Goal: Find specific page/section: Find specific page/section

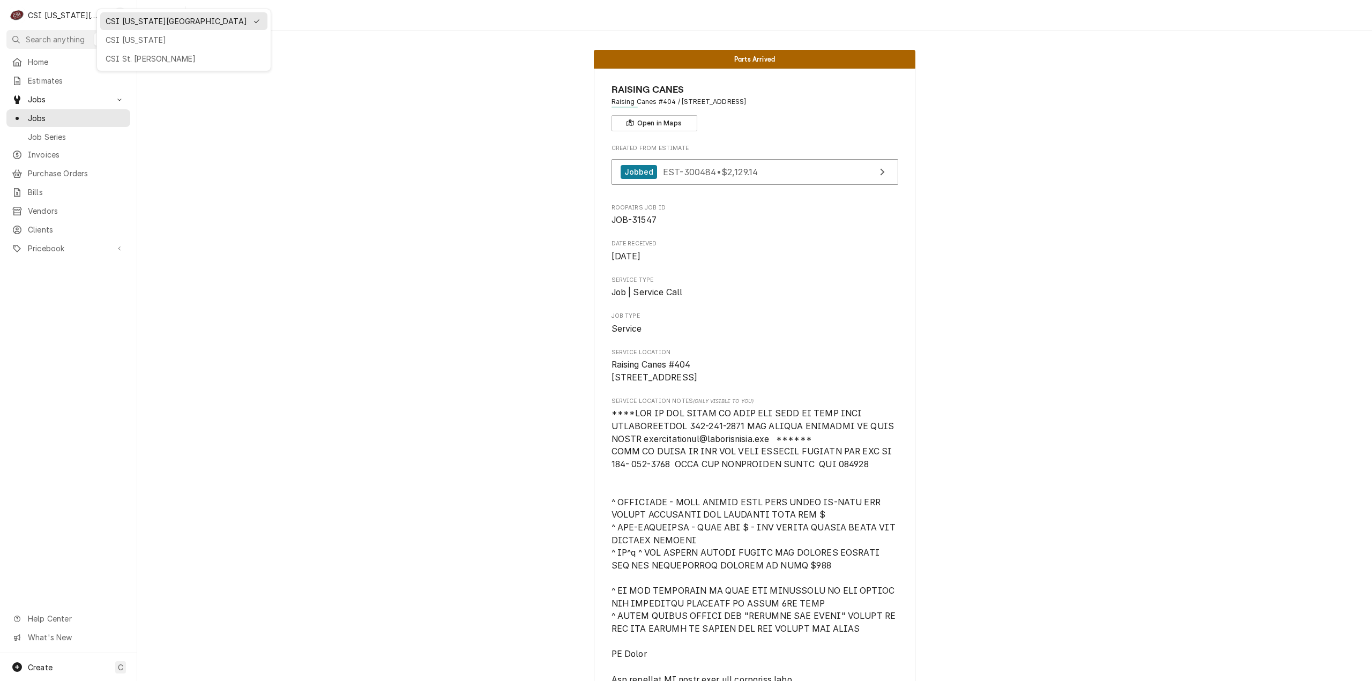
scroll to position [697, 0]
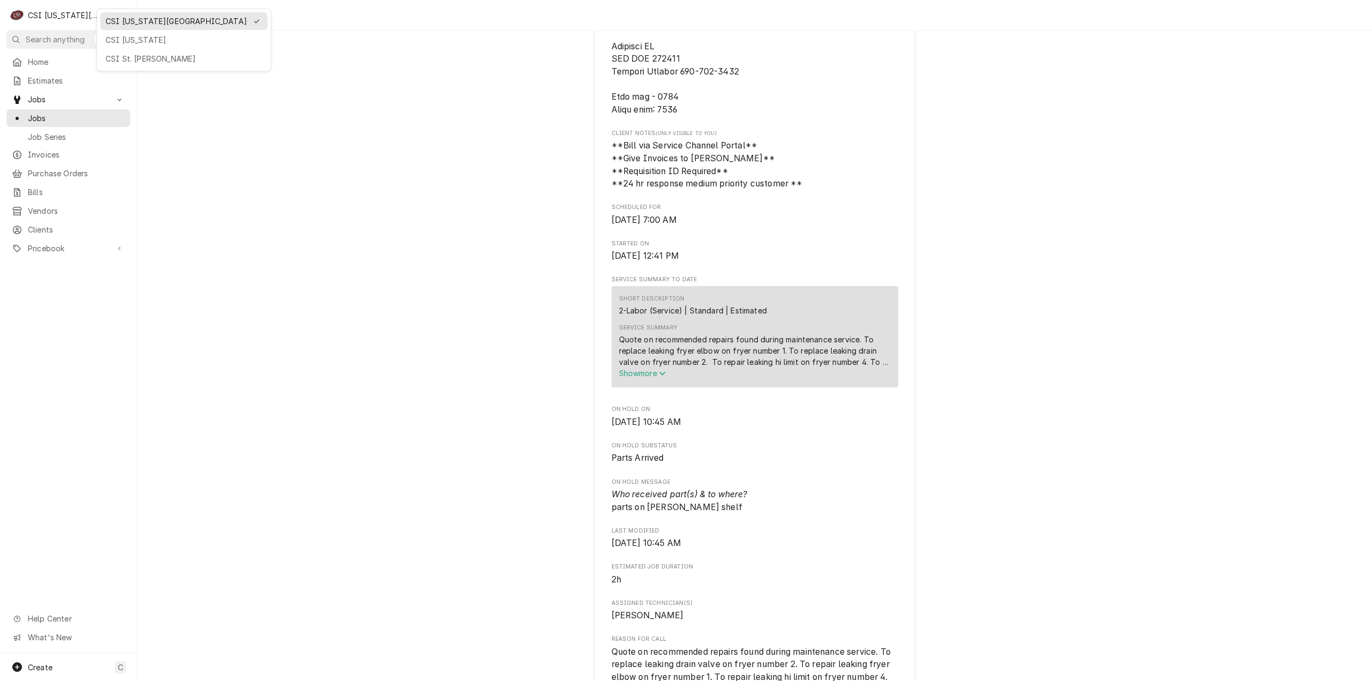
click at [138, 39] on div "CSI [US_STATE]" at bounding box center [184, 39] width 156 height 11
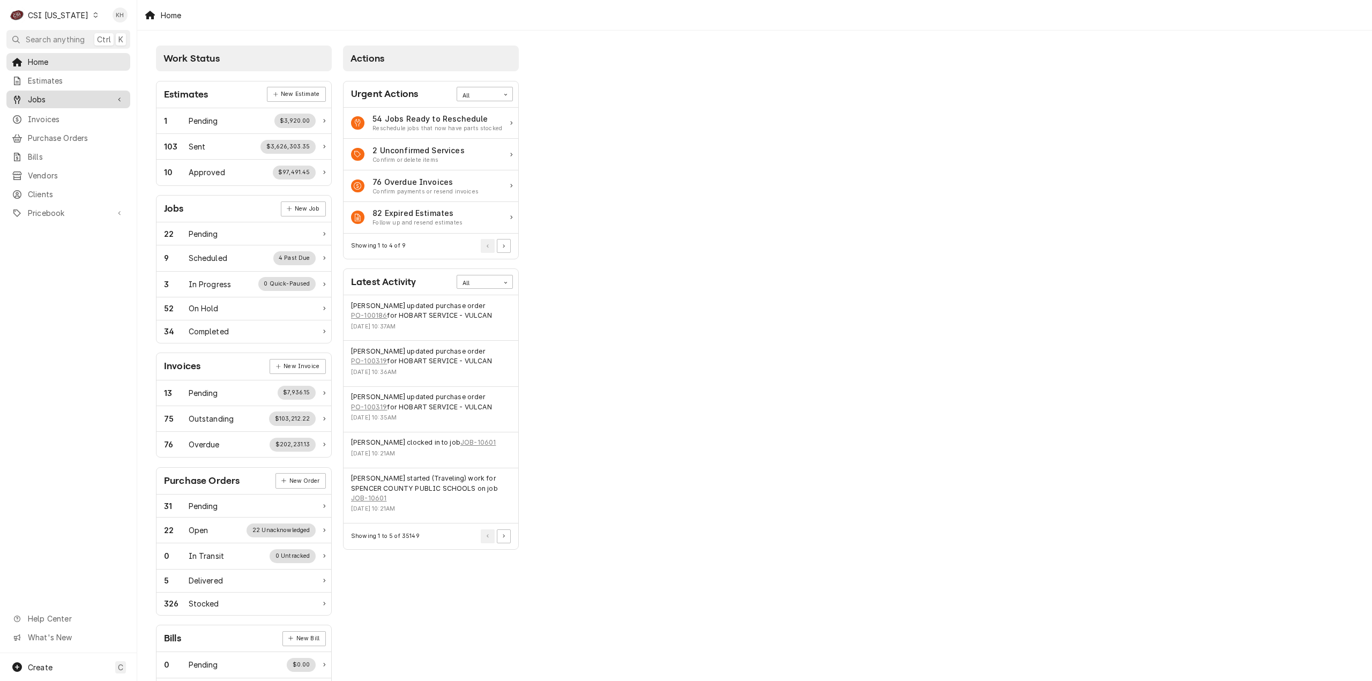
click at [43, 101] on span "Jobs" at bounding box center [68, 99] width 81 height 11
drag, startPoint x: 47, startPoint y: 114, endPoint x: 49, endPoint y: 127, distance: 13.0
click at [47, 114] on span "Jobs" at bounding box center [76, 118] width 97 height 11
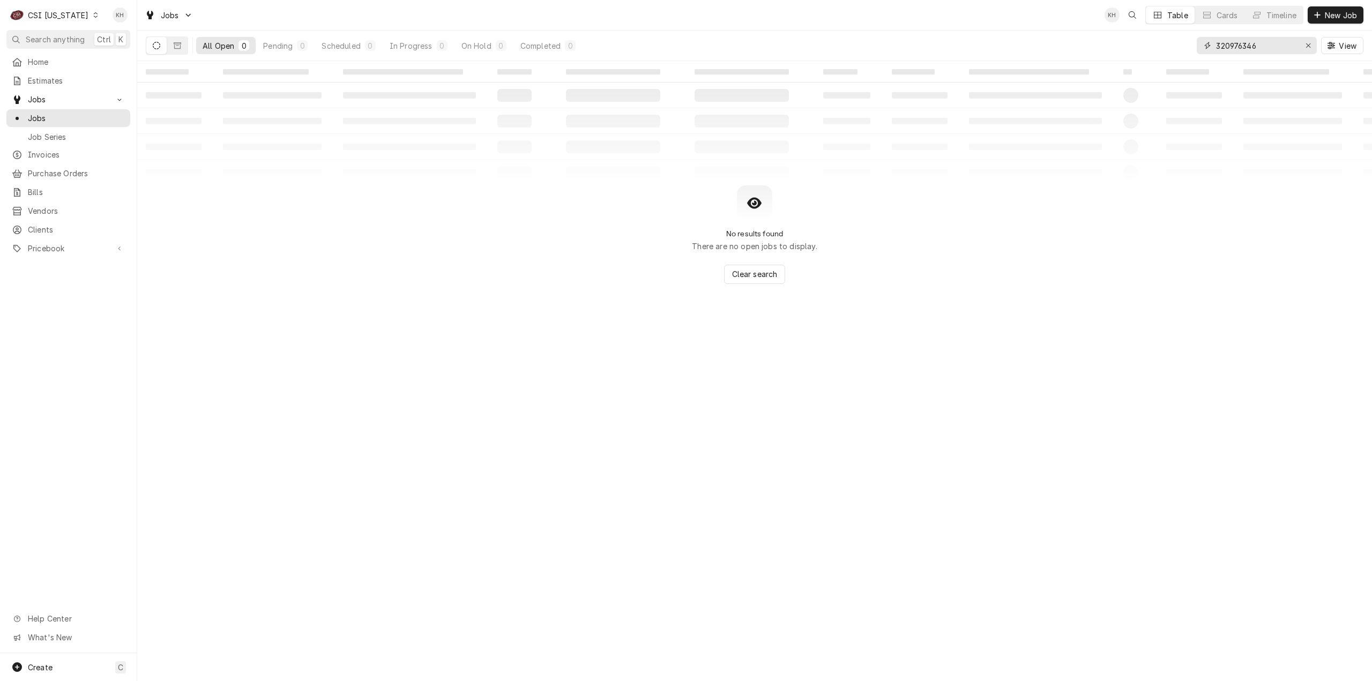
drag, startPoint x: 1268, startPoint y: 47, endPoint x: 1115, endPoint y: 55, distance: 153.5
click at [1115, 55] on div "All Open 0 Pending 0 Scheduled 0 In Progress 0 On Hold 0 Completed 0 320976346 …" at bounding box center [755, 46] width 1218 height 30
paste input "1908380"
type input "319083806"
click at [167, 47] on button "Dynamic Content Wrapper" at bounding box center [177, 45] width 20 height 17
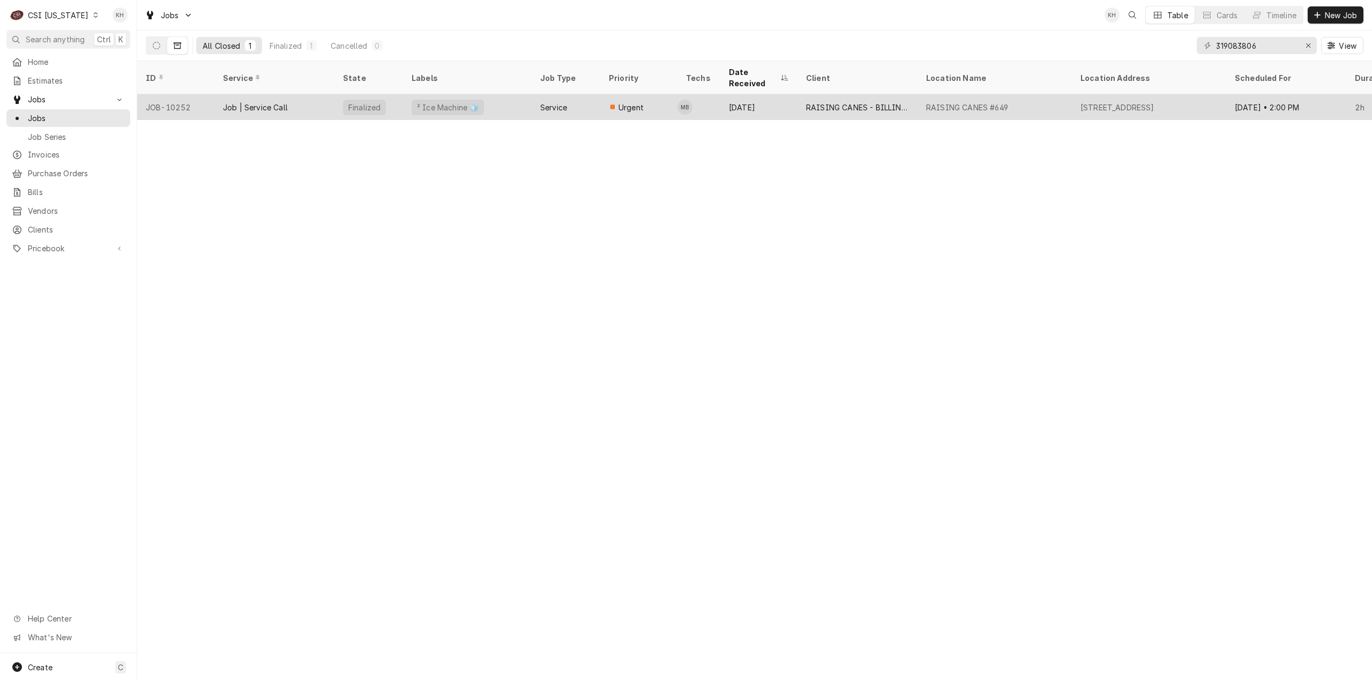
click at [230, 94] on div "Job | Service Call" at bounding box center [274, 107] width 120 height 26
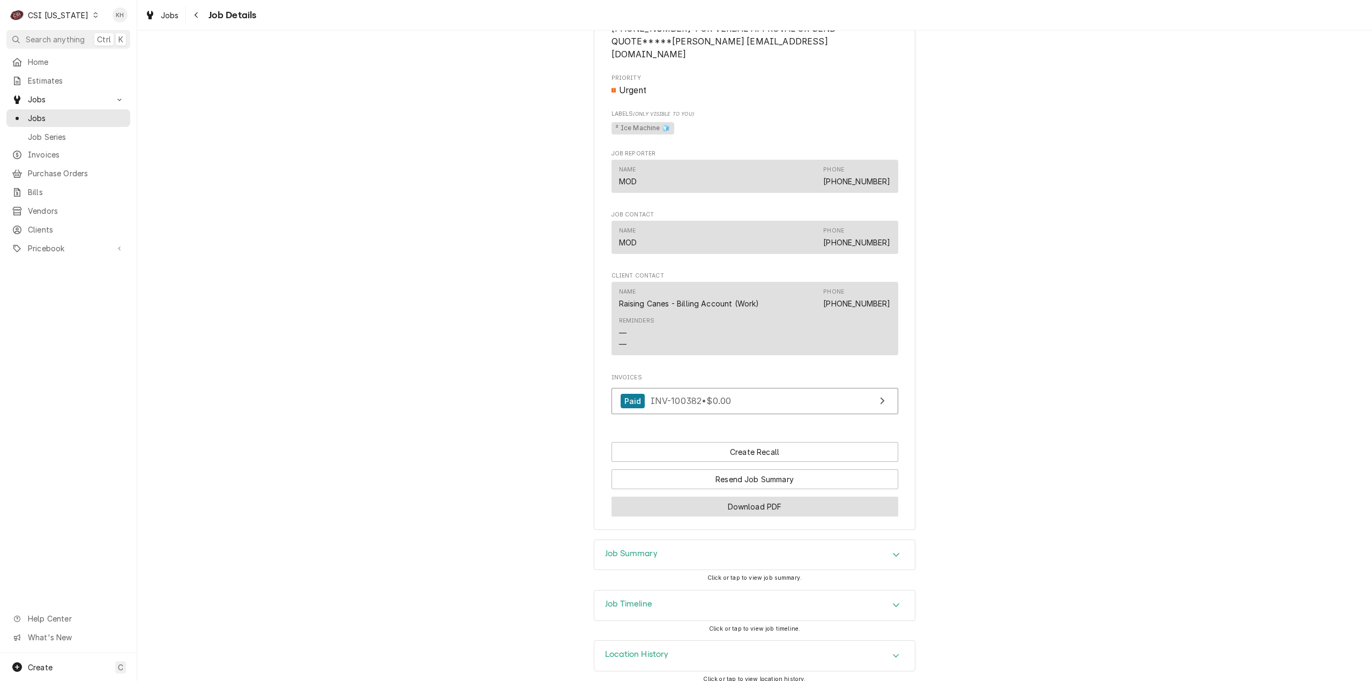
scroll to position [876, 0]
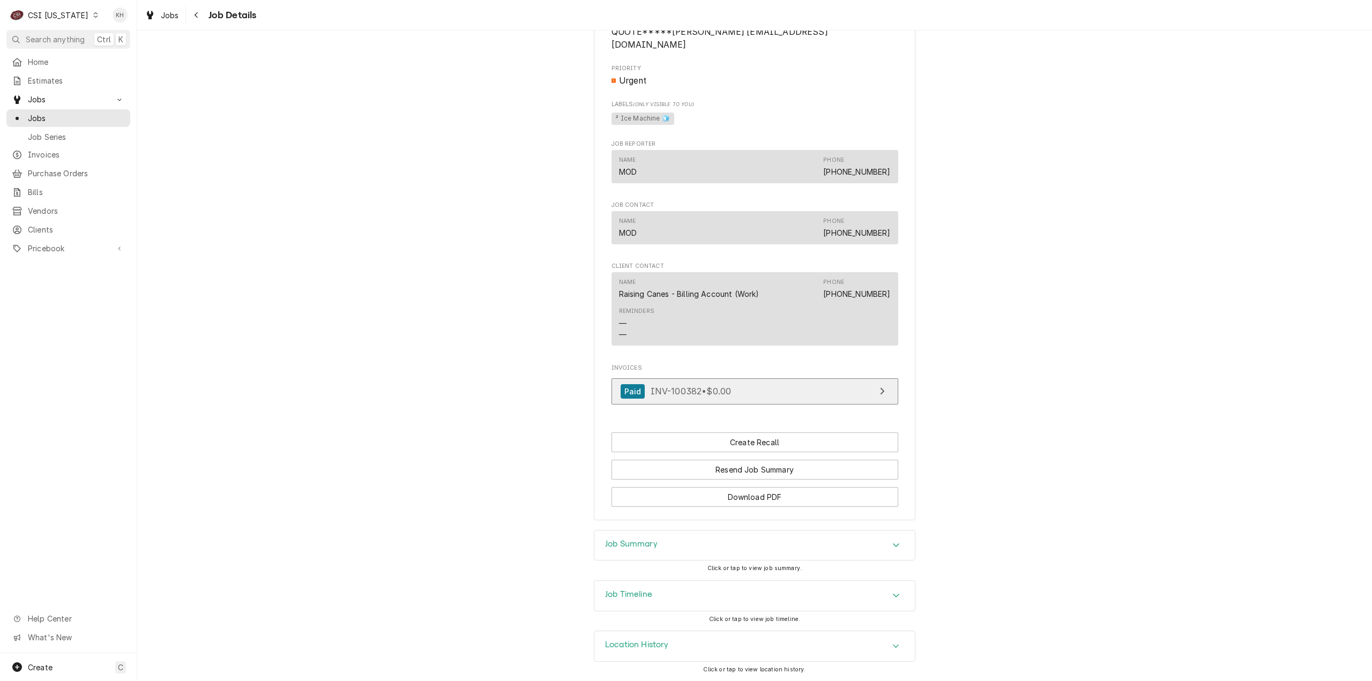
click at [744, 399] on link "Paid INV-100382 • $0.00" at bounding box center [754, 391] width 287 height 26
click at [62, 17] on div "CSI Kentucky" at bounding box center [58, 15] width 61 height 11
click at [128, 26] on div "CSI [US_STATE][GEOGRAPHIC_DATA]" at bounding box center [167, 20] width 148 height 13
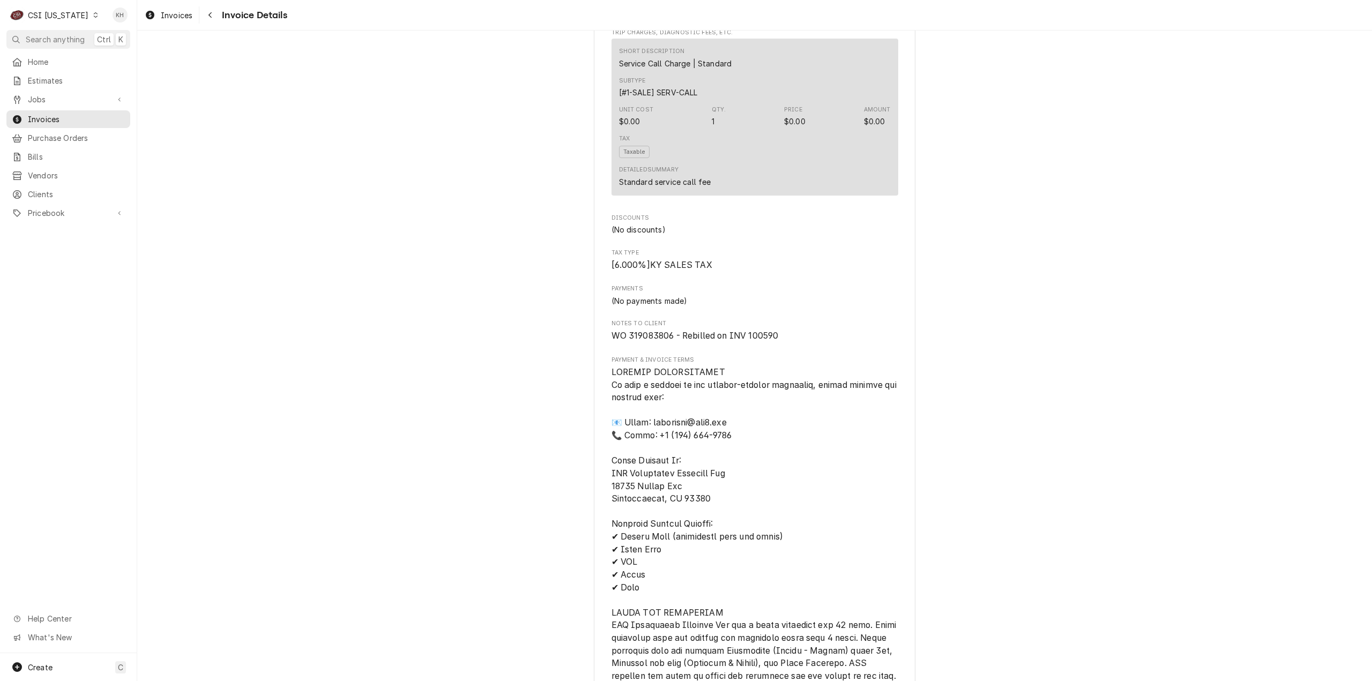
scroll to position [1018, 0]
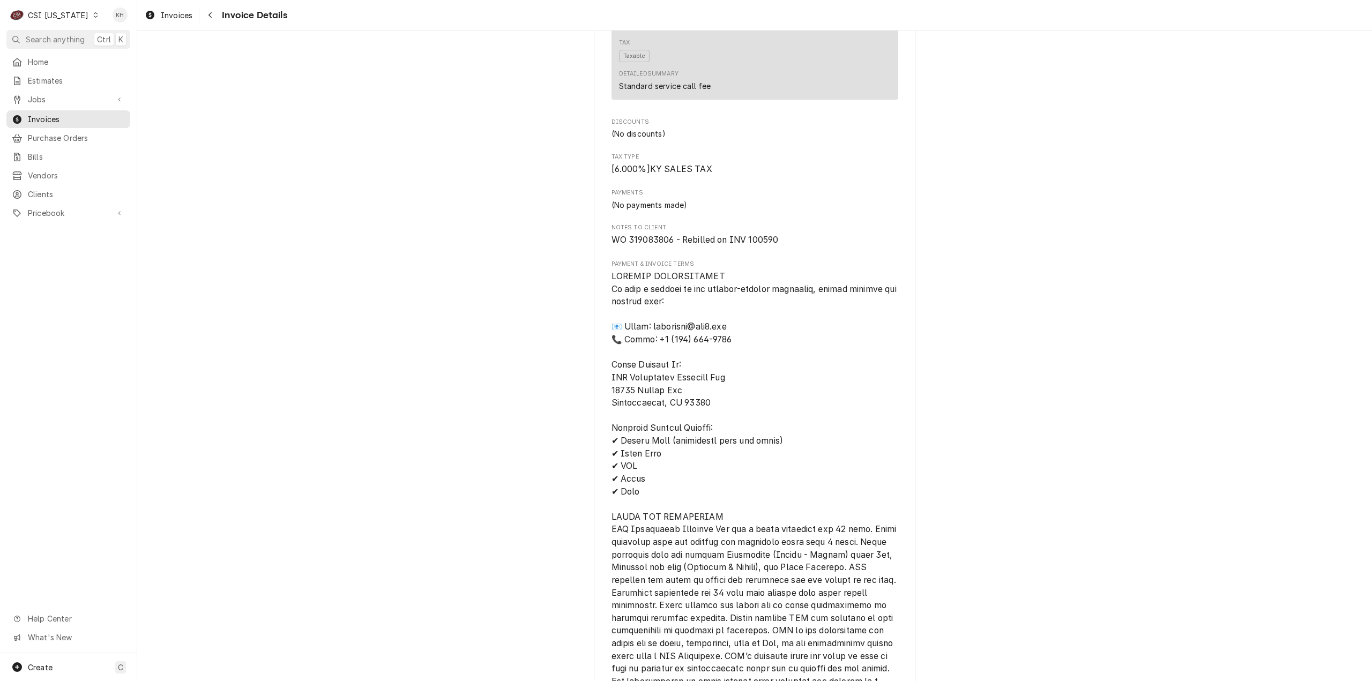
click at [758, 245] on span "WO 319083806 - Rebilled on INV 100590" at bounding box center [694, 240] width 167 height 10
copy span "100590"
click at [51, 34] on span "Search anything" at bounding box center [55, 39] width 59 height 11
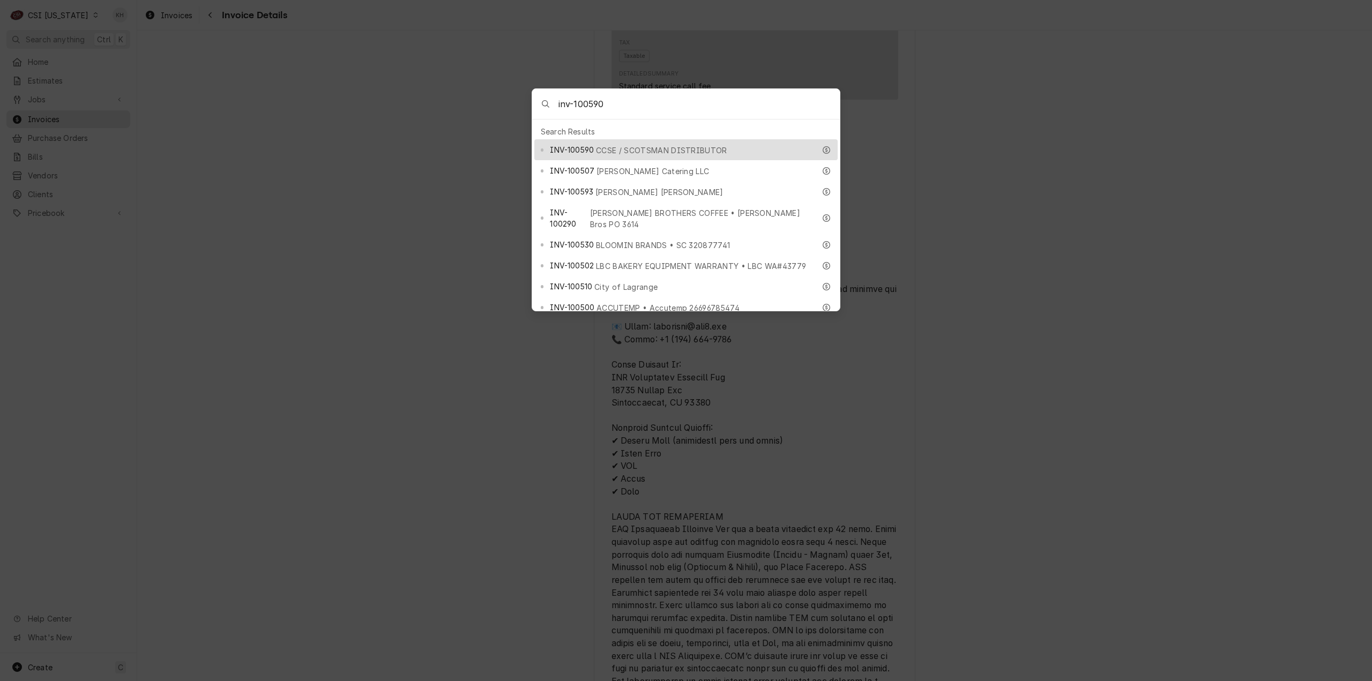
type input "inv-100590"
click at [674, 150] on span "CCSE / SCOTSMAN DISTRIBUTOR" at bounding box center [661, 150] width 131 height 11
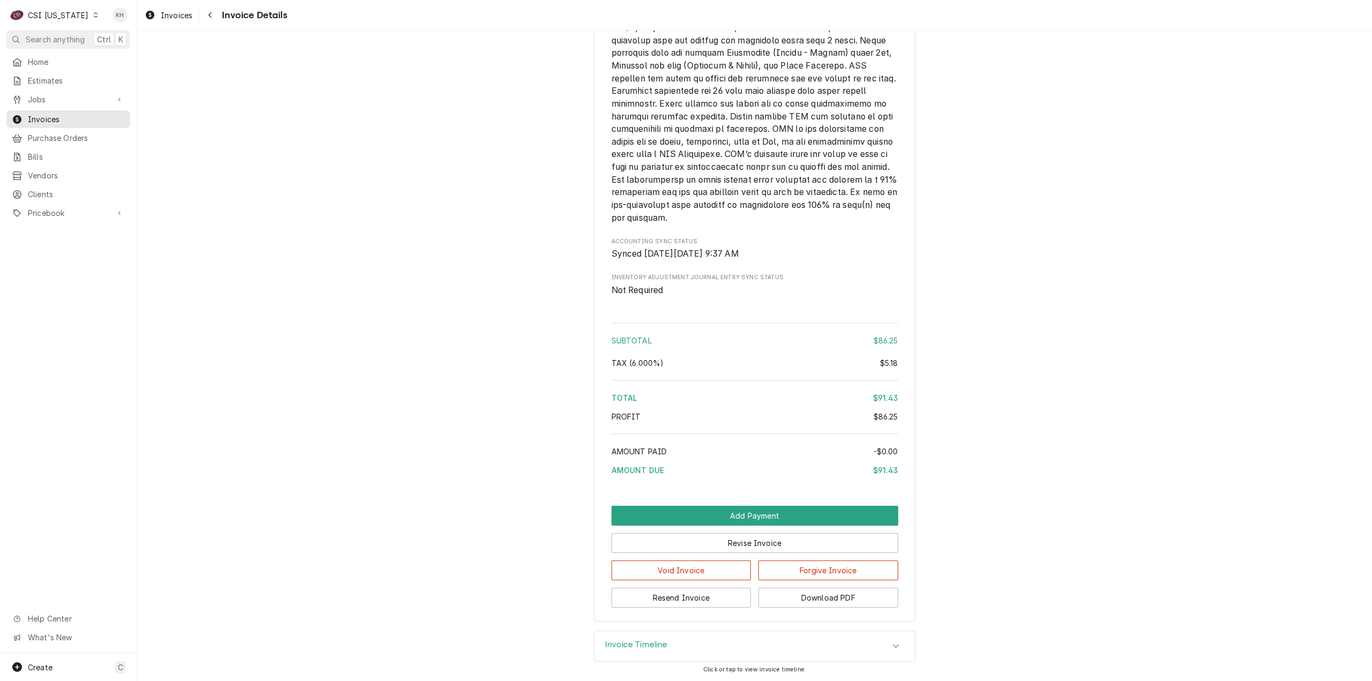
scroll to position [1434, 0]
click at [656, 643] on h3 "Invoice Timeline" at bounding box center [636, 644] width 63 height 10
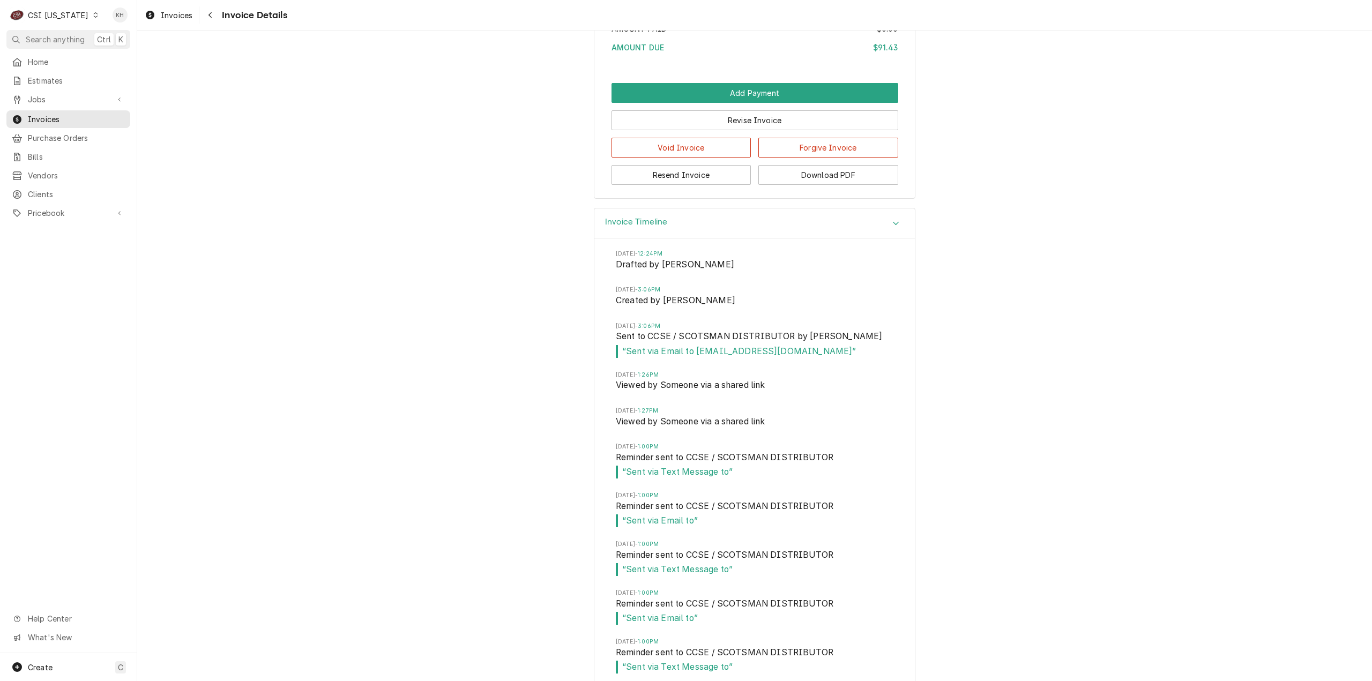
scroll to position [2019, 0]
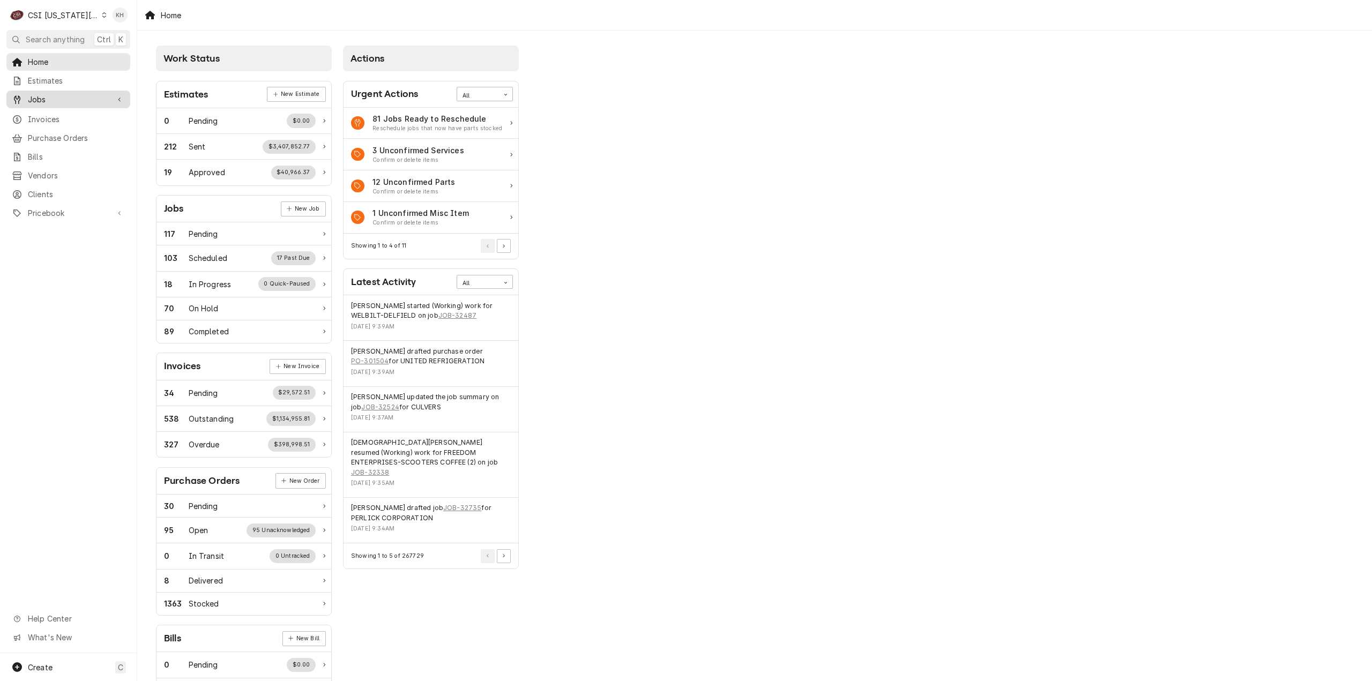
click at [68, 95] on span "Jobs" at bounding box center [68, 99] width 81 height 11
click at [68, 113] on span "Jobs" at bounding box center [76, 118] width 97 height 11
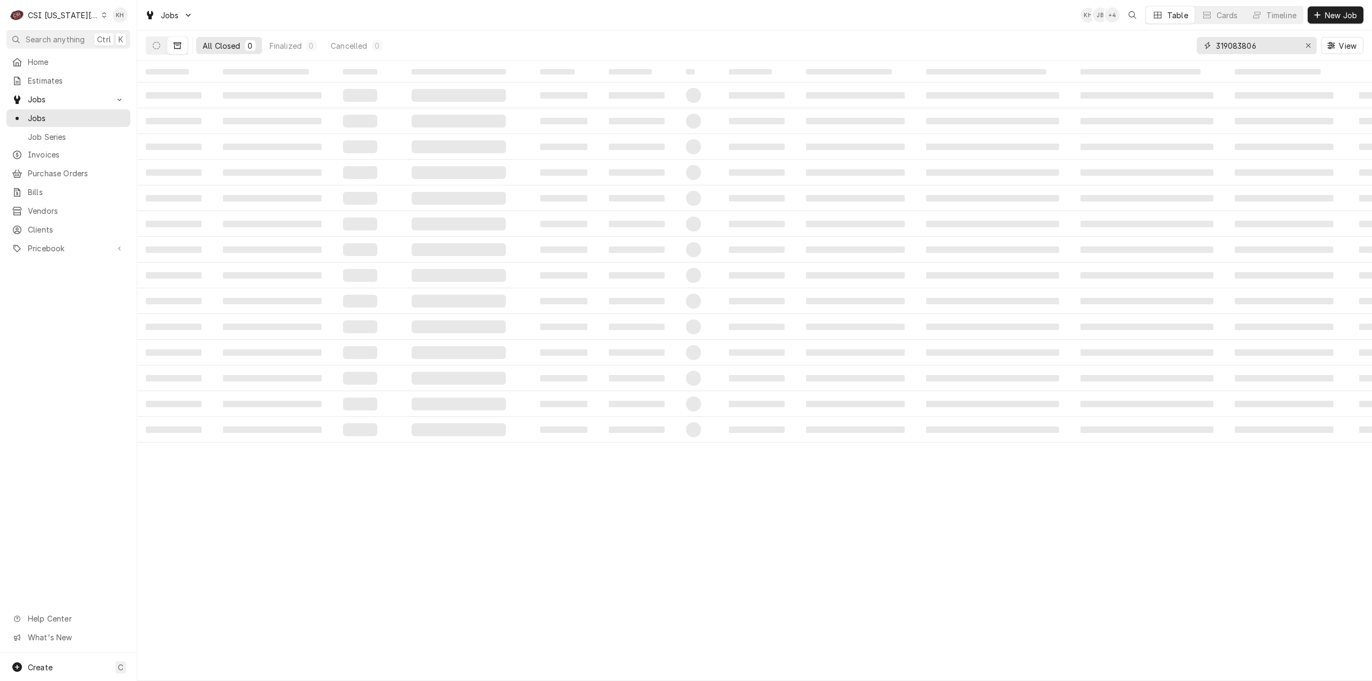
drag, startPoint x: 1274, startPoint y: 50, endPoint x: 1094, endPoint y: 58, distance: 180.8
click at [1094, 58] on div "All Closed 0 Finalized 0 Cancelled 0 319083806 View" at bounding box center [755, 46] width 1218 height 30
paste input "449229"
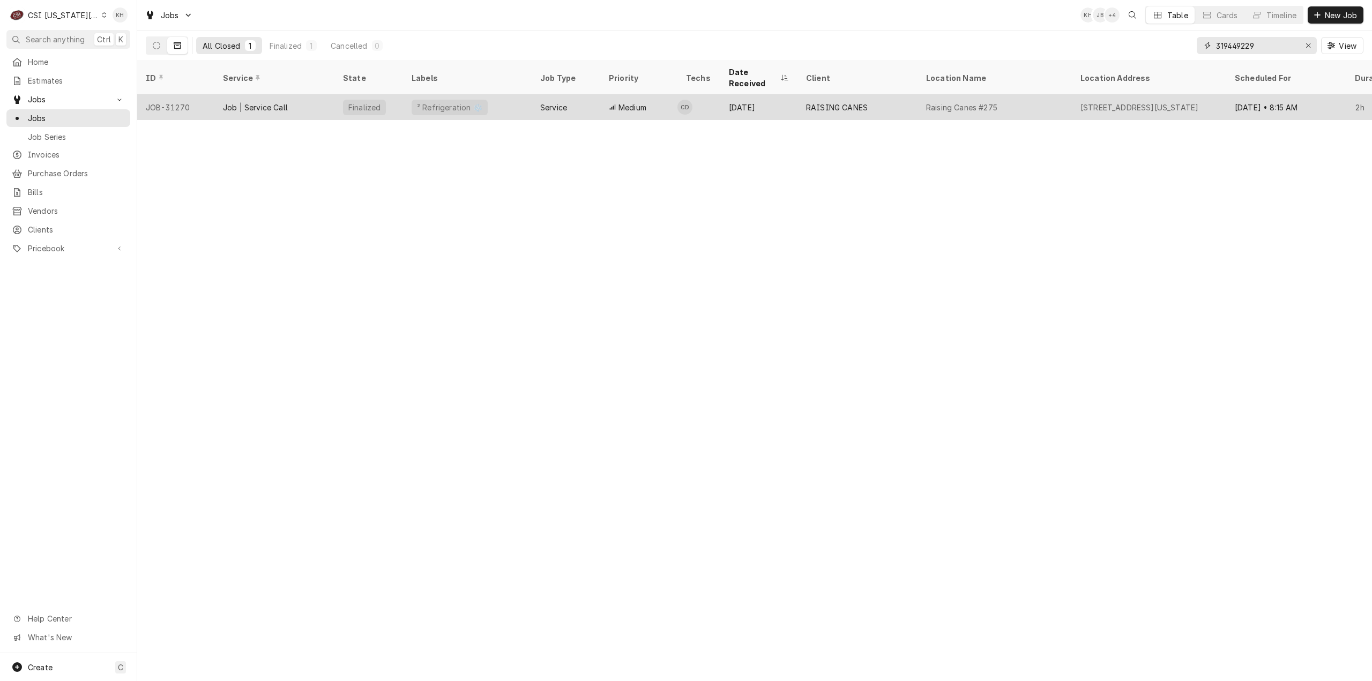
type input "319449229"
click at [323, 94] on div "Job | Service Call" at bounding box center [274, 107] width 120 height 26
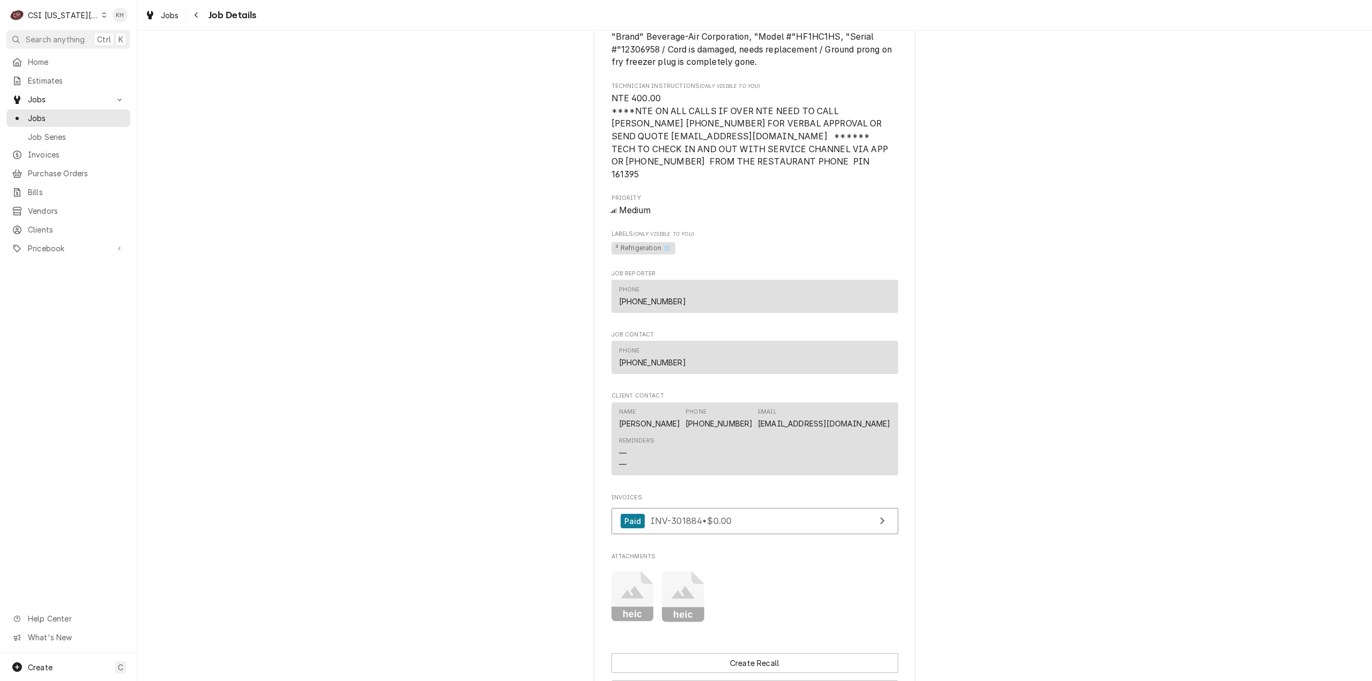
scroll to position [1233, 0]
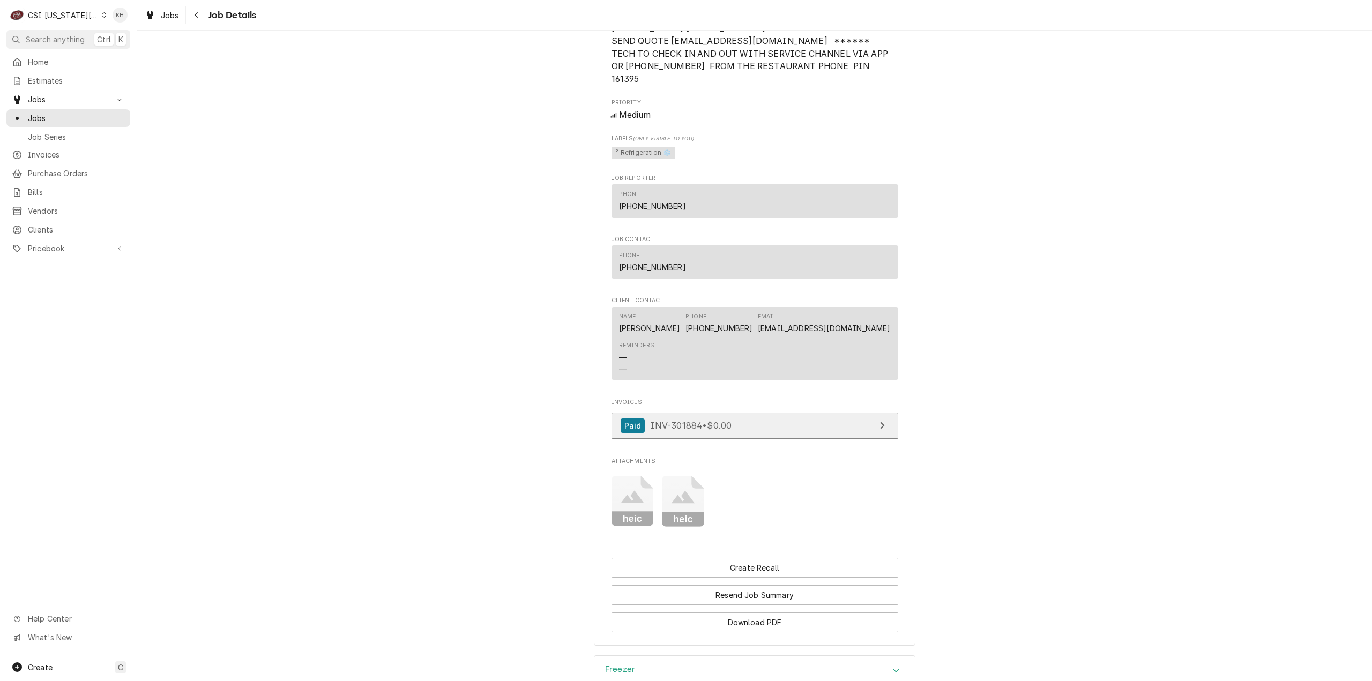
click at [785, 429] on link "Paid INV-301884 • $0.00" at bounding box center [754, 426] width 287 height 26
click at [81, 13] on div "CSI [US_STATE][GEOGRAPHIC_DATA]" at bounding box center [63, 15] width 71 height 11
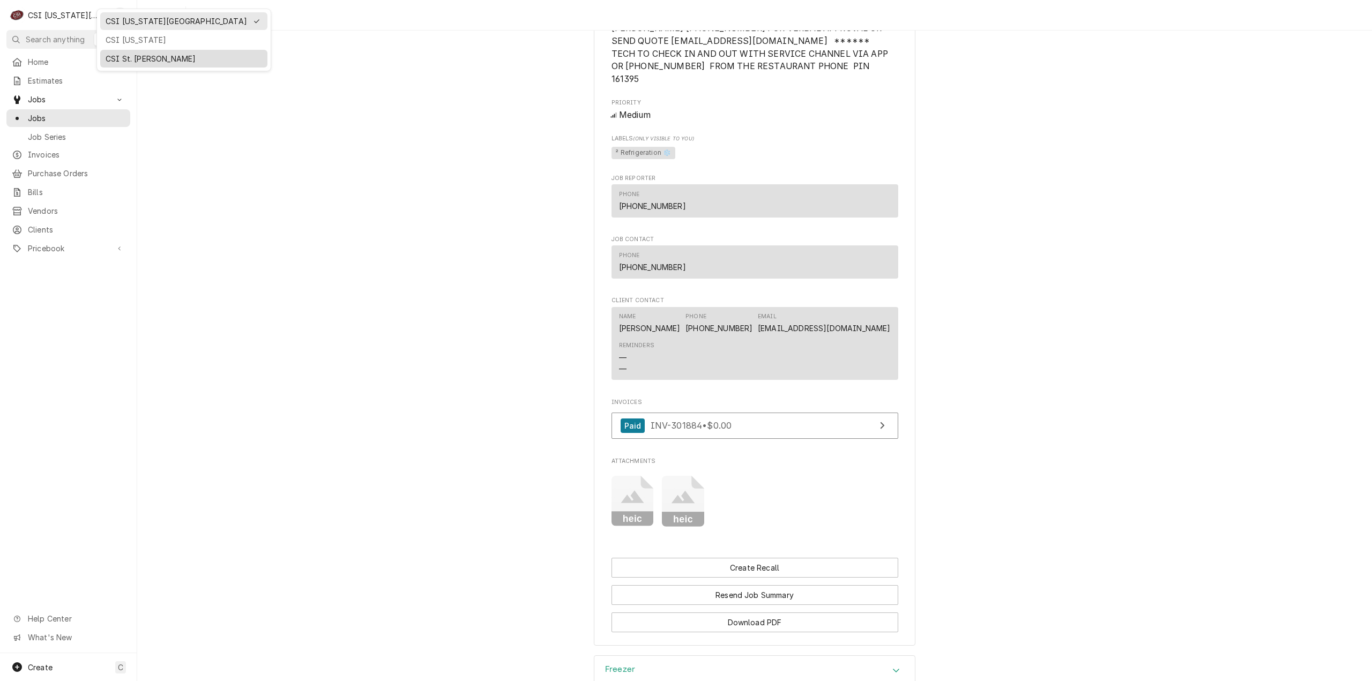
click at [123, 55] on div "CSI St. [PERSON_NAME]" at bounding box center [184, 58] width 156 height 11
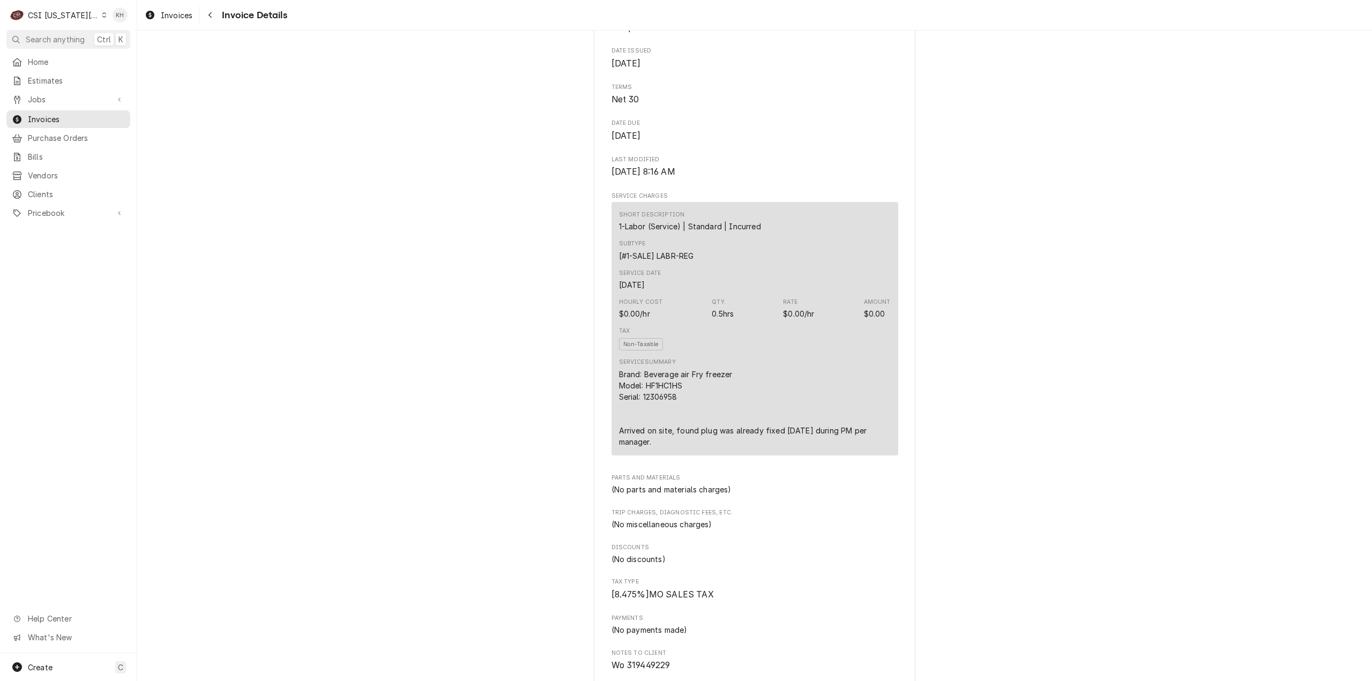
scroll to position [536, 0]
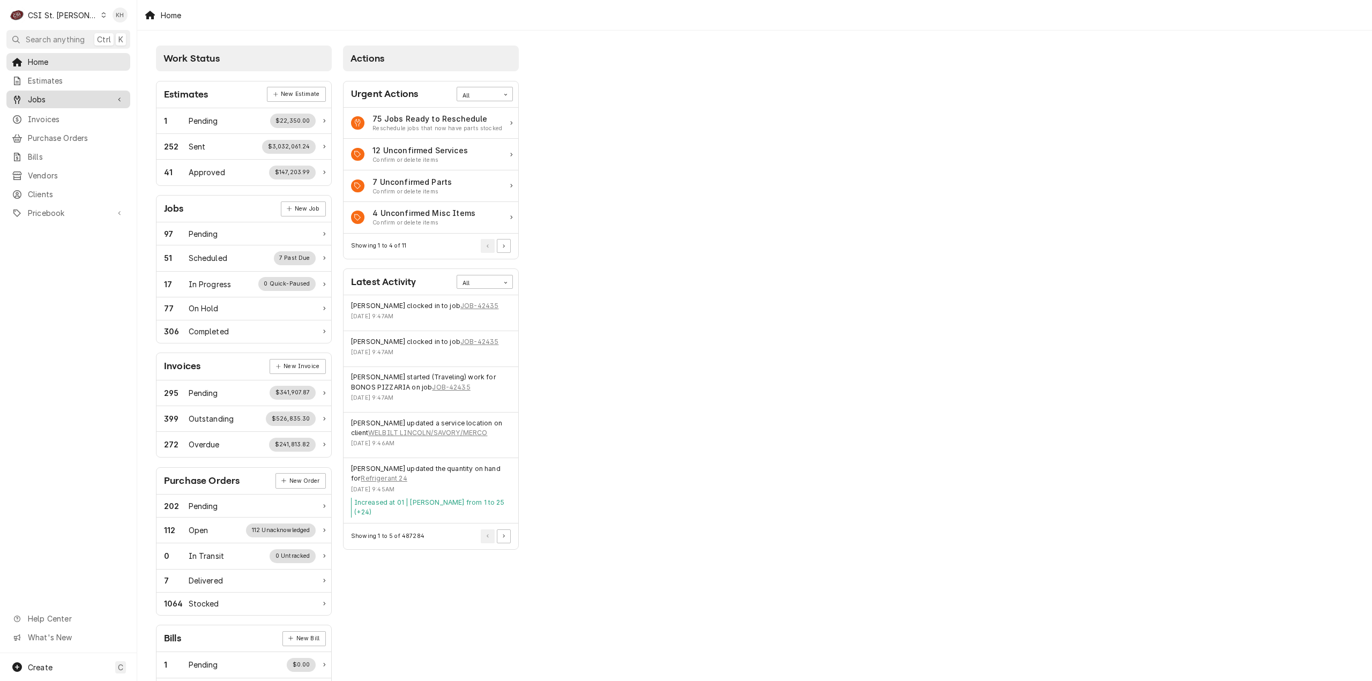
click at [44, 102] on div "Jobs" at bounding box center [69, 99] width 120 height 13
click at [53, 114] on span "Jobs" at bounding box center [76, 118] width 97 height 11
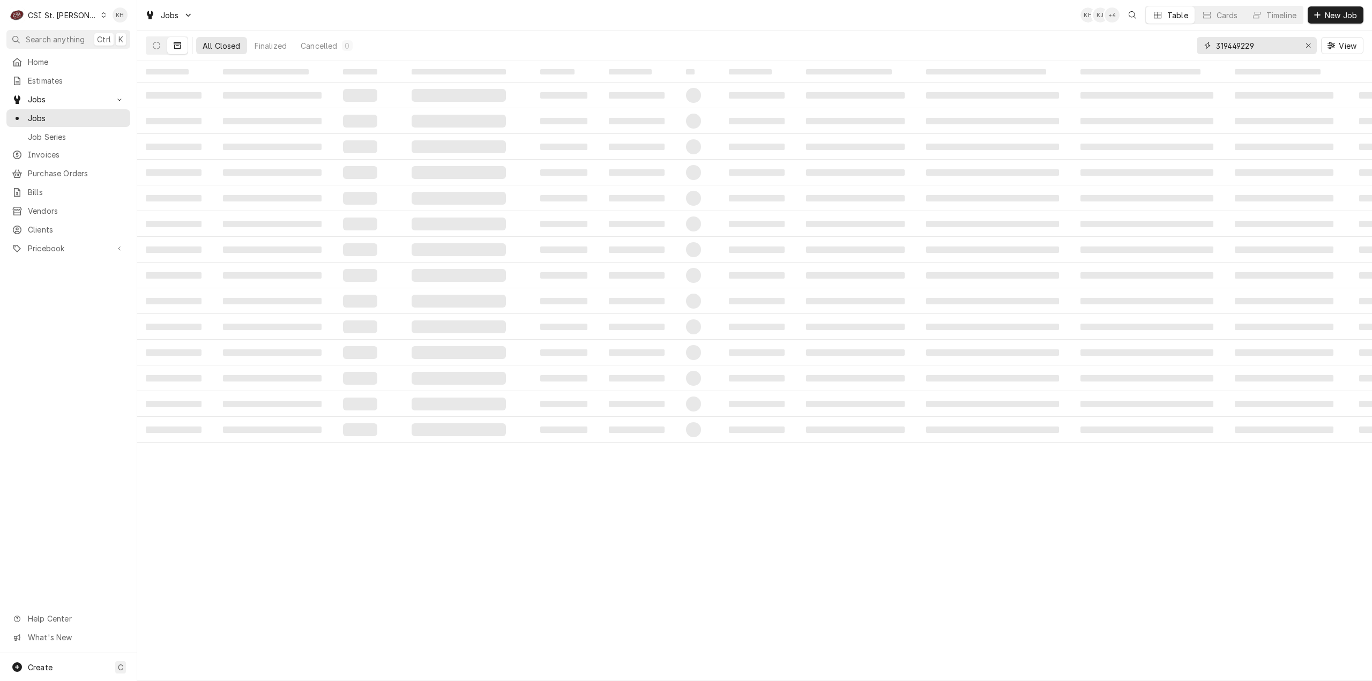
drag, startPoint x: 1284, startPoint y: 48, endPoint x: 1161, endPoint y: 42, distance: 122.8
click at [1161, 42] on div "All Closed Finalized Cancelled 0 319449229 View" at bounding box center [755, 46] width 1218 height 30
paste input "514873"
type input "319514873"
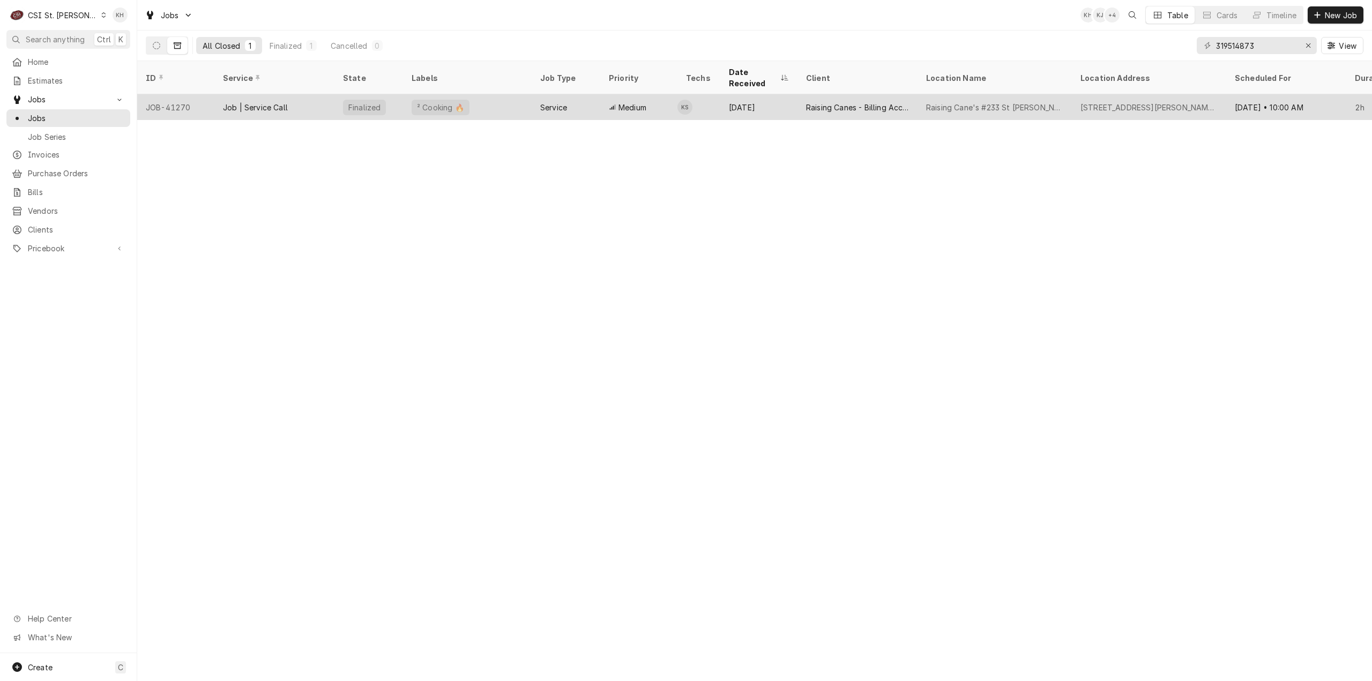
click at [507, 94] on div "² Cooking 🔥" at bounding box center [467, 107] width 129 height 26
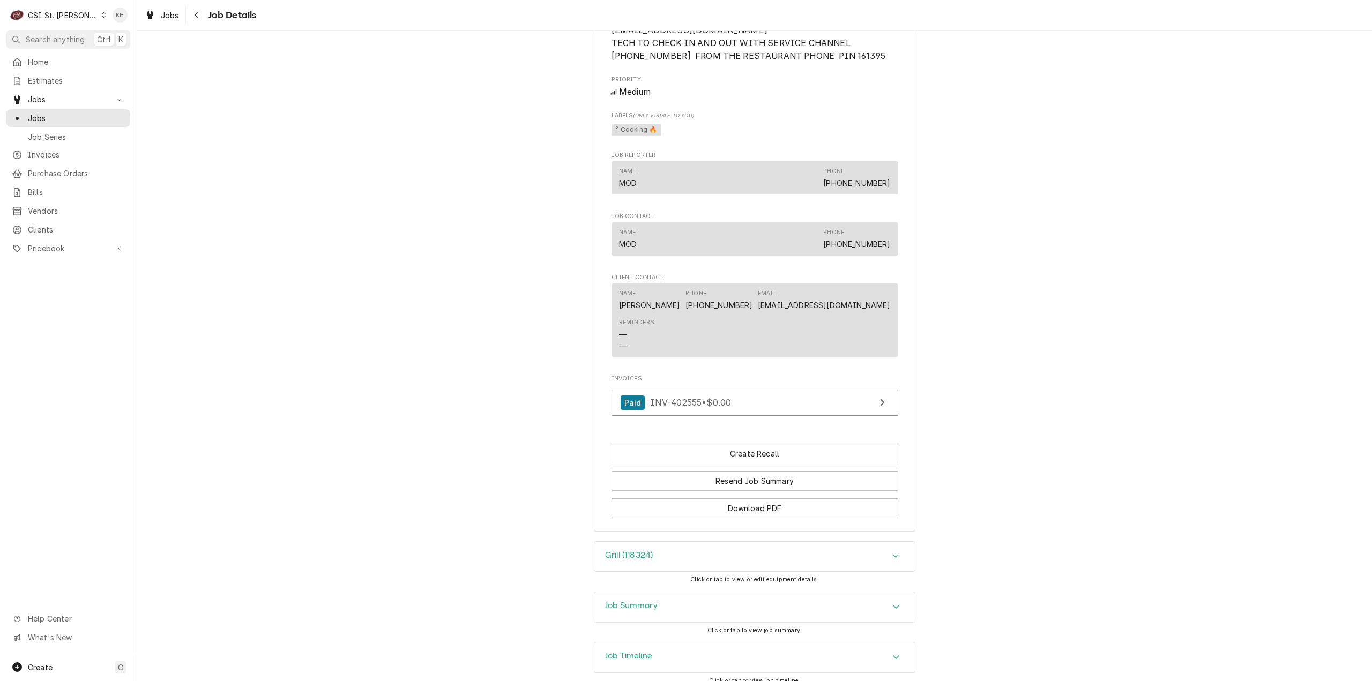
scroll to position [975, 0]
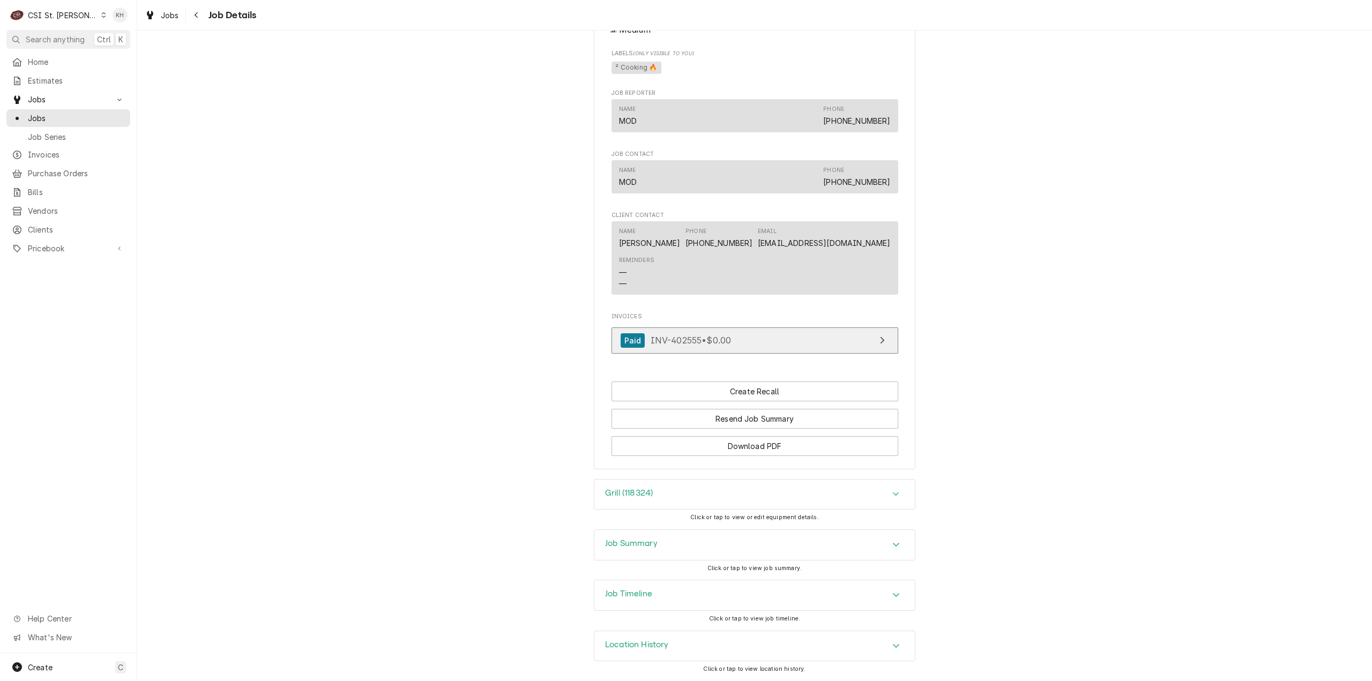
click at [832, 349] on link "Paid INV-402555 • $0.00" at bounding box center [754, 340] width 287 height 26
click at [59, 114] on span "Jobs" at bounding box center [76, 118] width 97 height 11
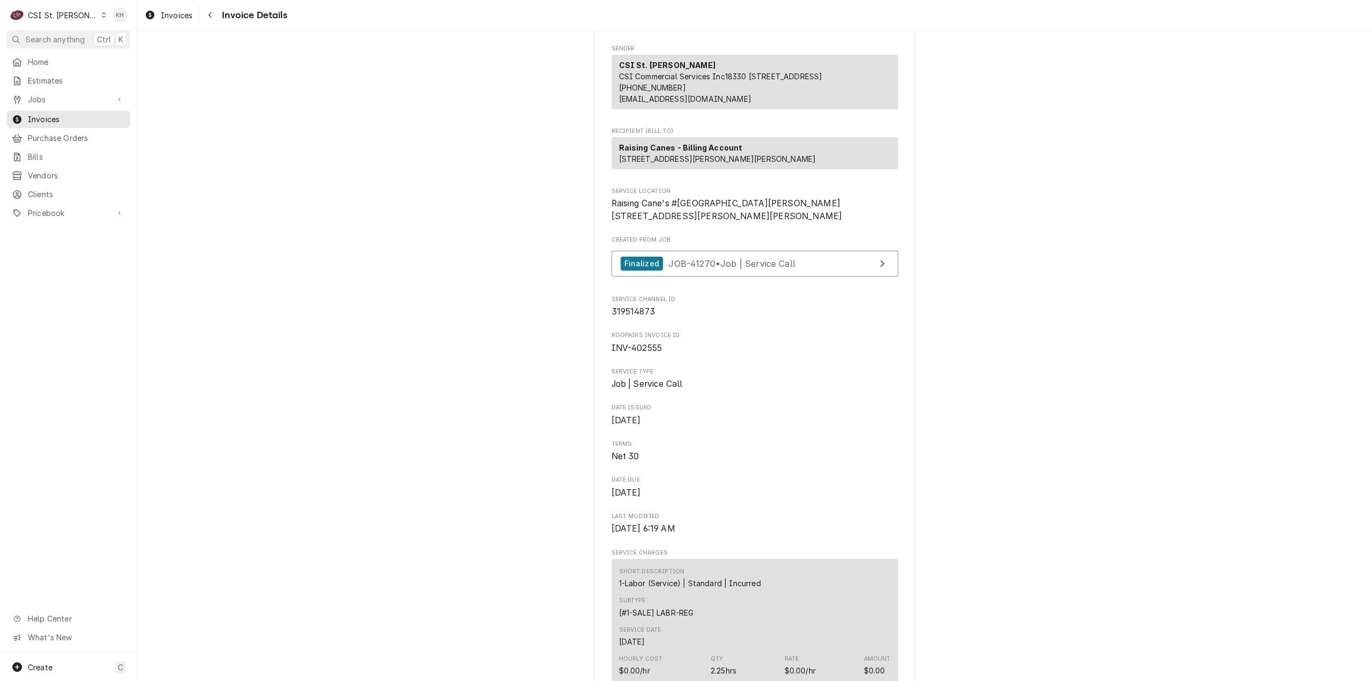
scroll to position [375, 0]
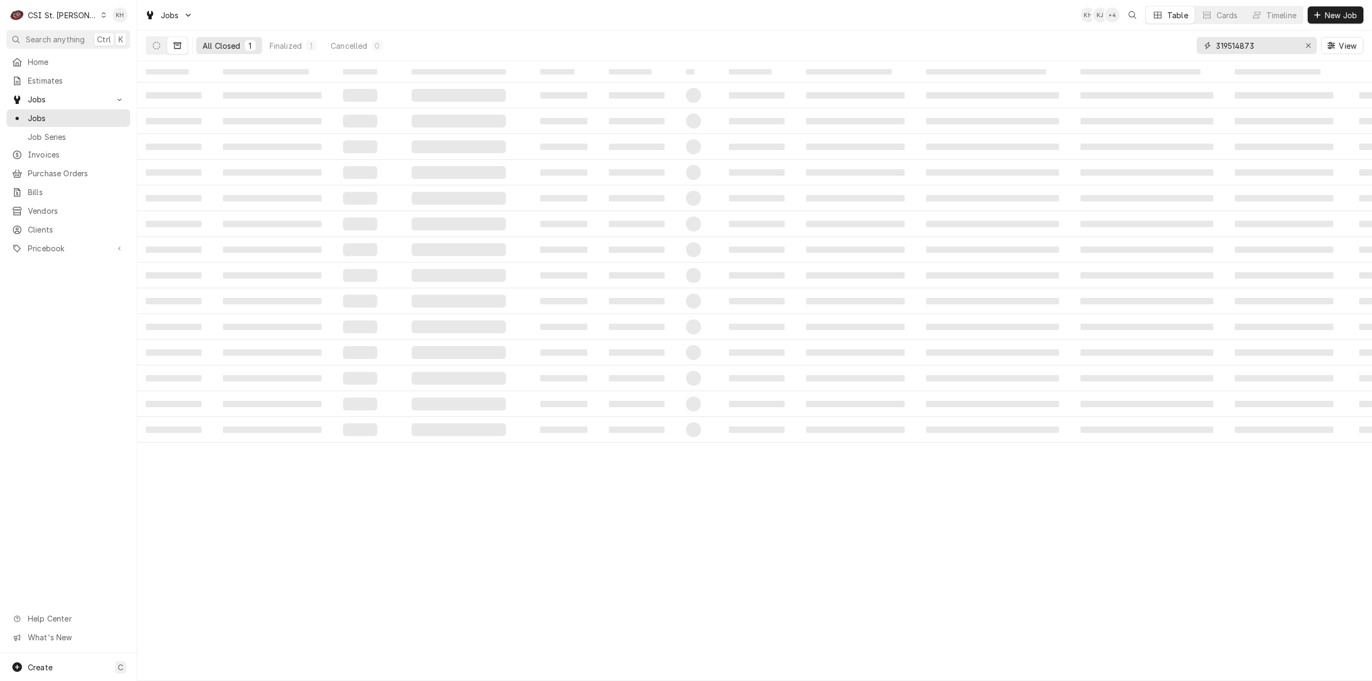
drag, startPoint x: 1261, startPoint y: 50, endPoint x: 1101, endPoint y: 49, distance: 160.2
click at [1101, 49] on div "All Closed 1 Finalized 1 Cancelled 0 319514873 View" at bounding box center [755, 46] width 1218 height 30
paste input "20768845"
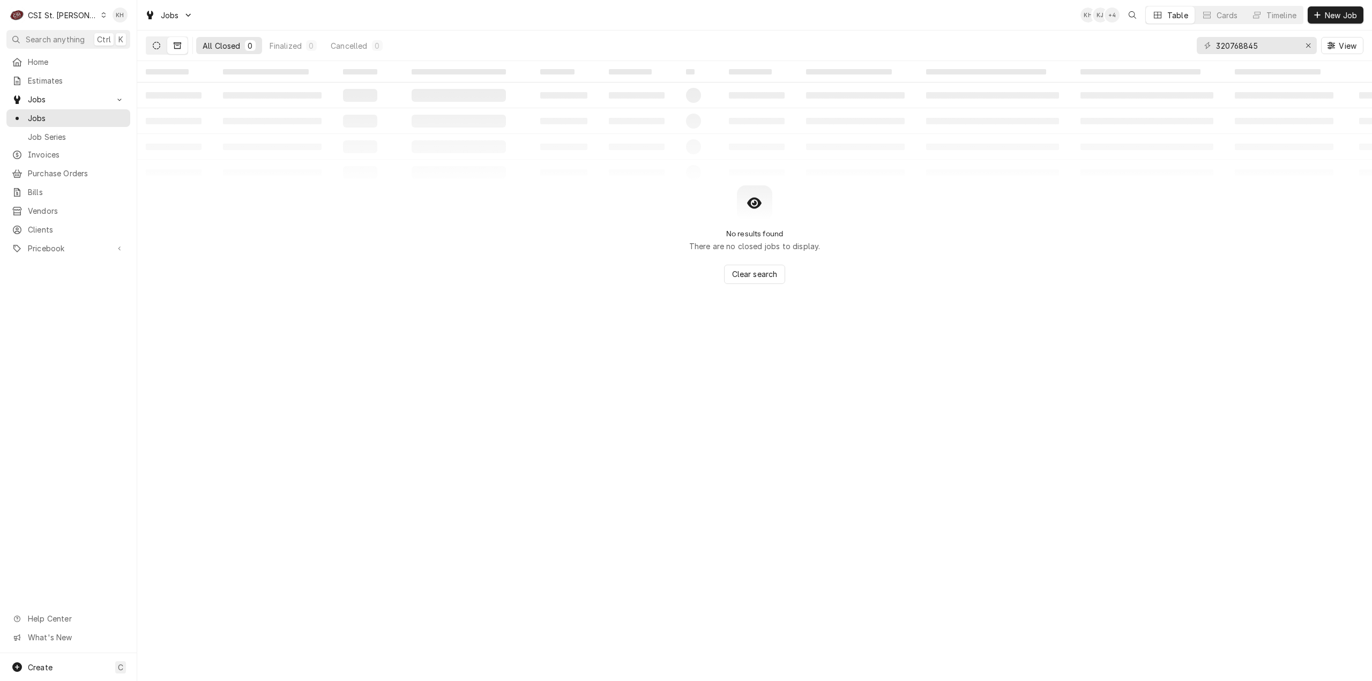
click at [162, 40] on button "Dynamic Content Wrapper" at bounding box center [156, 45] width 20 height 17
click at [180, 54] on div "Dynamic Content Wrapper" at bounding box center [167, 45] width 42 height 18
click at [173, 50] on button "Dynamic Content Wrapper" at bounding box center [177, 45] width 20 height 17
drag, startPoint x: 1264, startPoint y: 50, endPoint x: 1087, endPoint y: 57, distance: 176.5
click at [1087, 57] on div "All Closed 0 Finalized 0 Cancelled 0 320768845 View" at bounding box center [755, 46] width 1218 height 30
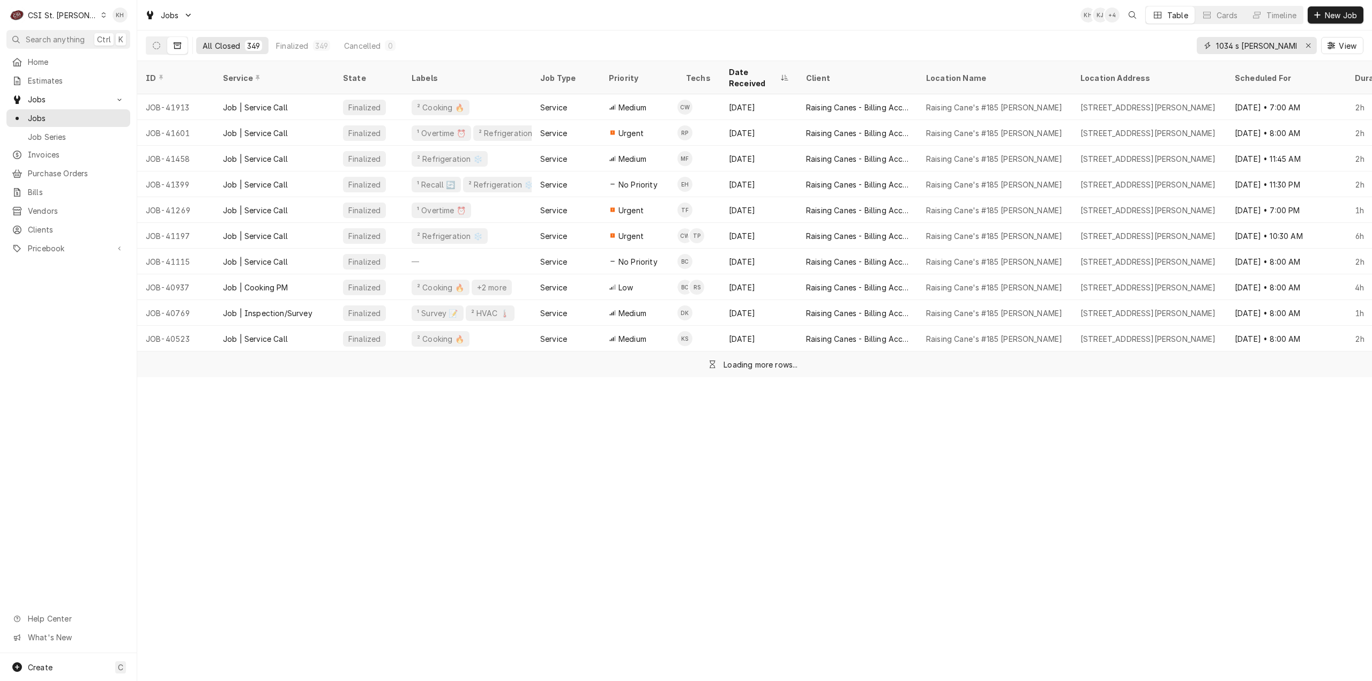
type input "1034 s kirk"
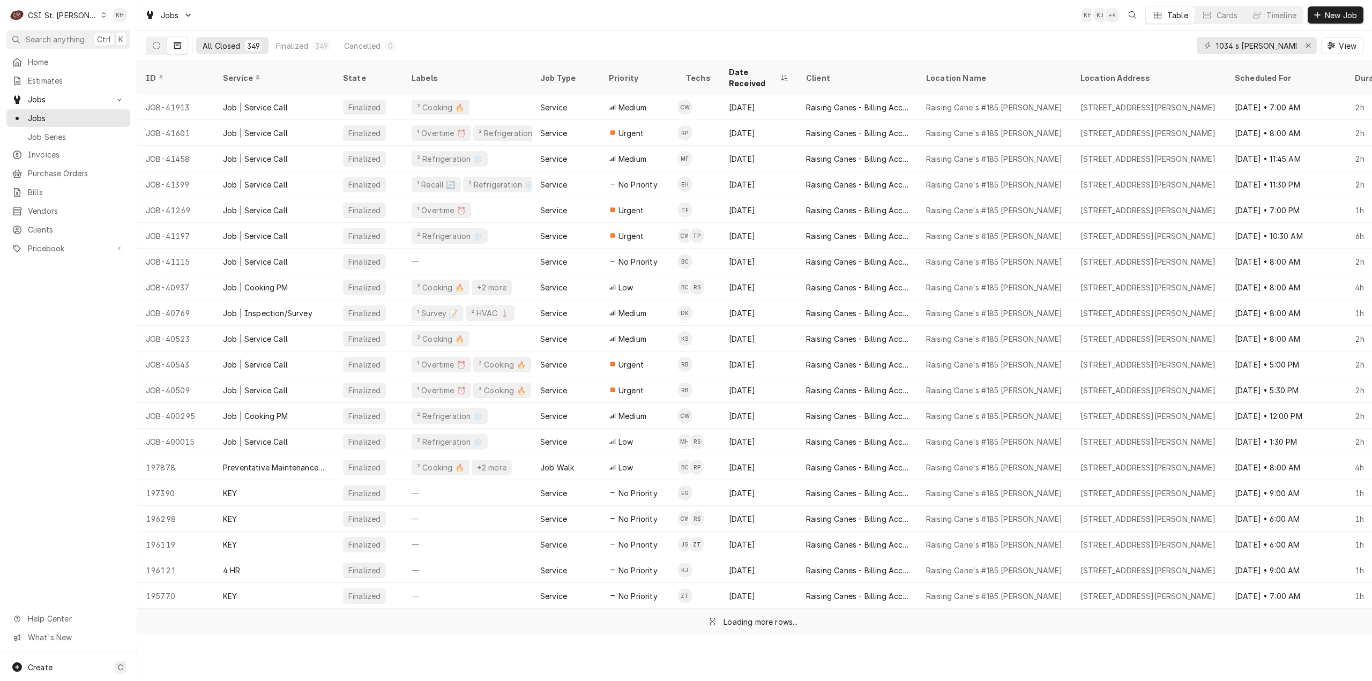
click at [66, 19] on div "CSI St. [PERSON_NAME]" at bounding box center [63, 15] width 70 height 11
drag, startPoint x: 124, startPoint y: 18, endPoint x: 133, endPoint y: 2, distance: 18.7
click at [124, 16] on div "CSI [US_STATE][GEOGRAPHIC_DATA]" at bounding box center [164, 21] width 141 height 11
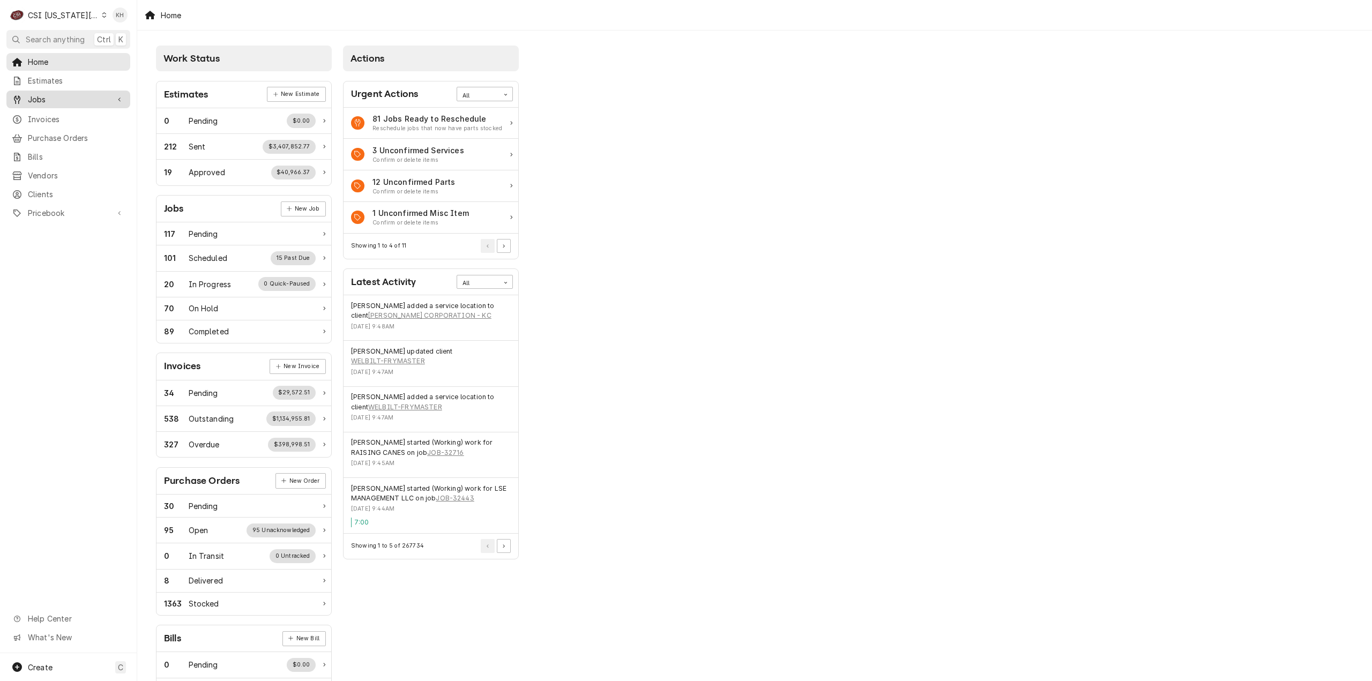
click at [79, 98] on span "Jobs" at bounding box center [68, 99] width 81 height 11
click at [81, 121] on div "Jobs" at bounding box center [69, 117] width 120 height 13
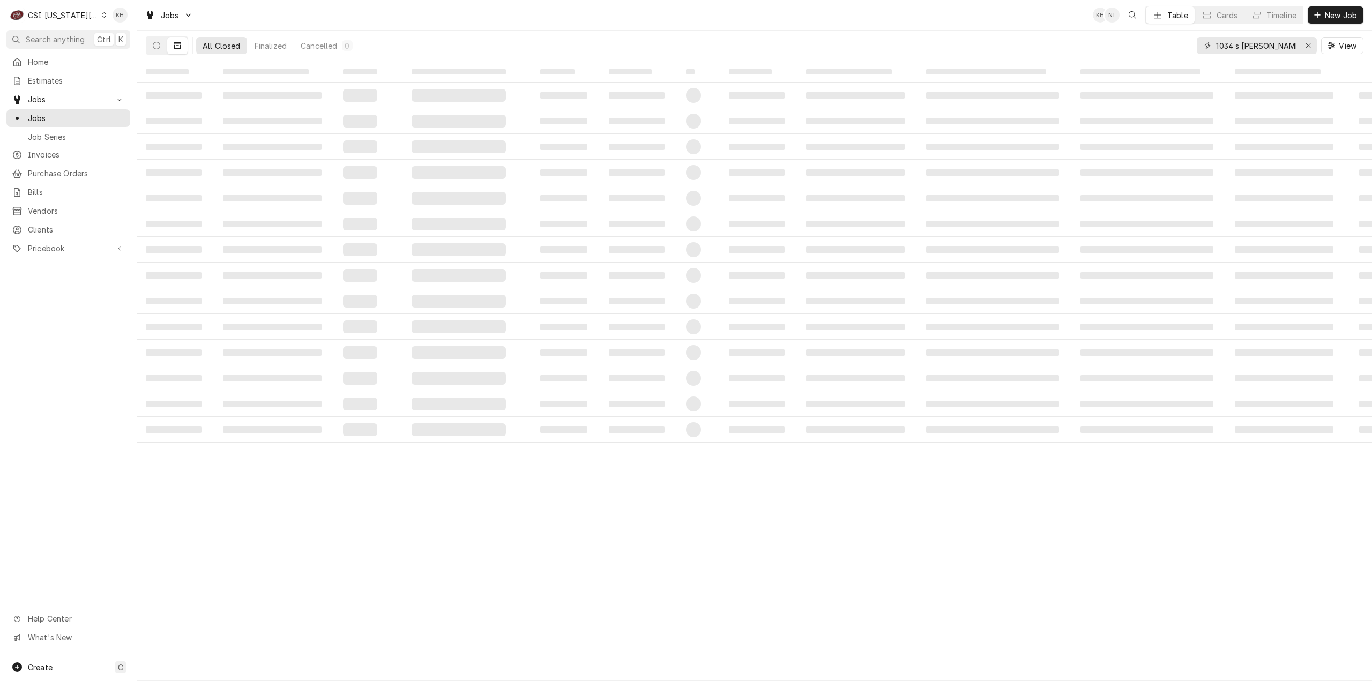
drag, startPoint x: 1277, startPoint y: 49, endPoint x: 1112, endPoint y: 43, distance: 165.2
click at [1112, 43] on div "All Closed Finalized Cancelled 0 1034 s [PERSON_NAME] View" at bounding box center [755, 46] width 1218 height 30
paste input "320895793"
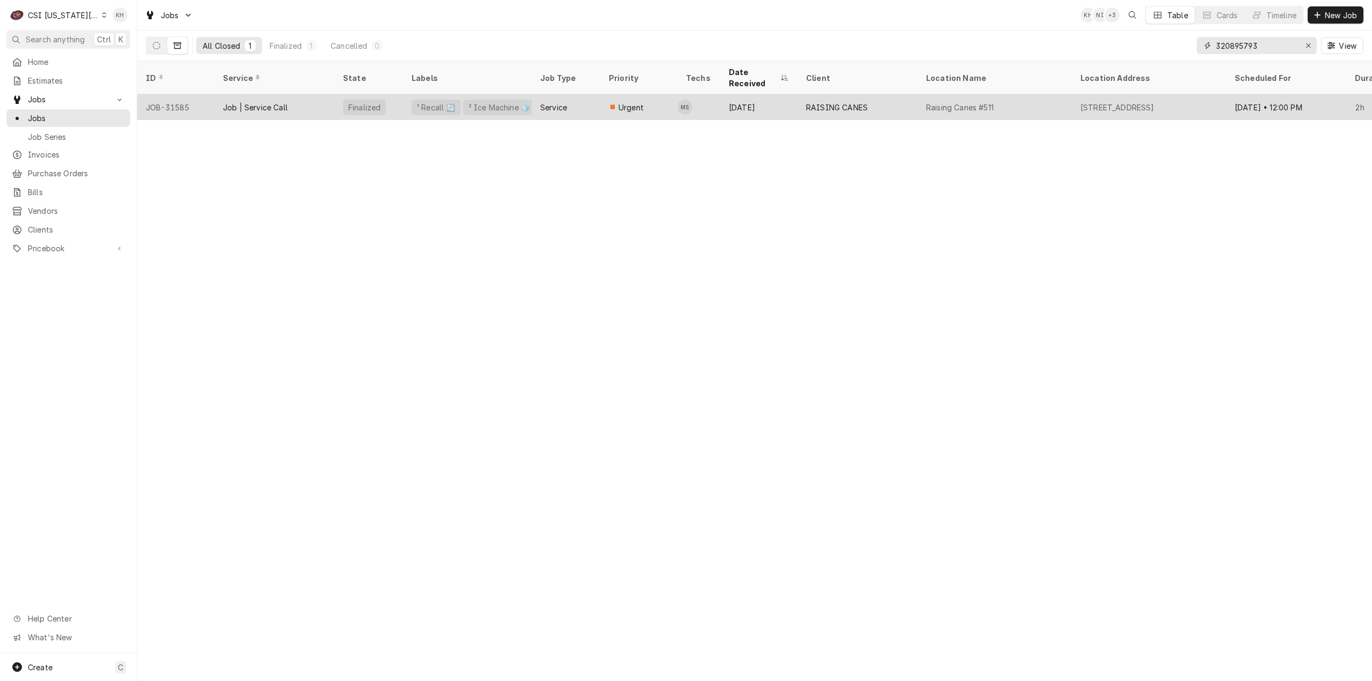
type input "320895793"
click at [591, 94] on div "Service" at bounding box center [566, 107] width 69 height 26
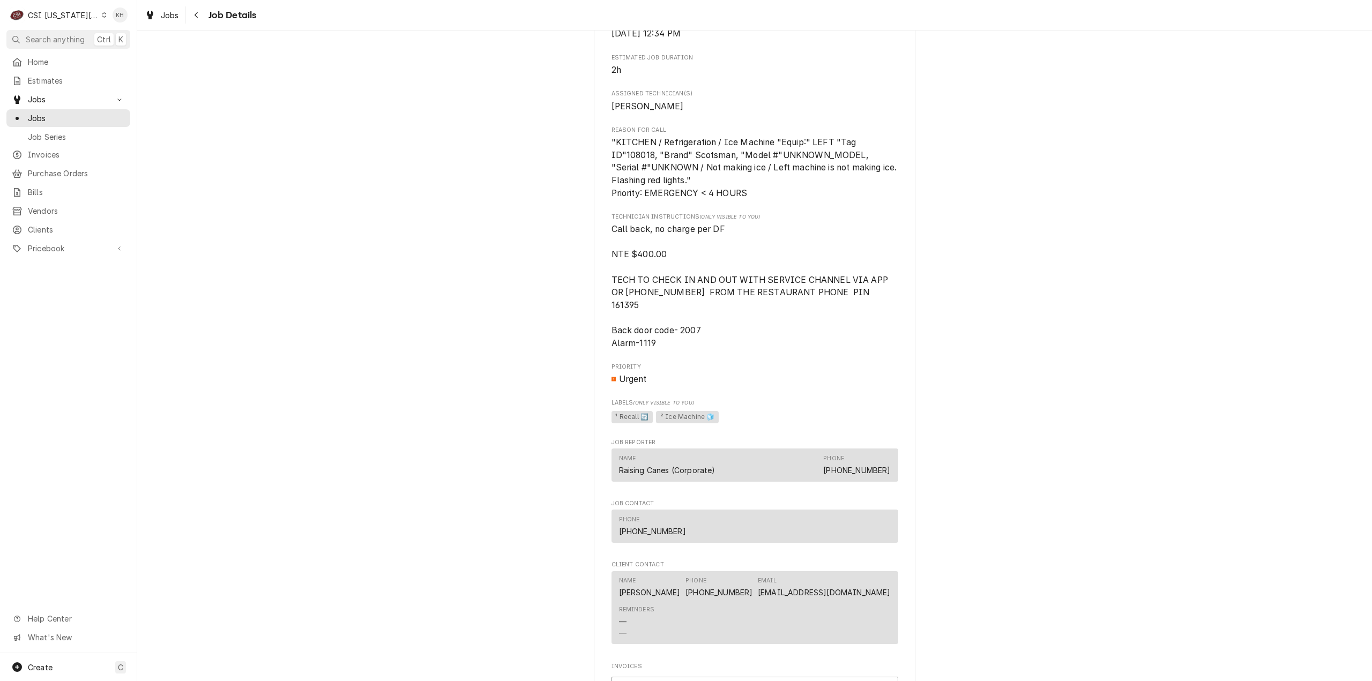
scroll to position [1233, 0]
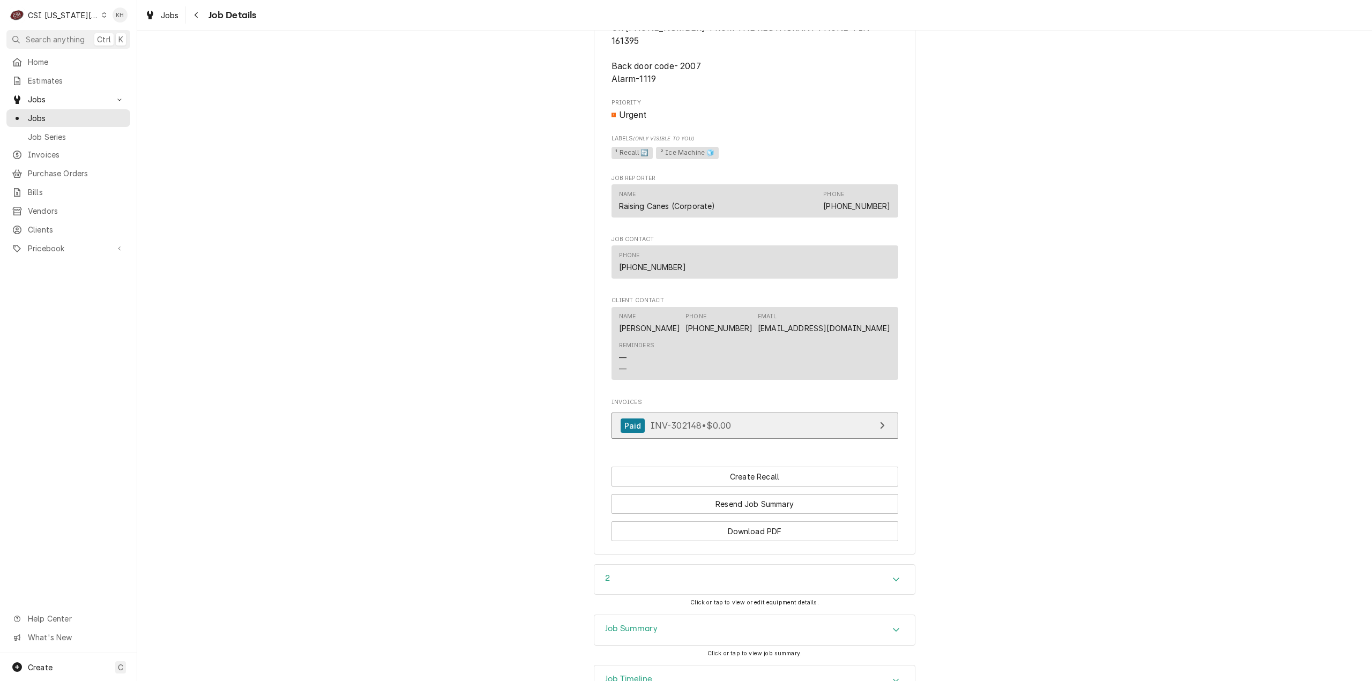
click at [771, 431] on link "Paid INV-302148 • $0.00" at bounding box center [754, 426] width 287 height 26
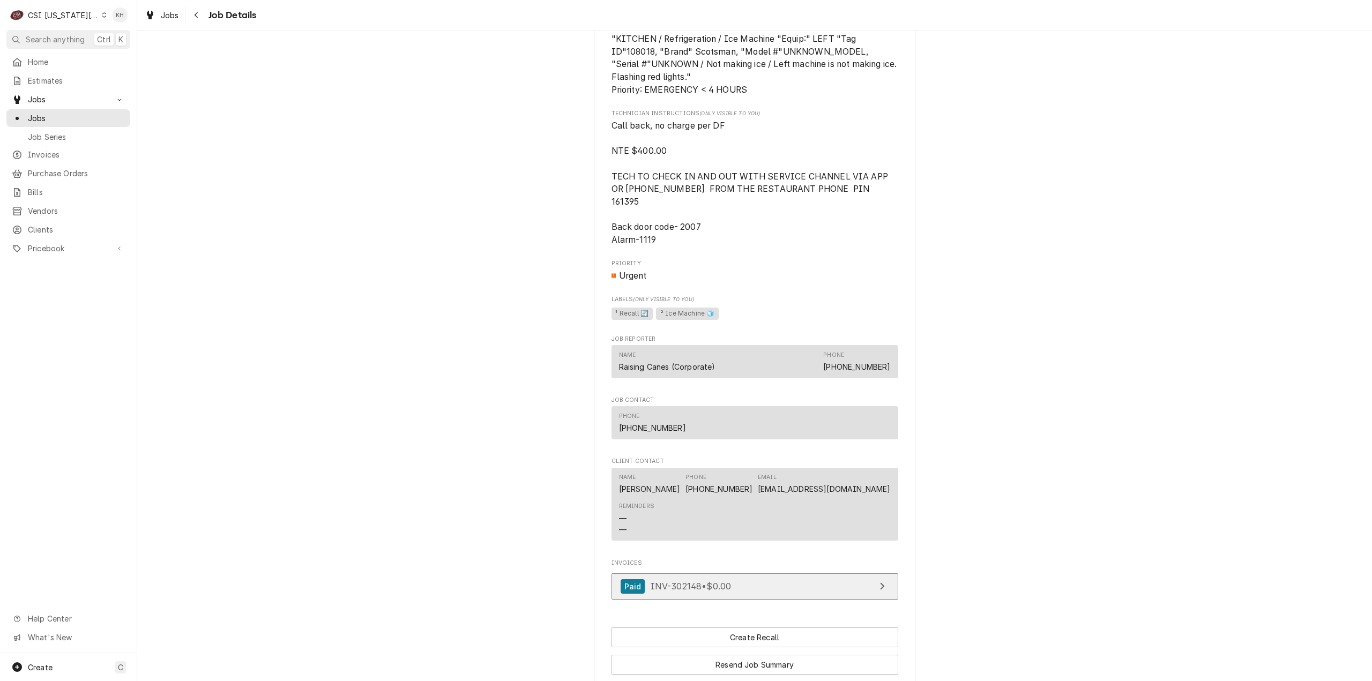
scroll to position [1317, 0]
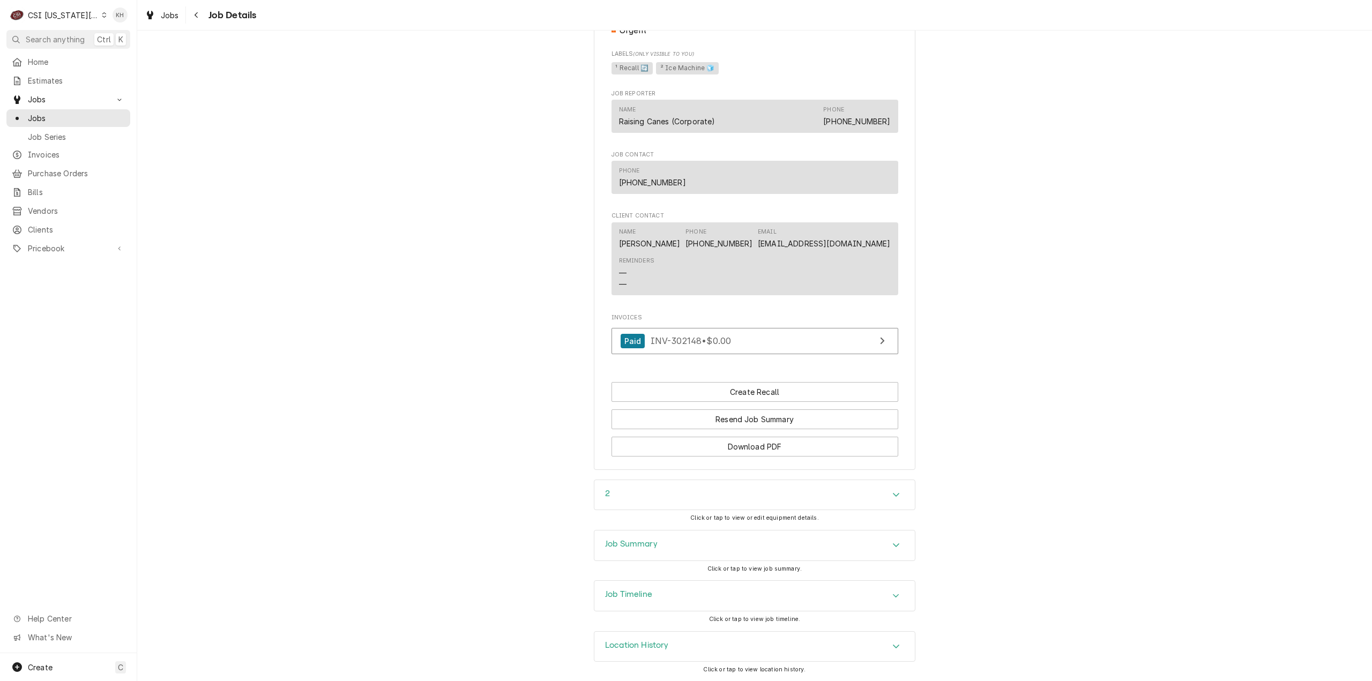
click at [656, 601] on div "Job Timeline" at bounding box center [754, 596] width 320 height 30
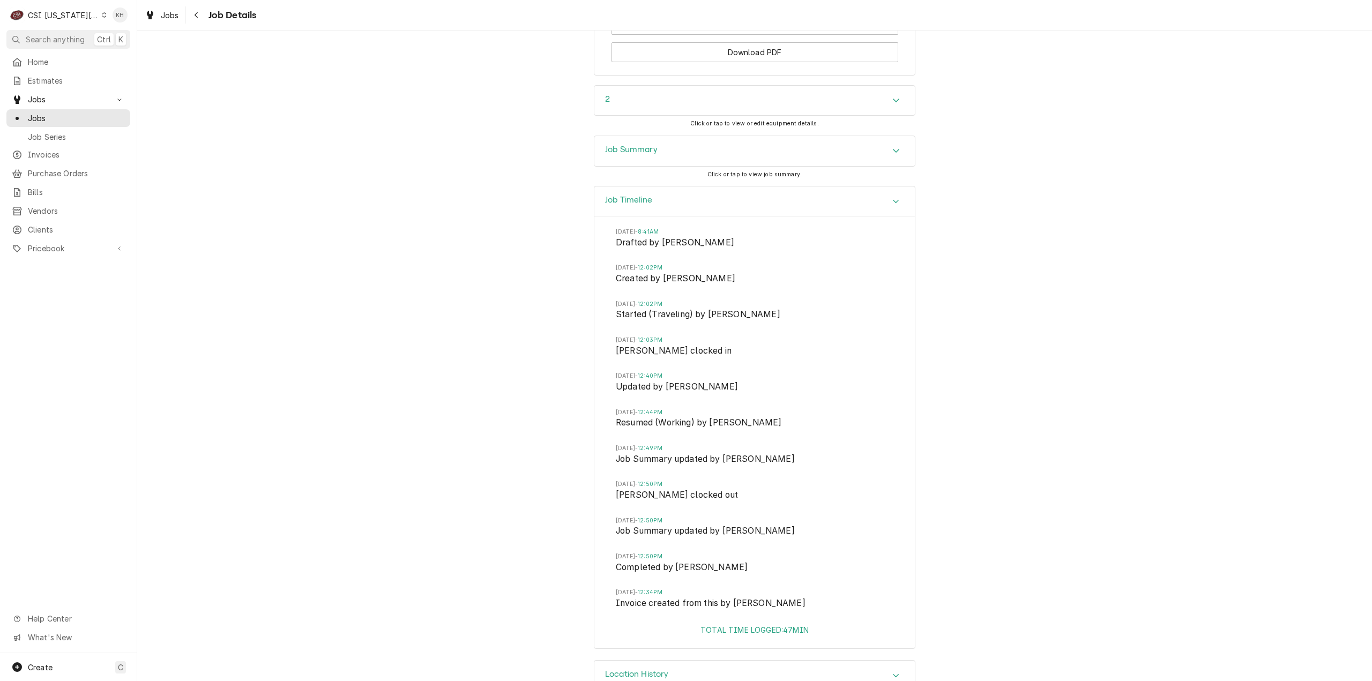
scroll to position [1741, 0]
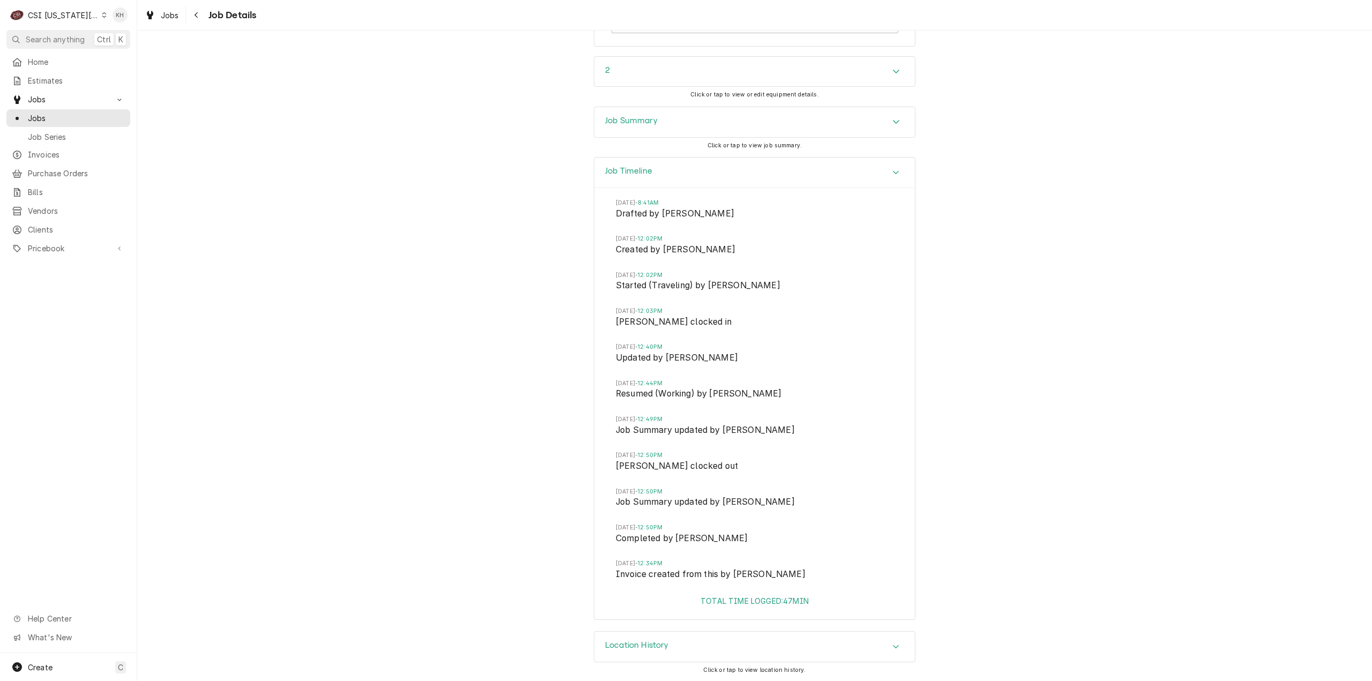
click at [617, 128] on div "Job Summary" at bounding box center [754, 122] width 320 height 30
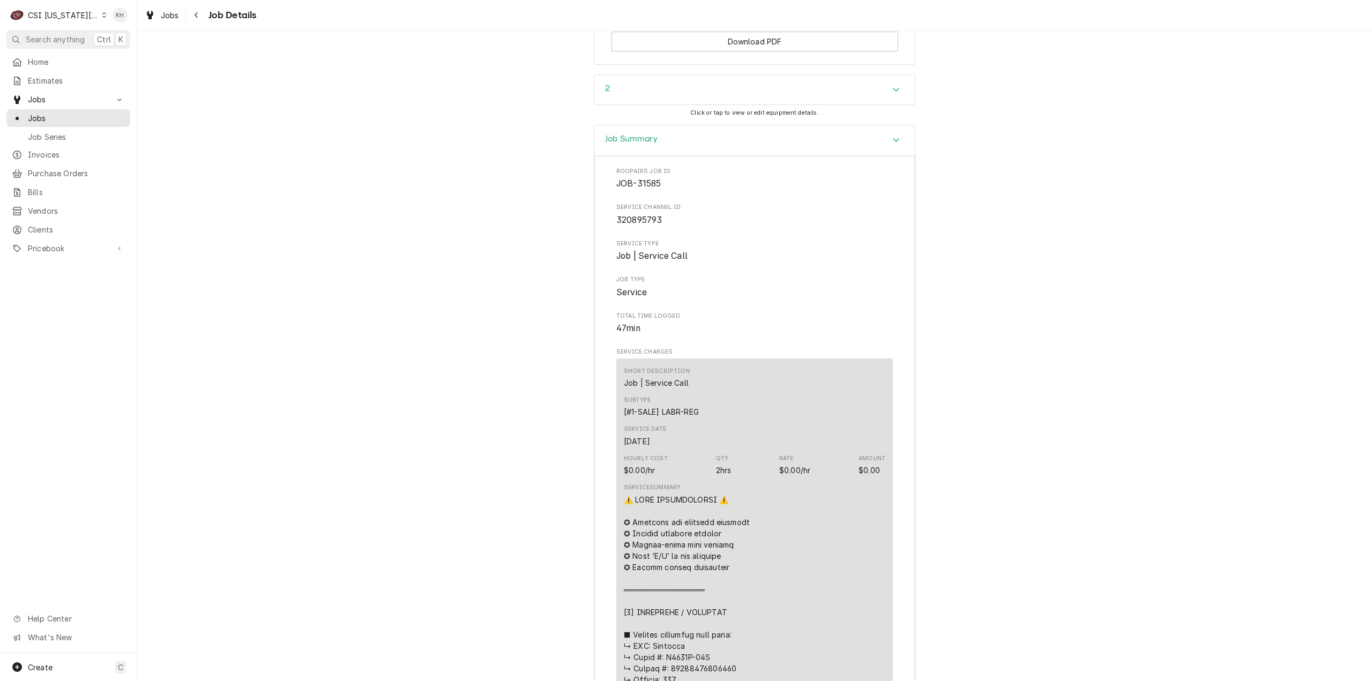
scroll to position [1633, 0]
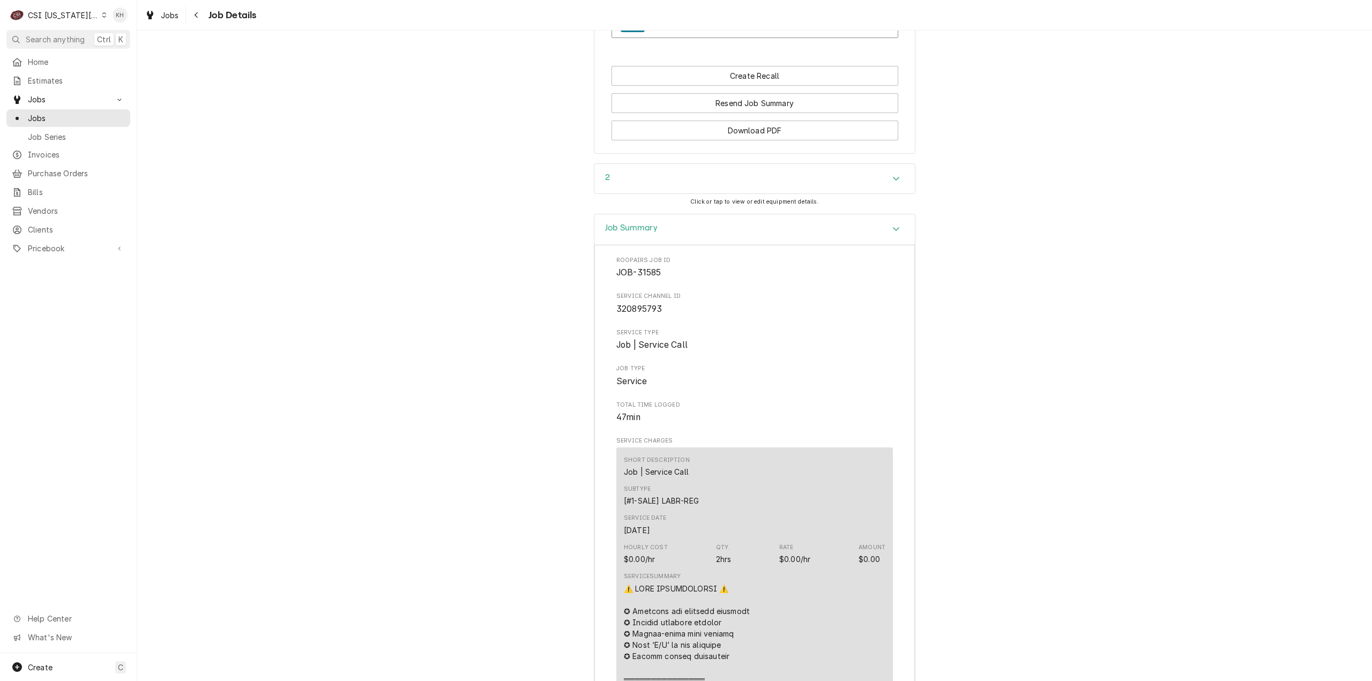
click at [717, 228] on div "Job Summary" at bounding box center [754, 229] width 320 height 31
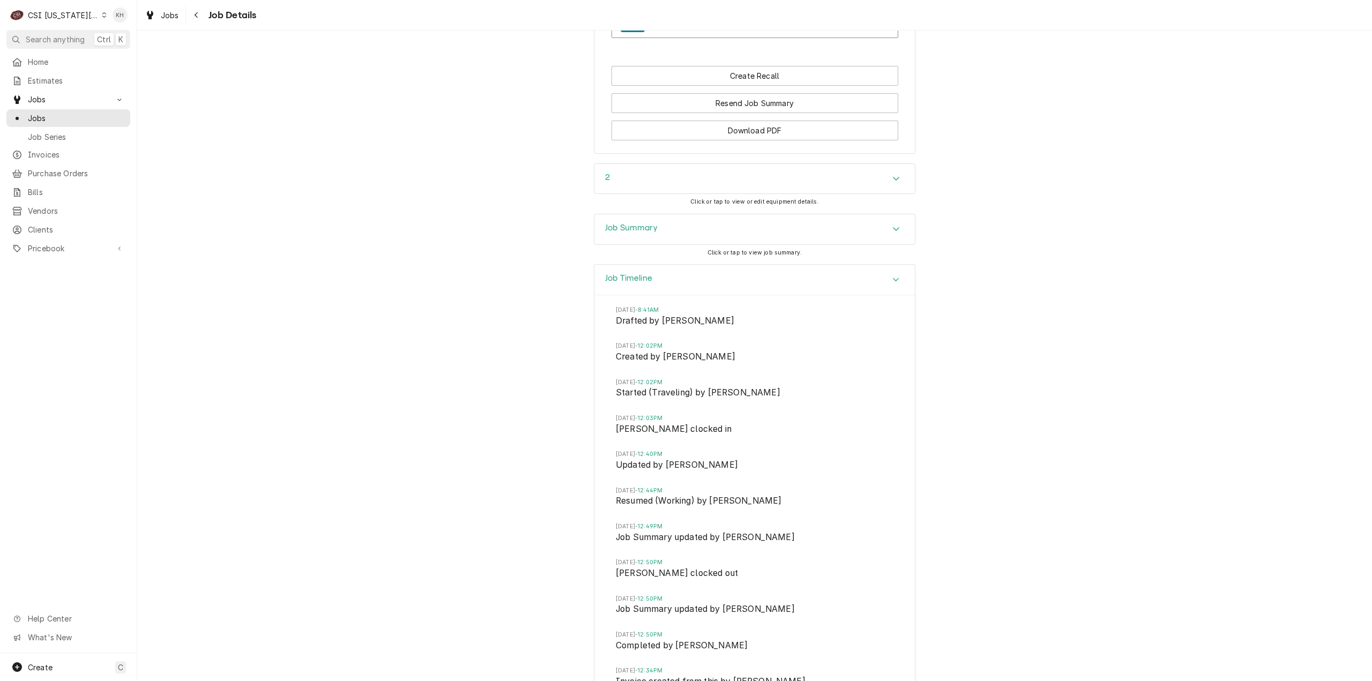
scroll to position [1741, 0]
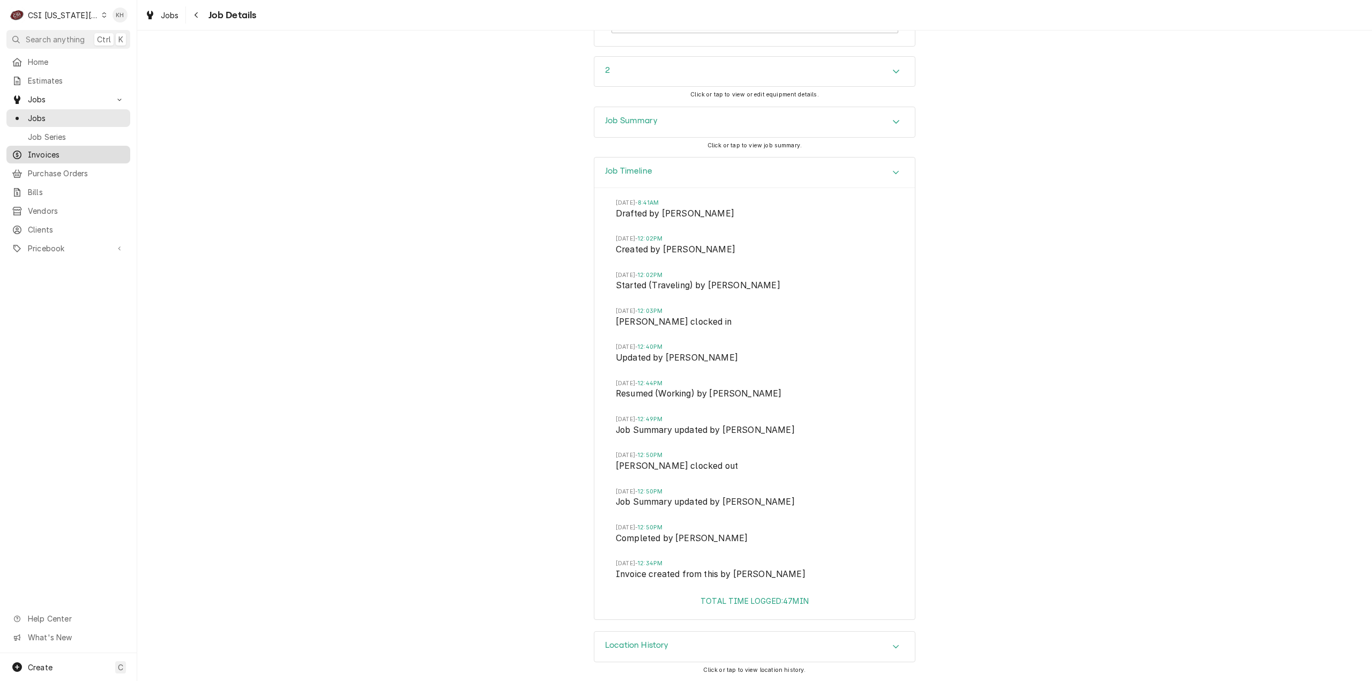
drag, startPoint x: 73, startPoint y: 120, endPoint x: 106, endPoint y: 143, distance: 40.7
click at [73, 119] on span "Jobs" at bounding box center [76, 118] width 97 height 11
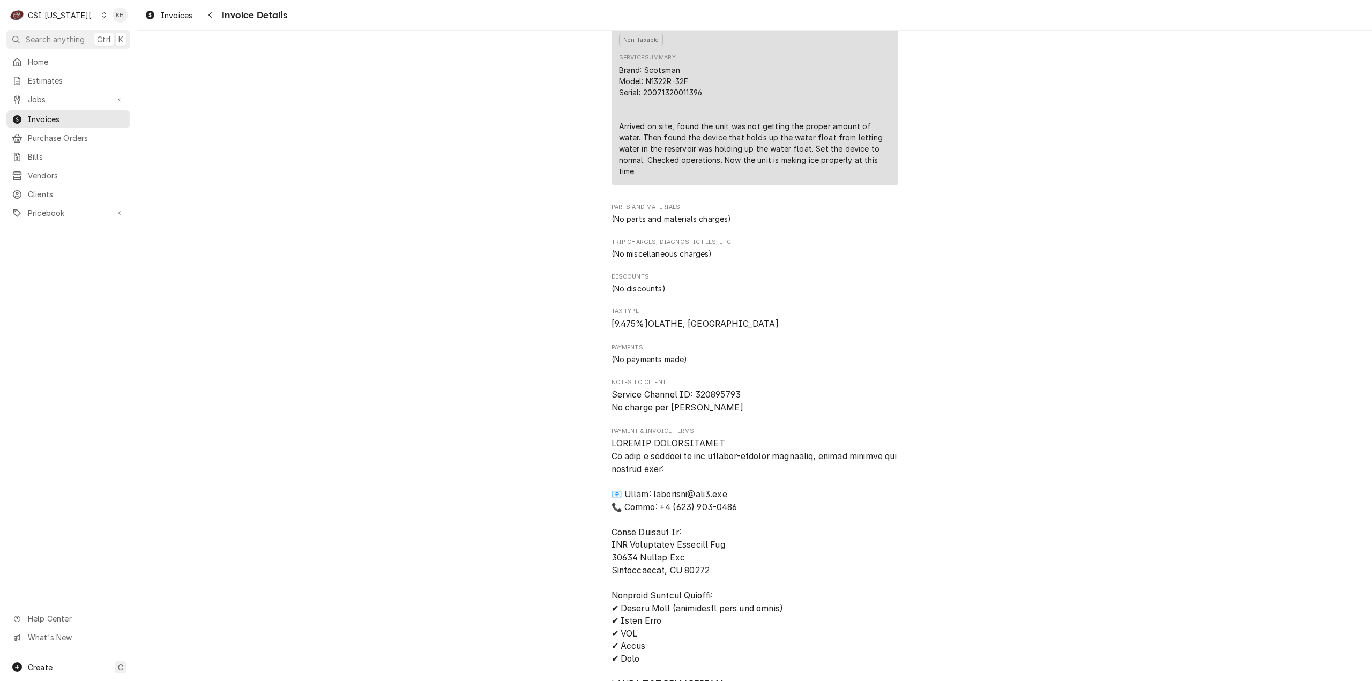
scroll to position [732, 0]
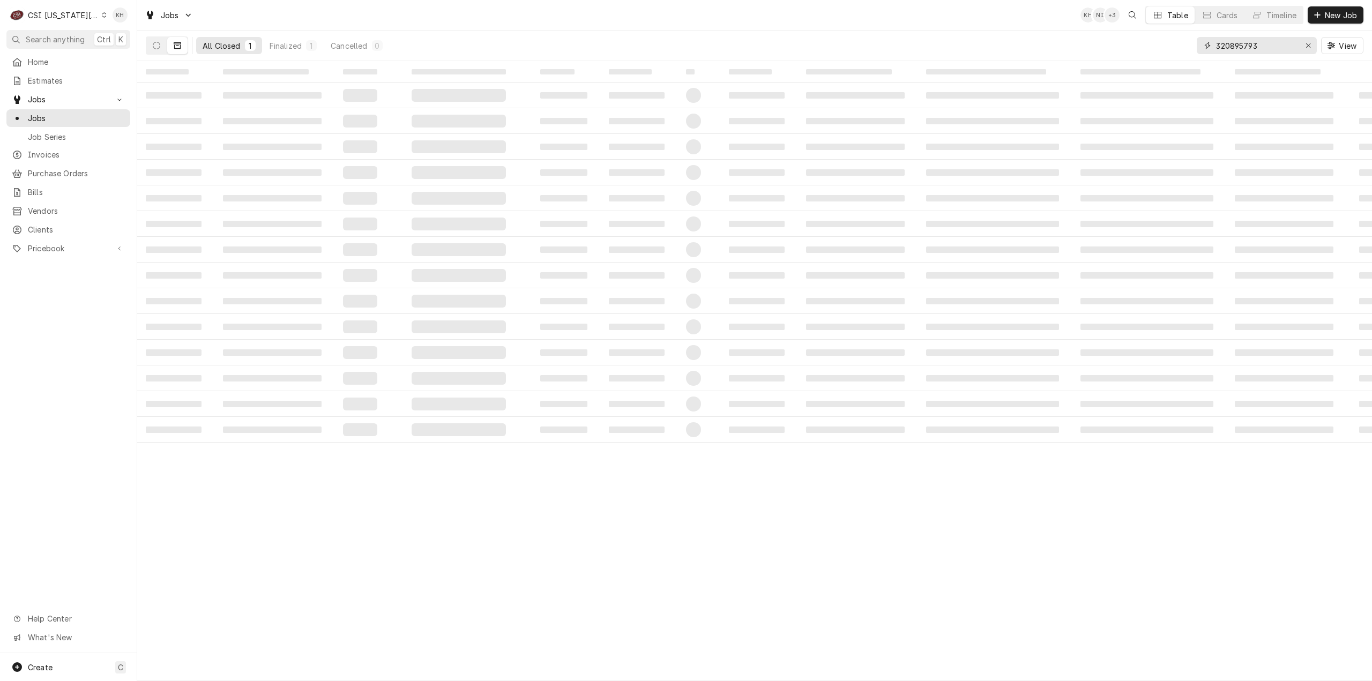
drag, startPoint x: 1272, startPoint y: 48, endPoint x: 1096, endPoint y: 57, distance: 176.6
click at [1096, 57] on div "All Closed 1 Finalized 1 Cancelled 0 320895793 View" at bounding box center [755, 46] width 1218 height 30
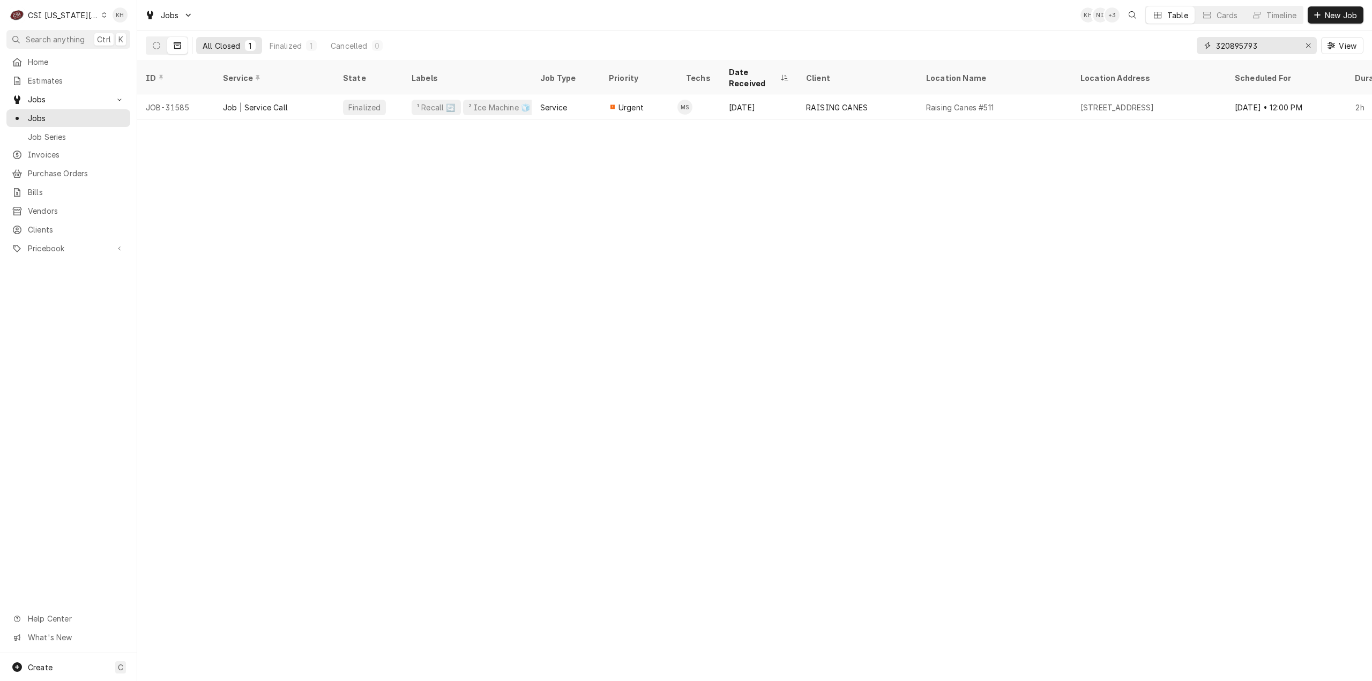
paste input "19467631"
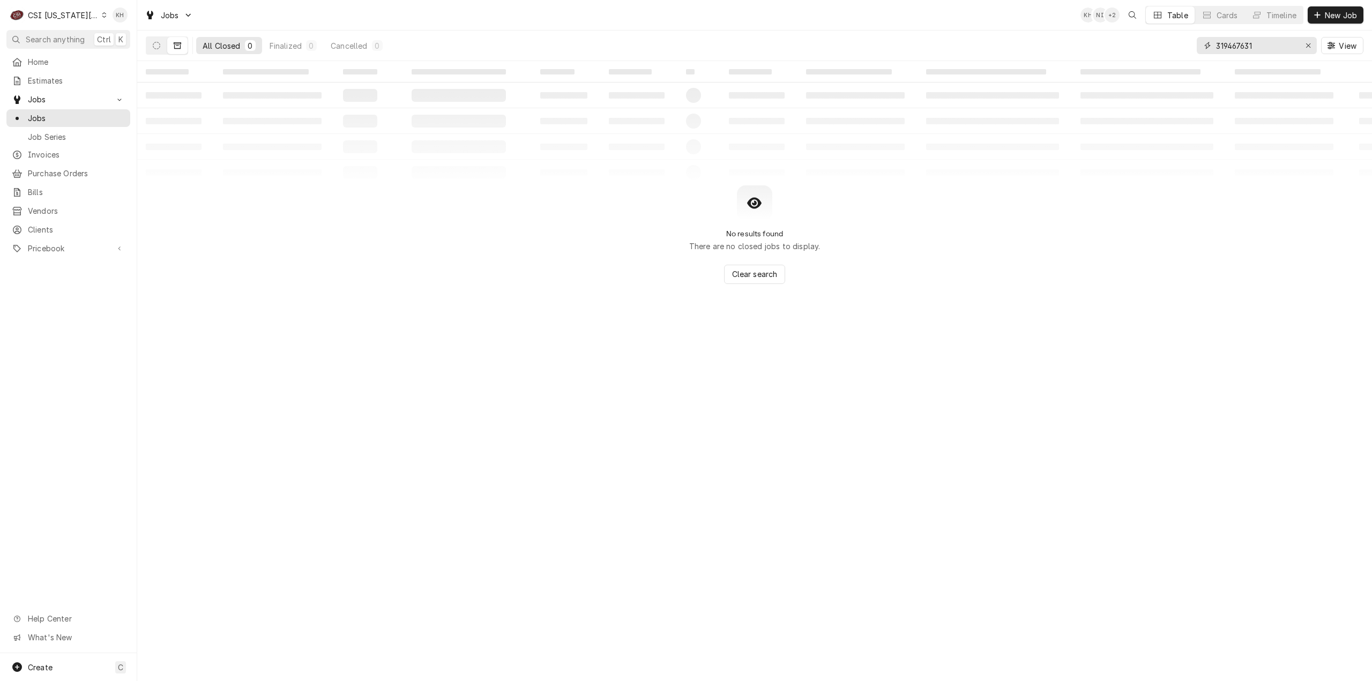
drag, startPoint x: 1268, startPoint y: 46, endPoint x: 1048, endPoint y: 57, distance: 220.6
click at [1048, 57] on div "All Closed 0 Finalized 0 Cancelled 0 319467631 View" at bounding box center [755, 46] width 1218 height 30
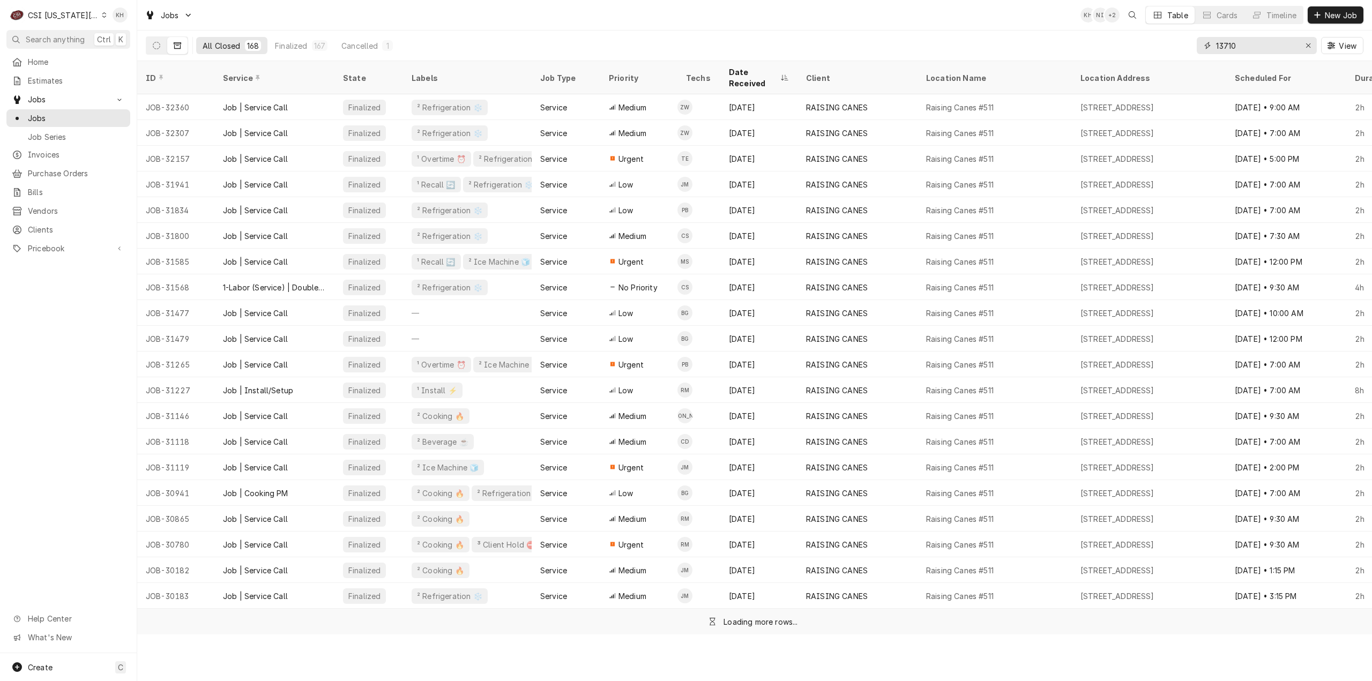
type input "13710"
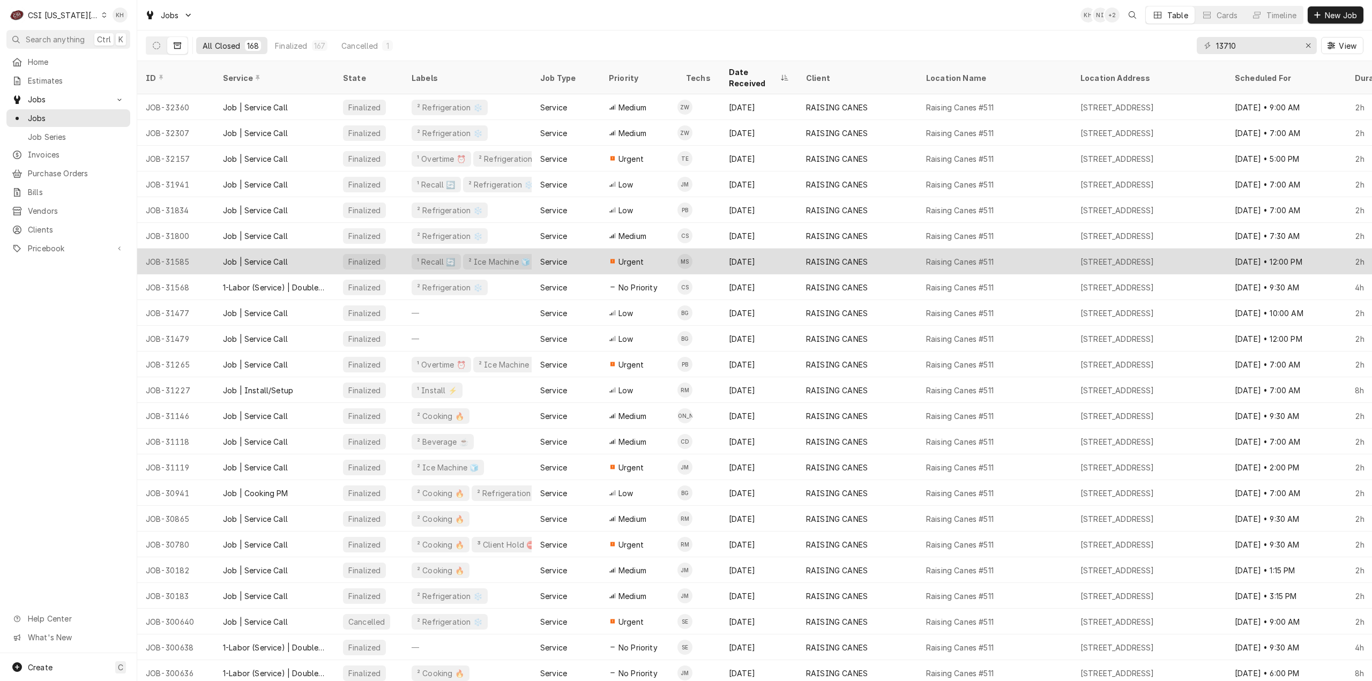
click at [298, 249] on div "Job | Service Call" at bounding box center [274, 262] width 120 height 26
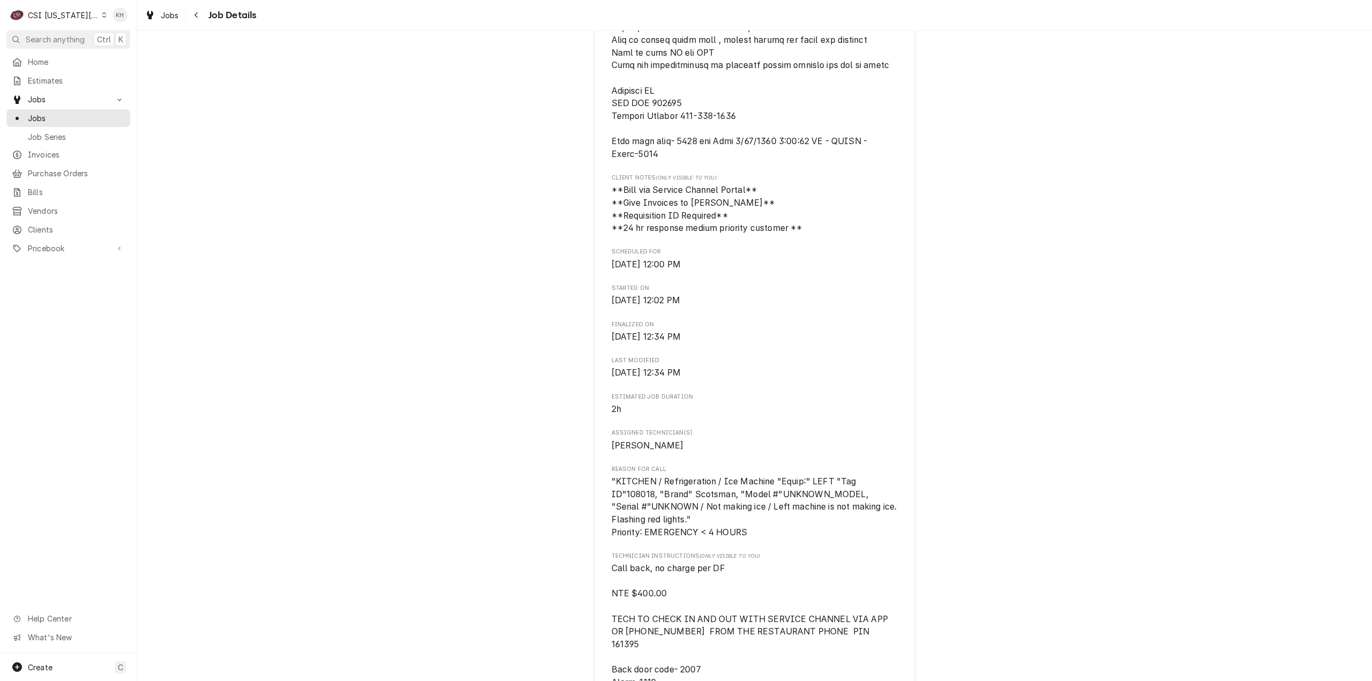
scroll to position [750, 0]
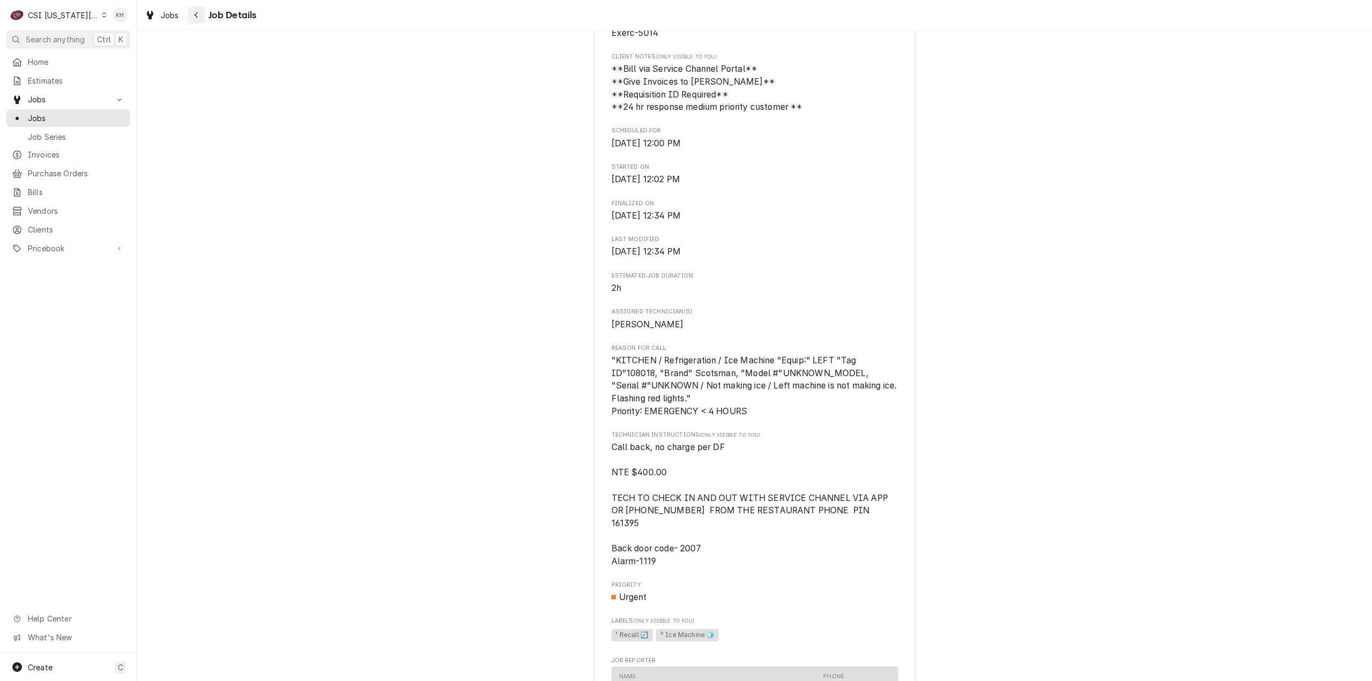
click at [199, 17] on div "Navigate back" at bounding box center [196, 15] width 11 height 11
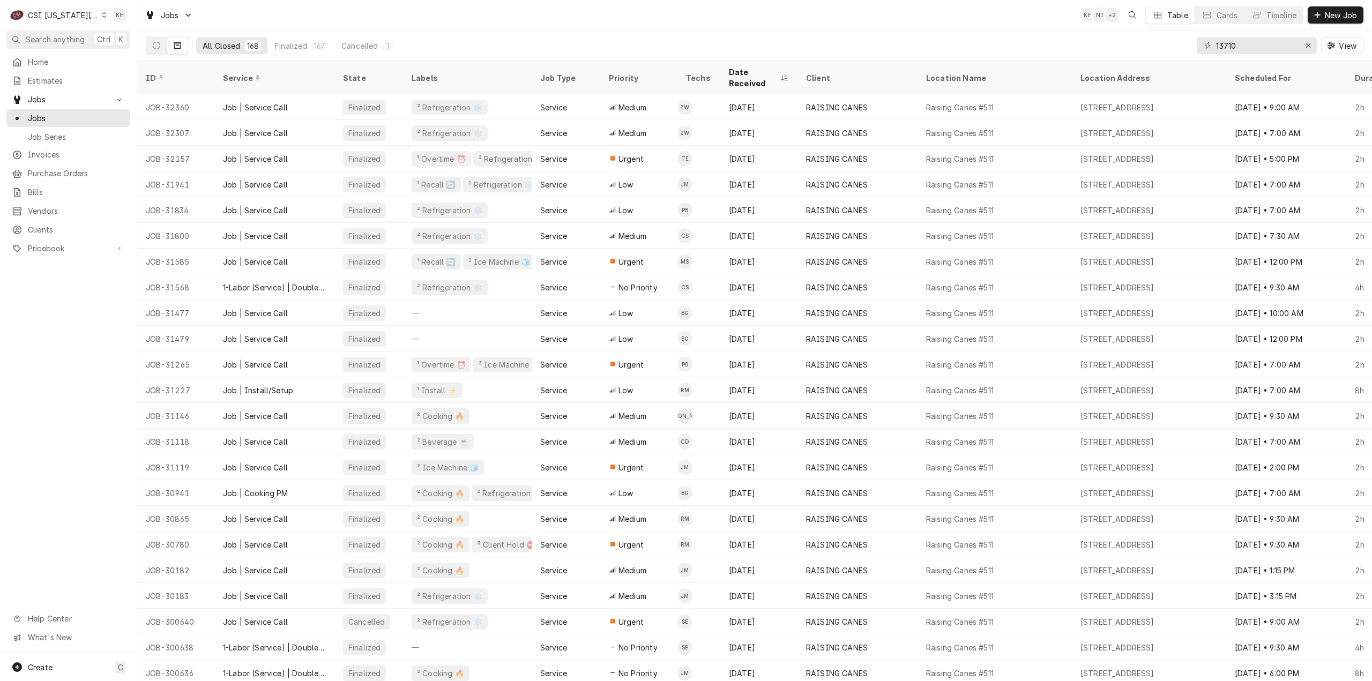
drag, startPoint x: 158, startPoint y: 46, endPoint x: 229, endPoint y: 107, distance: 94.3
click at [159, 46] on icon "Dynamic Content Wrapper" at bounding box center [157, 46] width 8 height 8
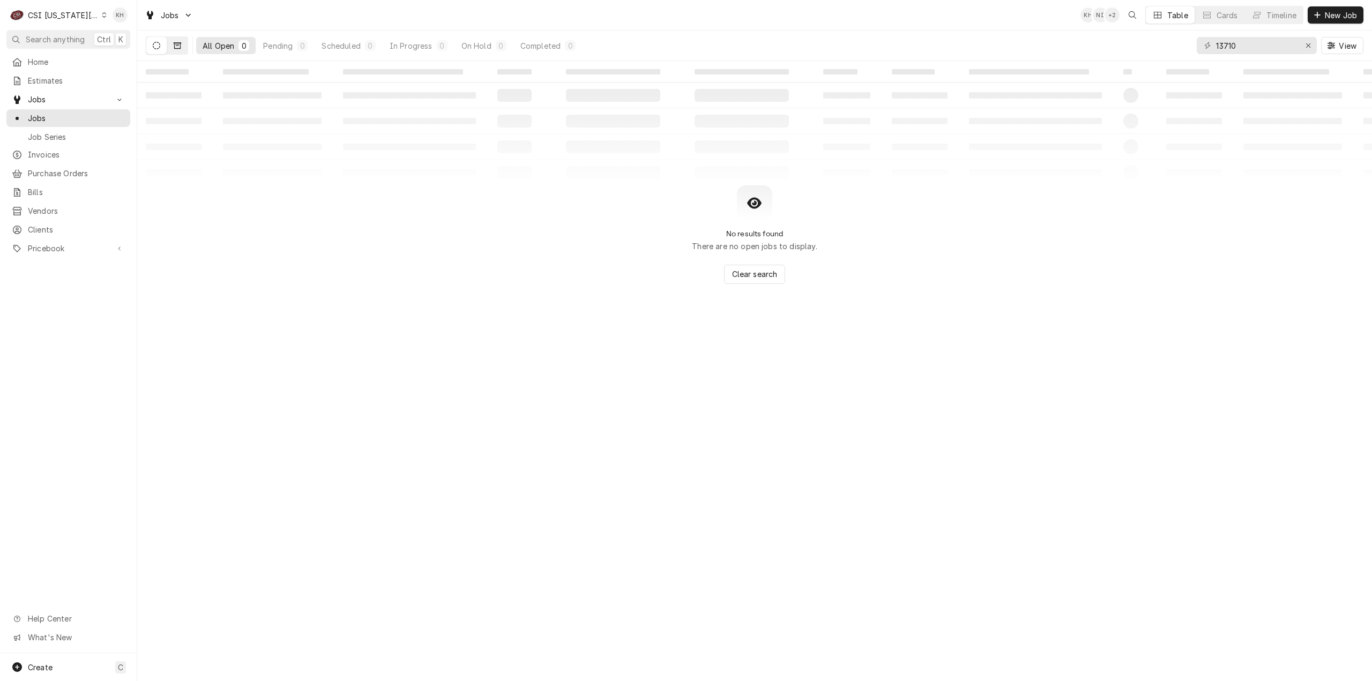
click at [183, 47] on button "Dynamic Content Wrapper" at bounding box center [177, 45] width 20 height 17
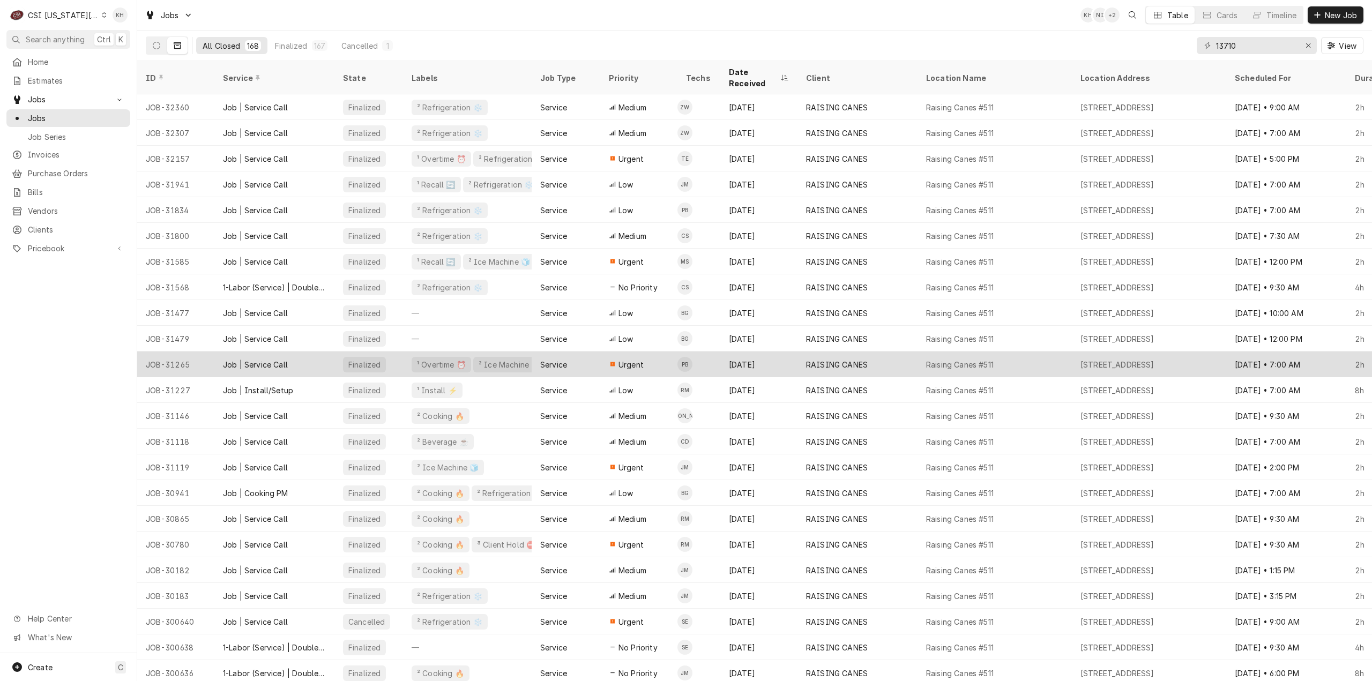
click at [600, 353] on div "Service" at bounding box center [566, 365] width 69 height 26
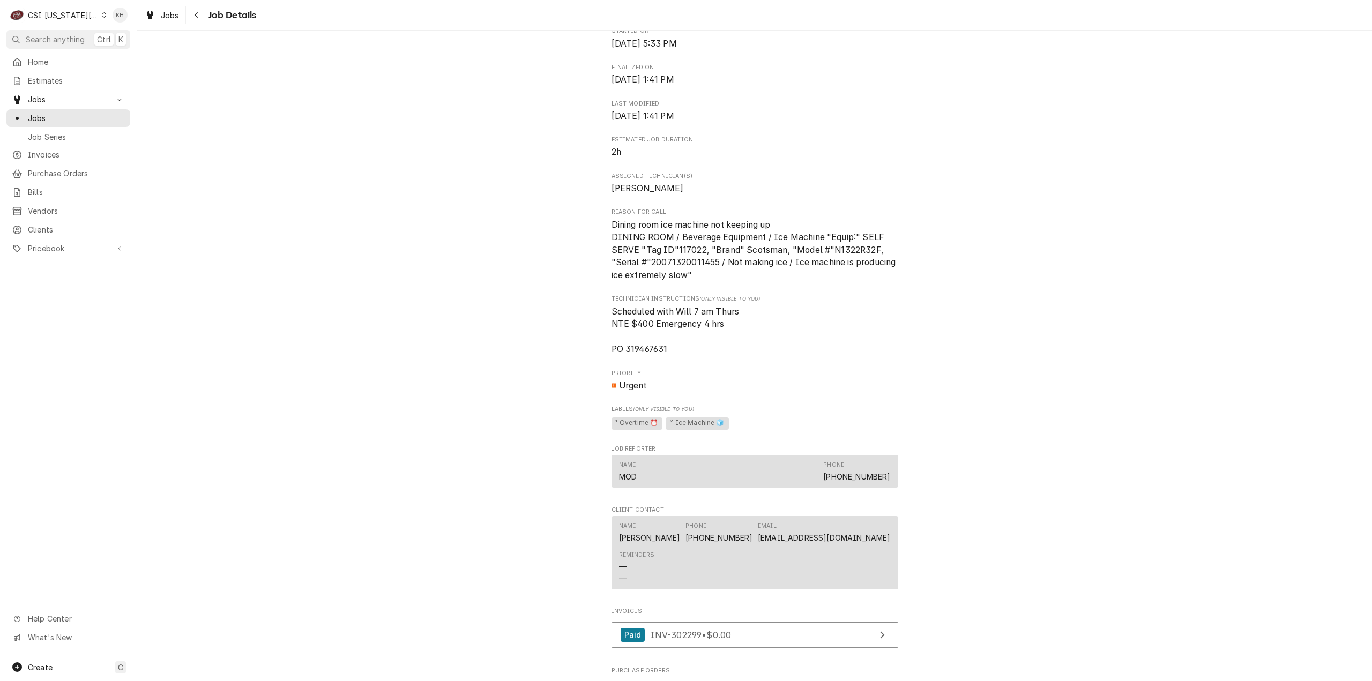
scroll to position [965, 0]
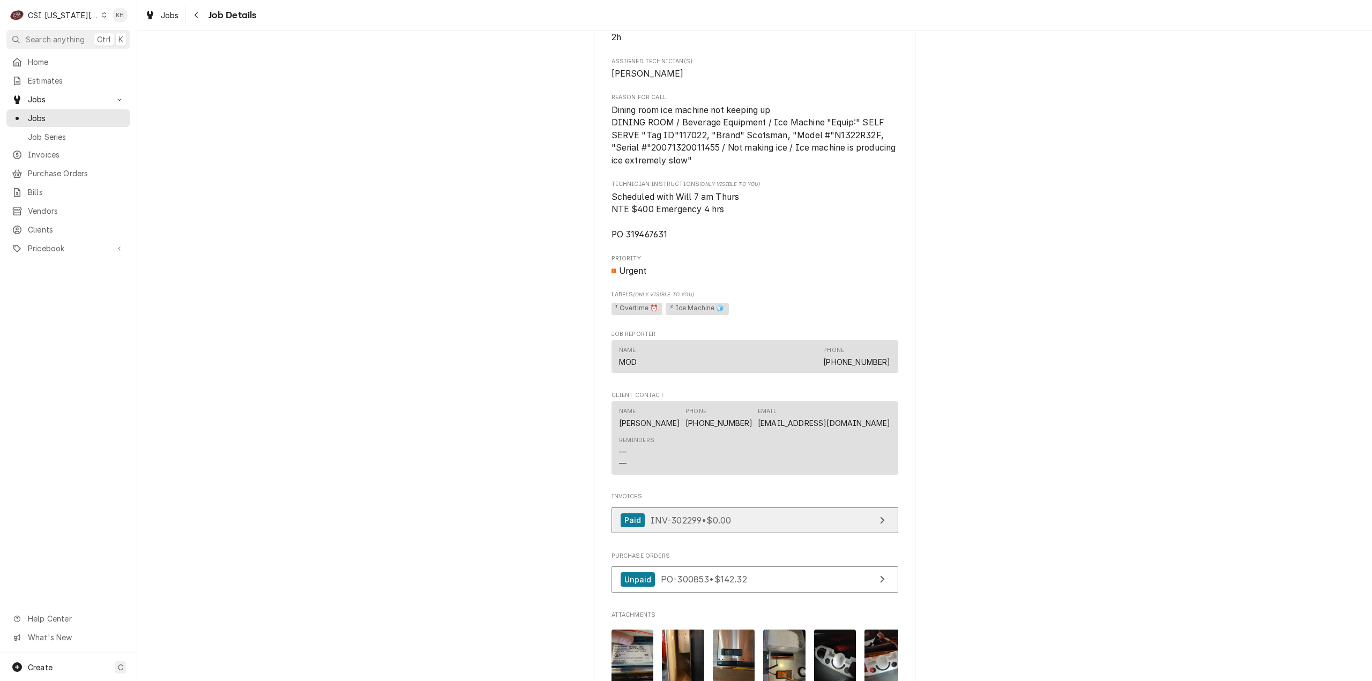
click at [728, 525] on span "INV-302299 • $0.00" at bounding box center [691, 519] width 81 height 11
click at [85, 113] on span "Jobs" at bounding box center [76, 118] width 97 height 11
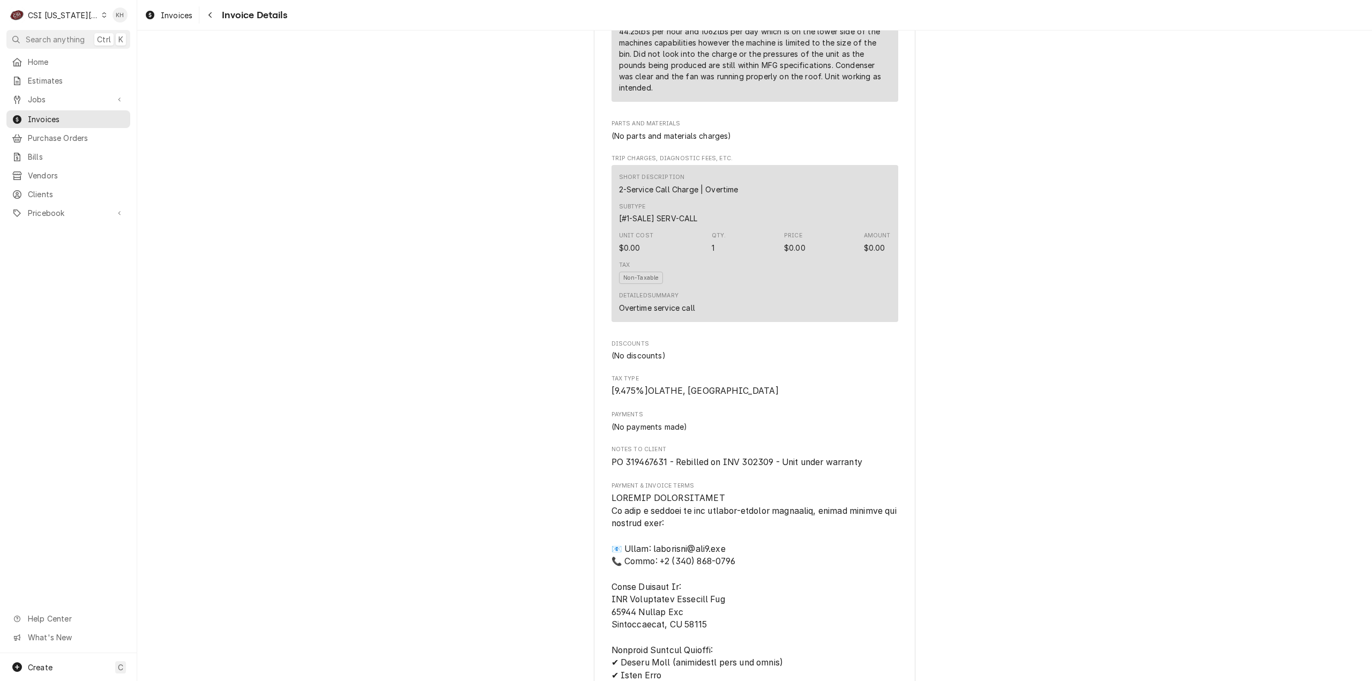
scroll to position [1072, 0]
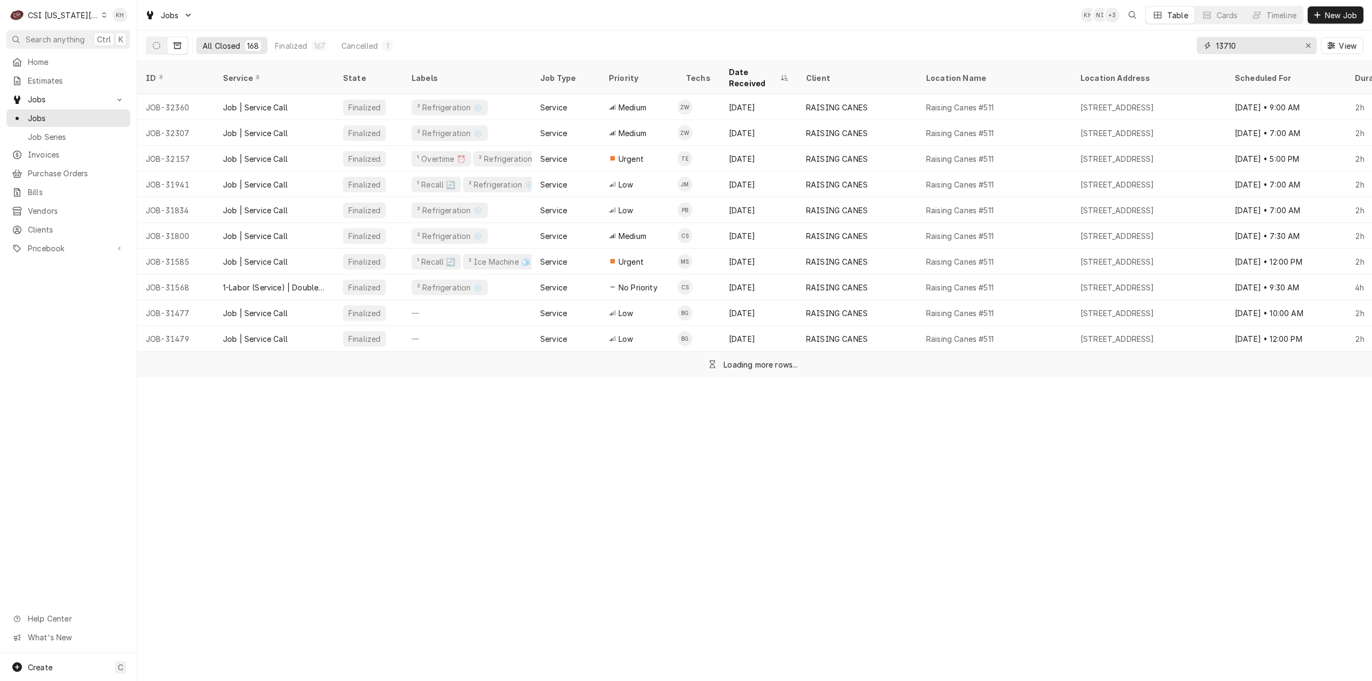
drag, startPoint x: 1255, startPoint y: 46, endPoint x: 1167, endPoint y: 35, distance: 89.0
click at [1167, 35] on div "All Closed 168 Finalized 167 Cancelled 1 13710 View" at bounding box center [755, 46] width 1218 height 30
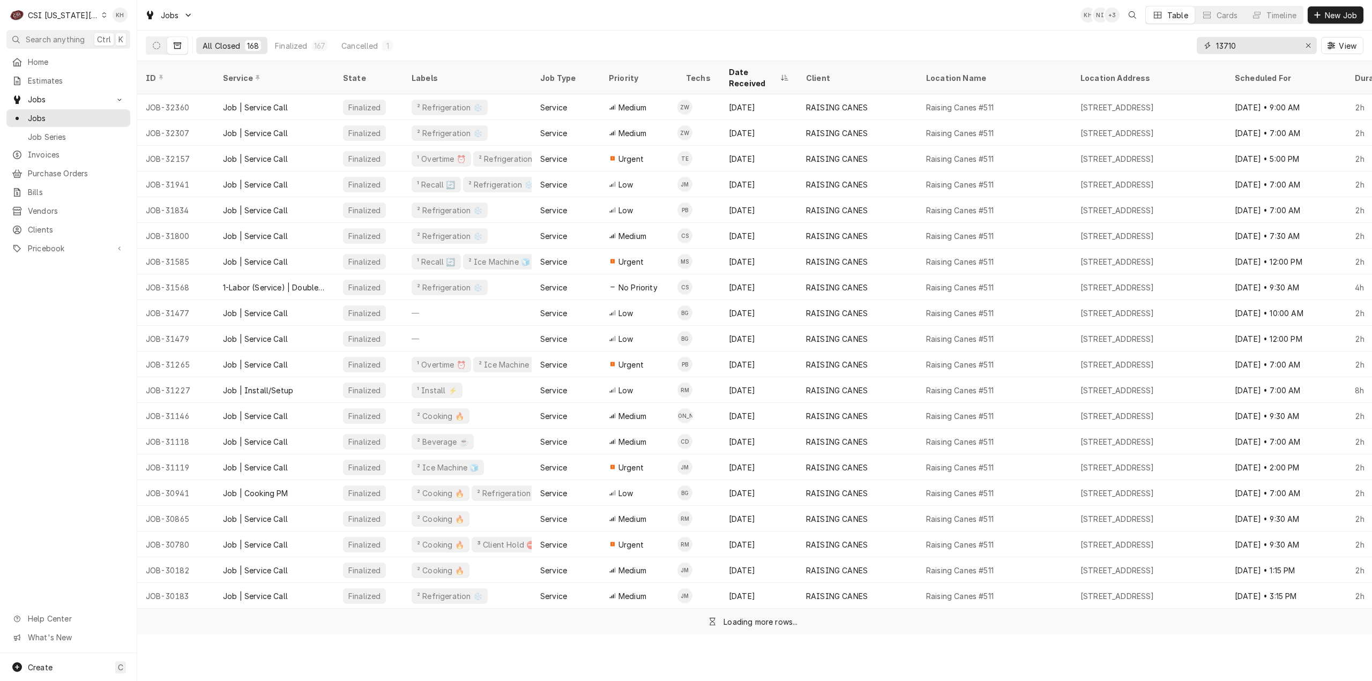
paste input "321896913"
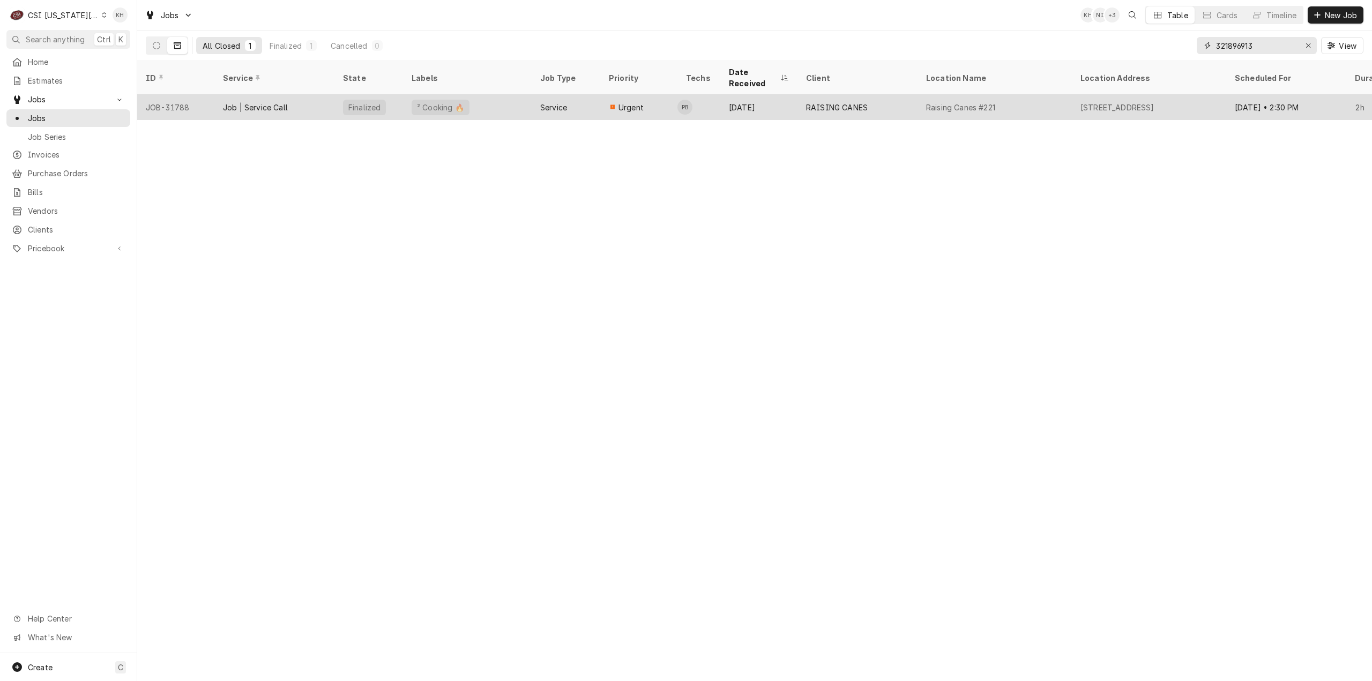
type input "321896913"
click at [533, 94] on div "Service" at bounding box center [566, 107] width 69 height 26
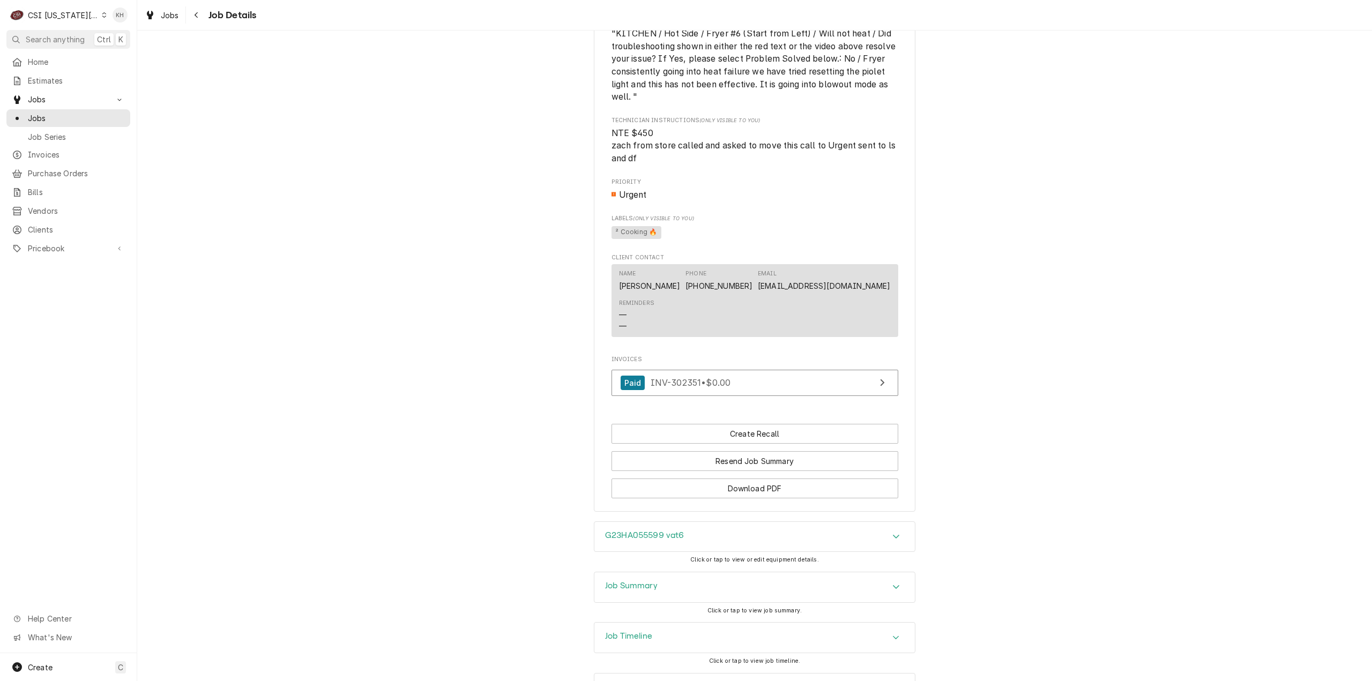
scroll to position [1132, 0]
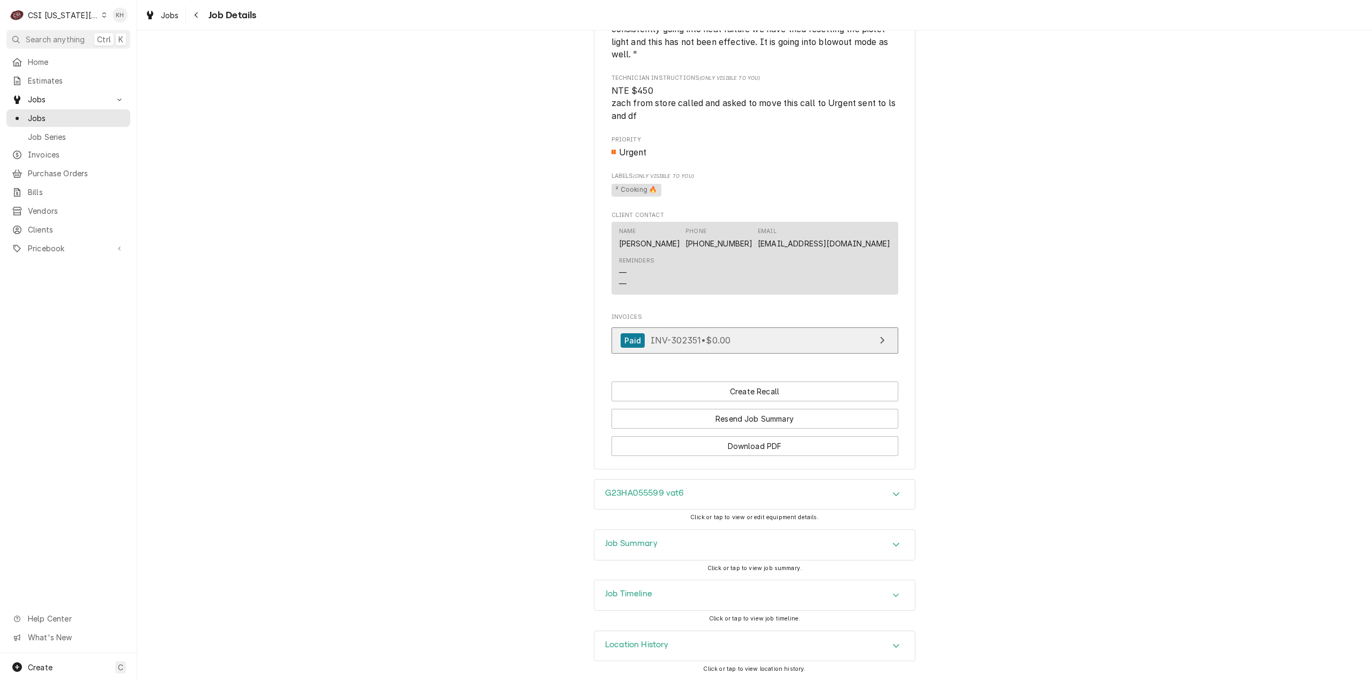
click at [728, 344] on span "INV-302351 • $0.00" at bounding box center [691, 340] width 80 height 11
click at [85, 113] on span "Jobs" at bounding box center [76, 118] width 97 height 11
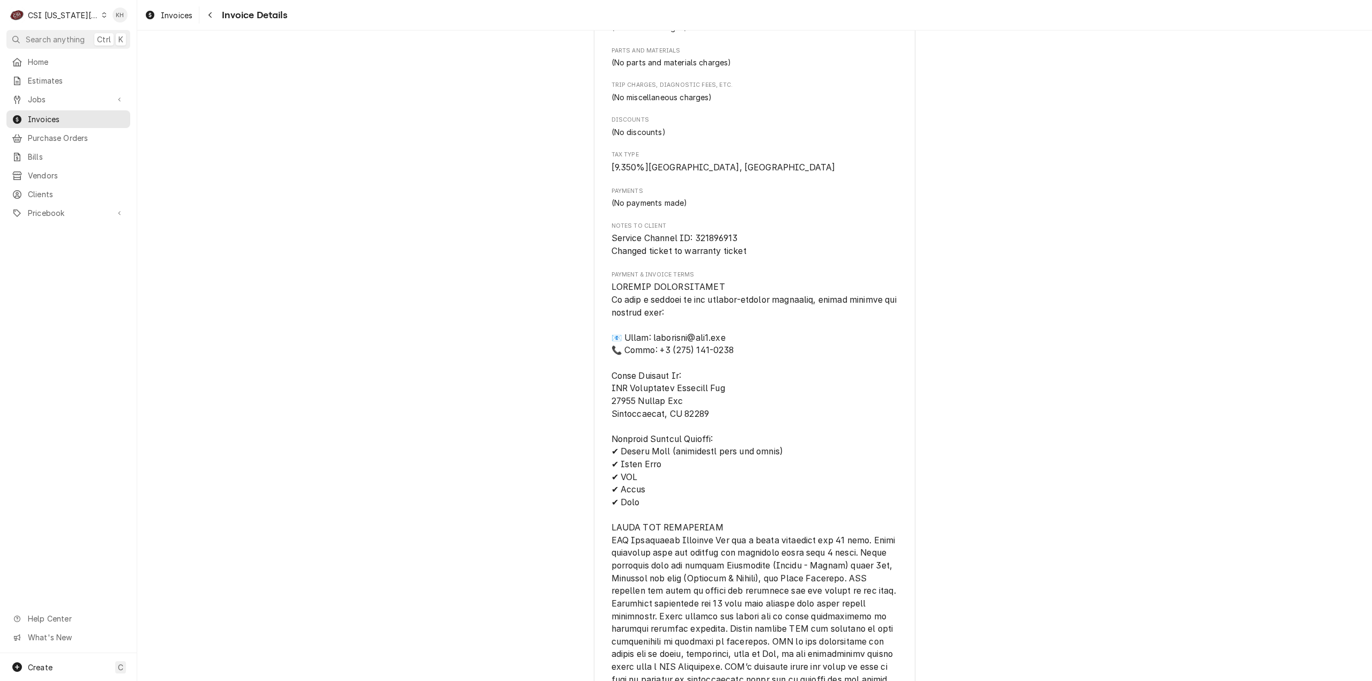
scroll to position [570, 0]
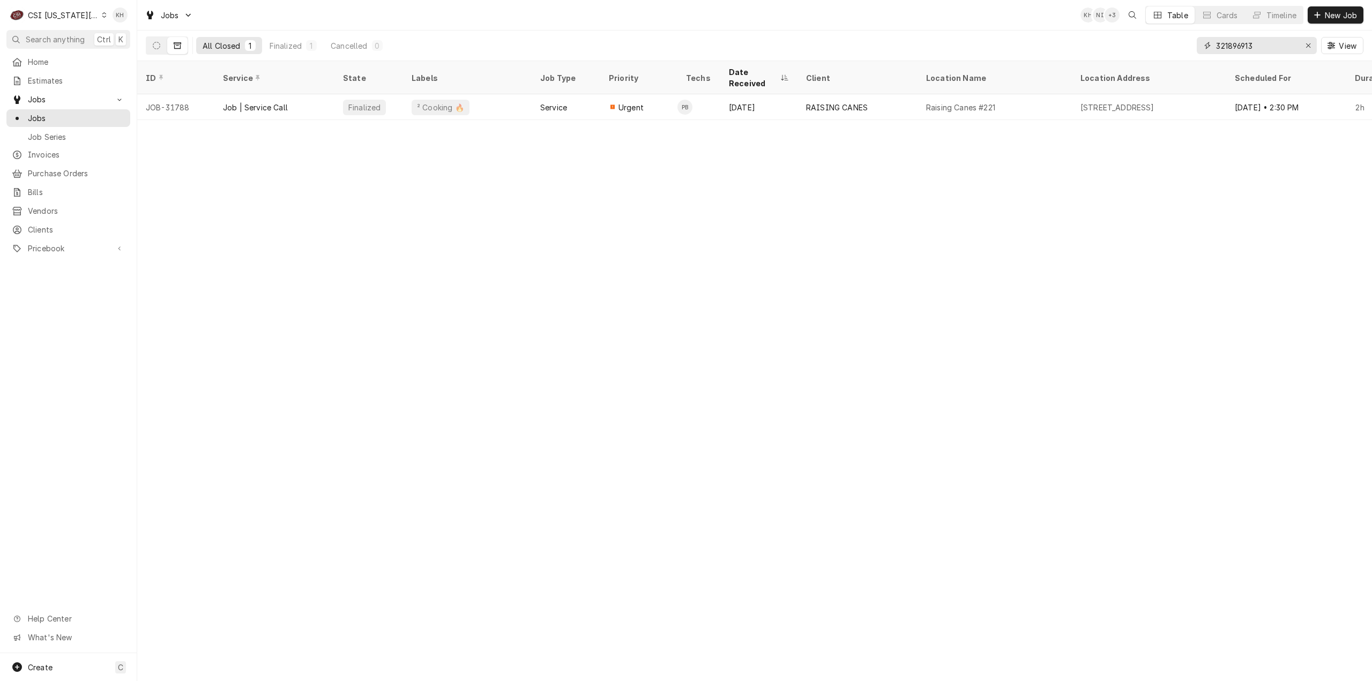
drag, startPoint x: 1268, startPoint y: 44, endPoint x: 1145, endPoint y: 43, distance: 123.3
click at [1145, 43] on div "All Closed 1 Finalized 1 Cancelled 0 321896913 View" at bounding box center [755, 46] width 1218 height 30
paste input "2142357"
type input "322142357"
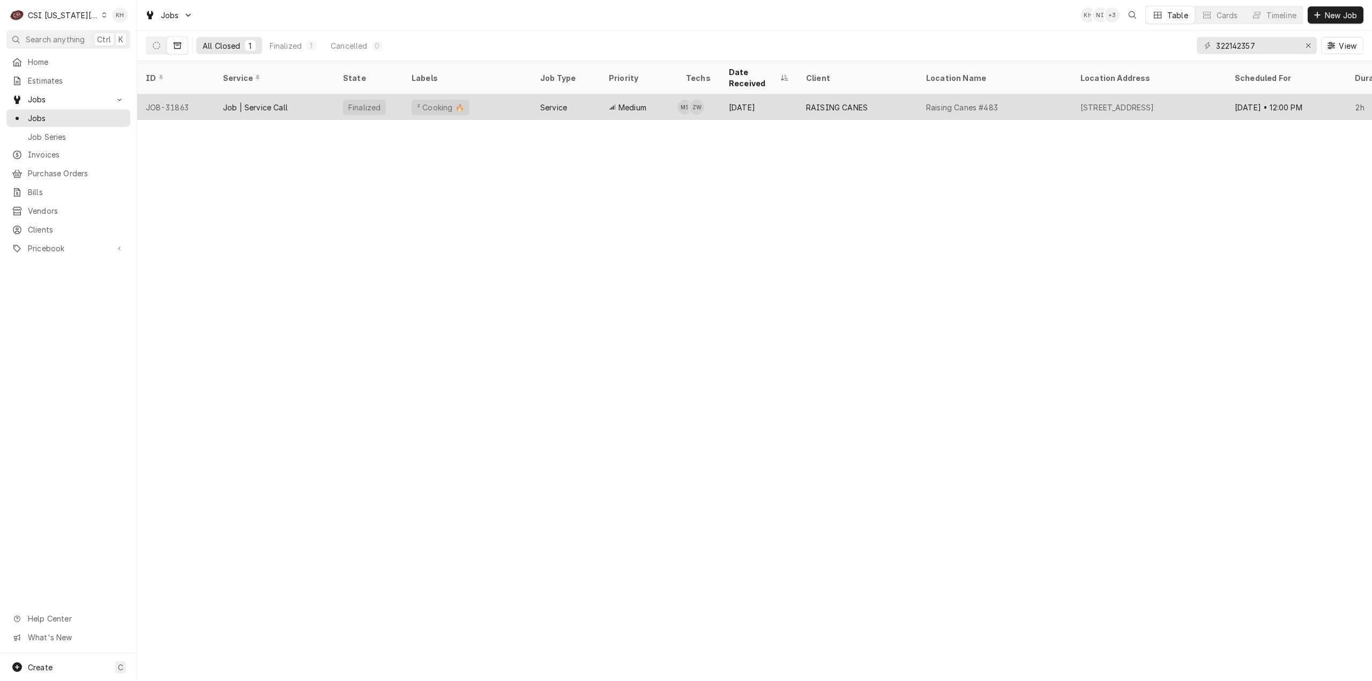
click at [489, 100] on div "² Cooking 🔥" at bounding box center [467, 107] width 129 height 26
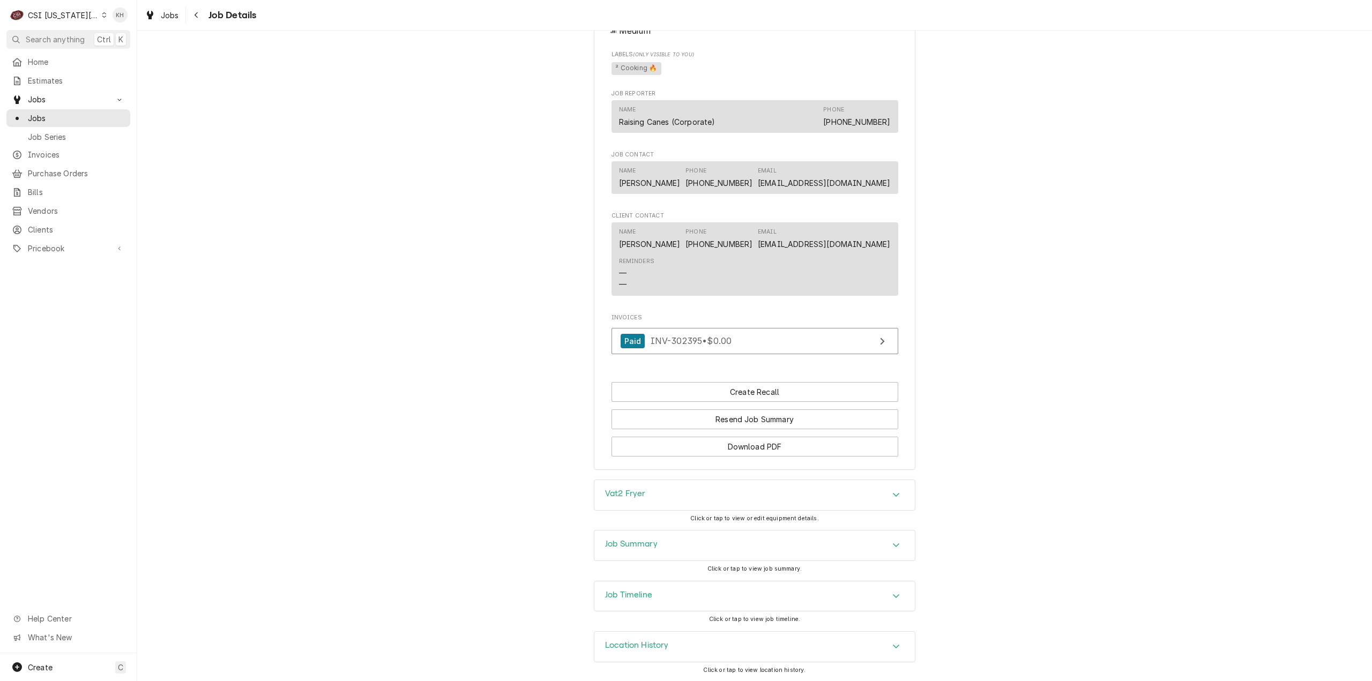
scroll to position [1289, 0]
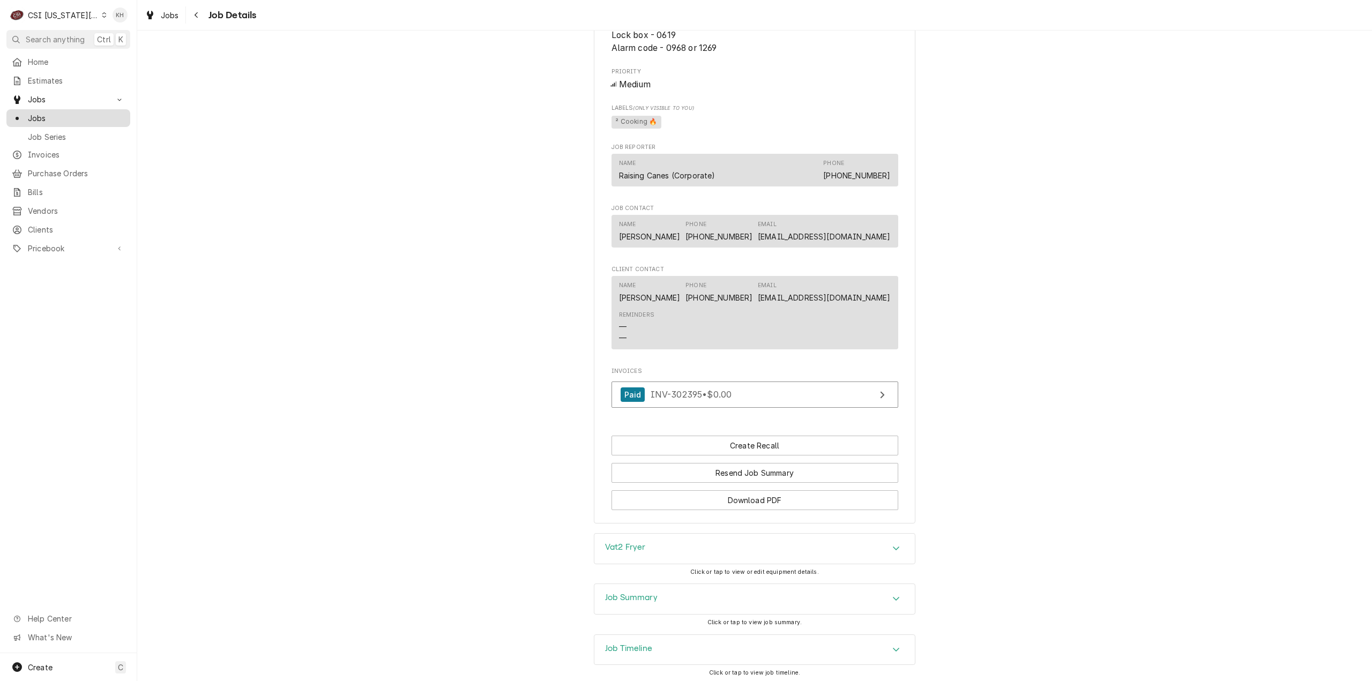
click at [78, 114] on span "Jobs" at bounding box center [76, 118] width 97 height 11
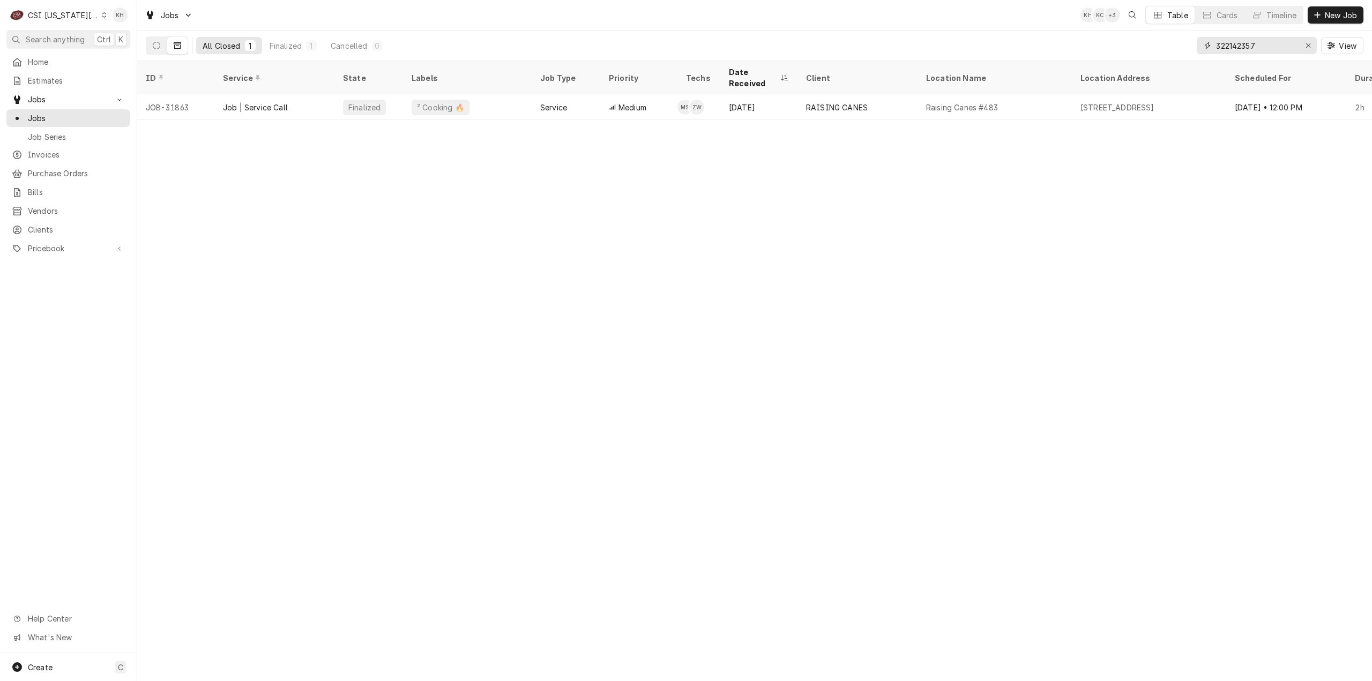
drag, startPoint x: 1270, startPoint y: 49, endPoint x: 1131, endPoint y: 45, distance: 139.4
click at [1131, 45] on div "All Closed 1 Finalized 1 Cancelled 0 322142357 View" at bounding box center [755, 46] width 1218 height 30
paste input "3072929"
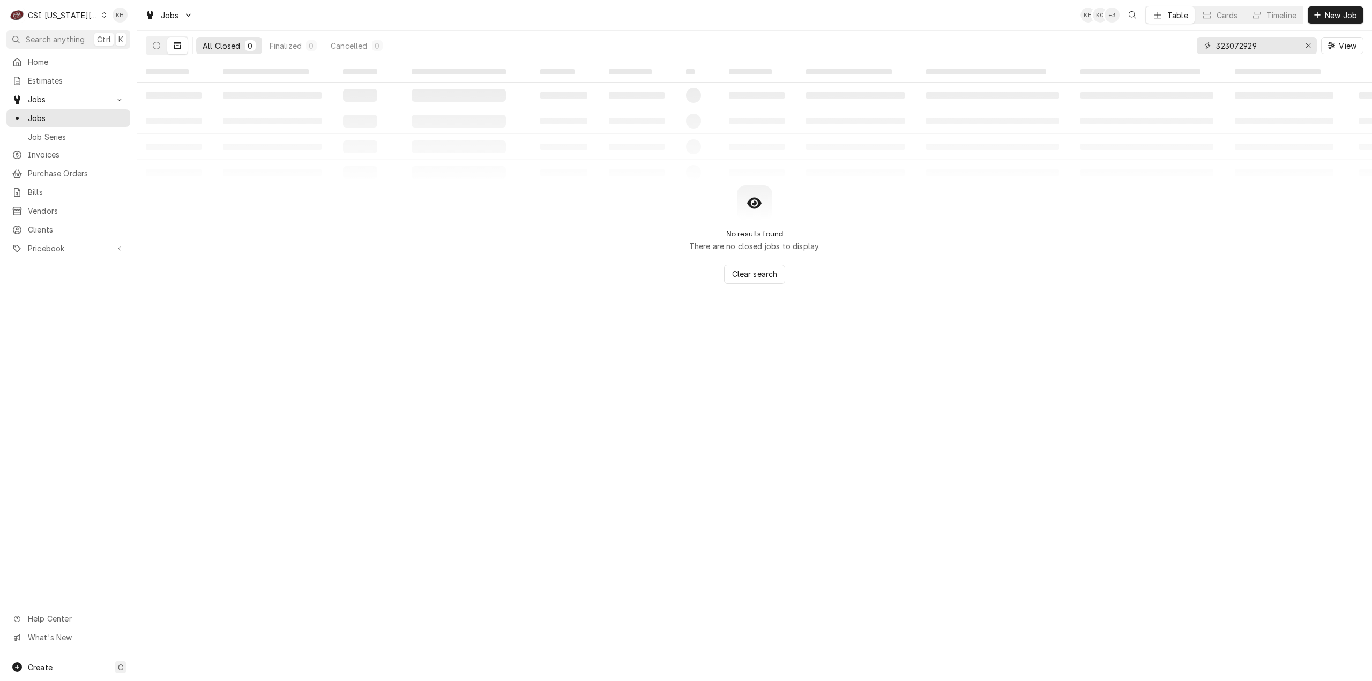
drag, startPoint x: 1277, startPoint y: 44, endPoint x: 1020, endPoint y: 60, distance: 256.7
click at [1020, 60] on div "All Closed 0 Finalized 0 Cancelled 0 323072929 View" at bounding box center [755, 46] width 1218 height 30
paste input "158373"
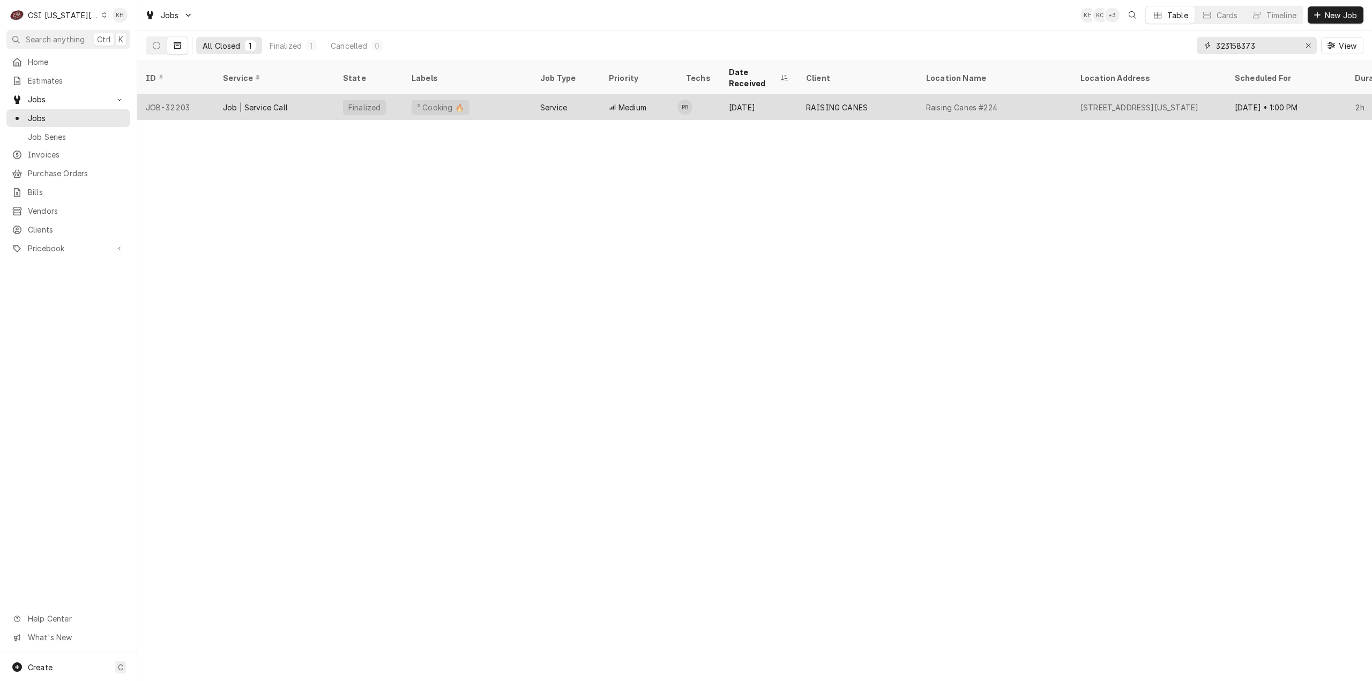
type input "323158373"
click at [519, 100] on div "² Cooking 🔥" at bounding box center [467, 107] width 129 height 26
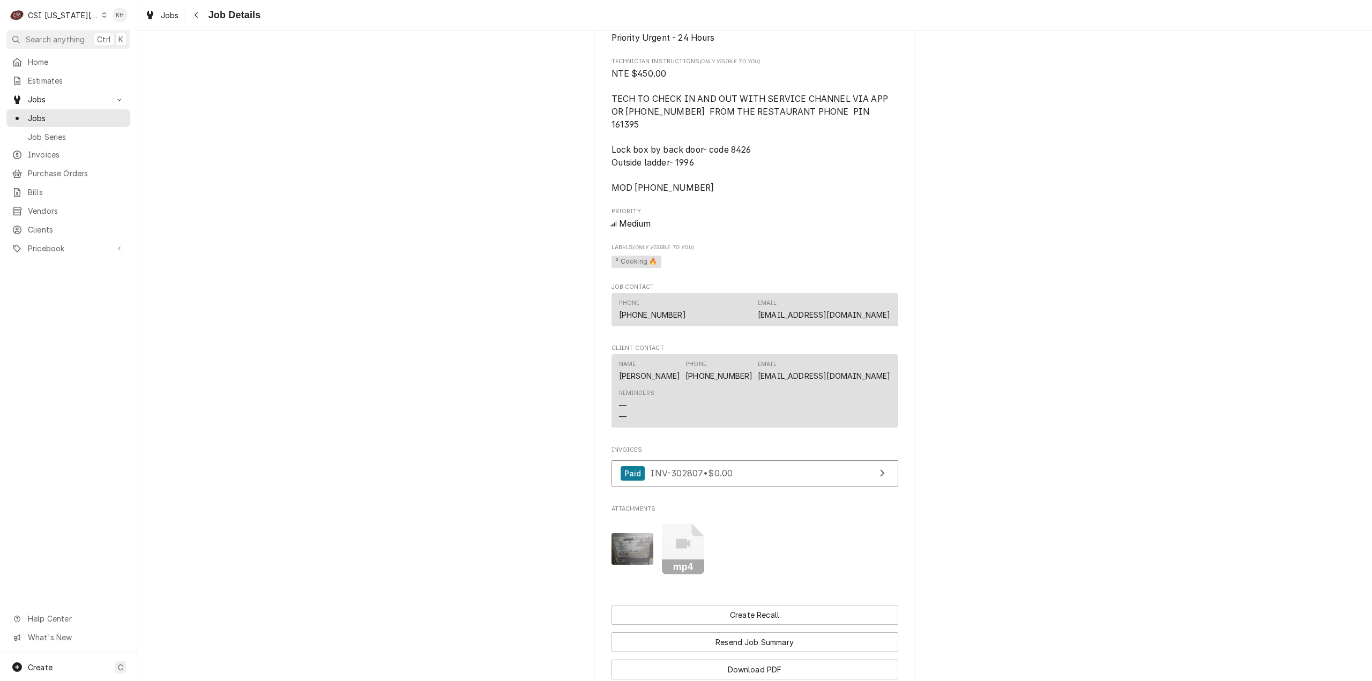
scroll to position [1125, 0]
click at [69, 17] on div "CSI Kansas City" at bounding box center [63, 15] width 71 height 11
drag, startPoint x: 139, startPoint y: 57, endPoint x: 137, endPoint y: 64, distance: 6.6
click at [139, 57] on div "CSI St. [PERSON_NAME]" at bounding box center [184, 58] width 156 height 11
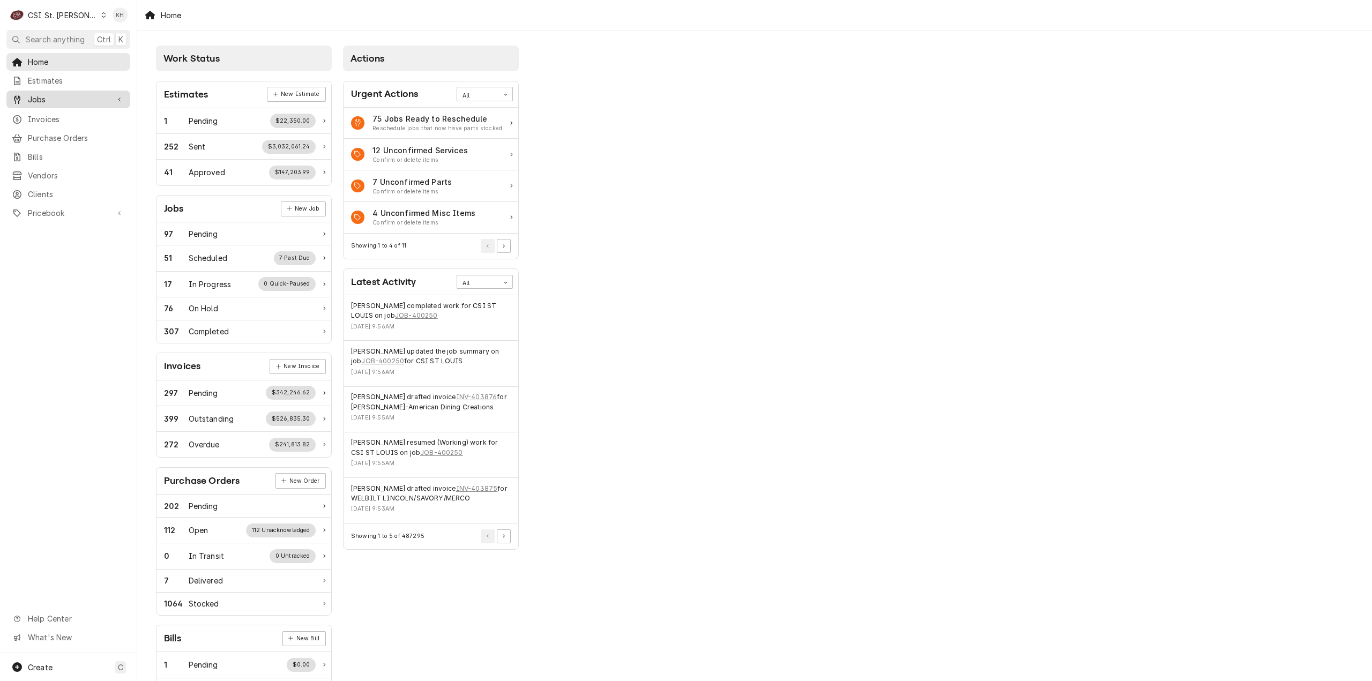
click at [63, 94] on span "Jobs" at bounding box center [68, 99] width 81 height 11
click at [65, 113] on span "Jobs" at bounding box center [76, 118] width 97 height 11
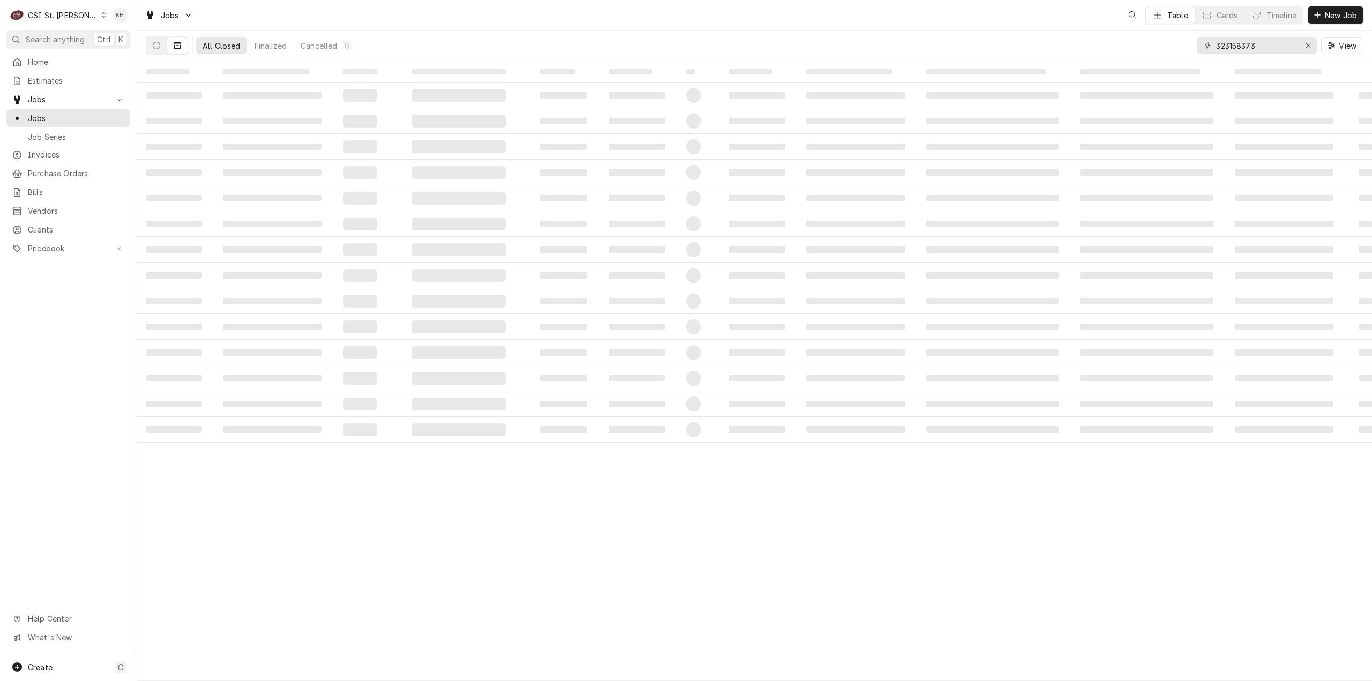
drag, startPoint x: 1263, startPoint y: 44, endPoint x: 1045, endPoint y: 50, distance: 217.7
click at [1045, 50] on div "All Closed Finalized Cancelled 0 323158373 View" at bounding box center [755, 46] width 1218 height 30
paste input "547972"
type input "323547972"
click at [153, 46] on icon "Dynamic Content Wrapper" at bounding box center [157, 46] width 8 height 8
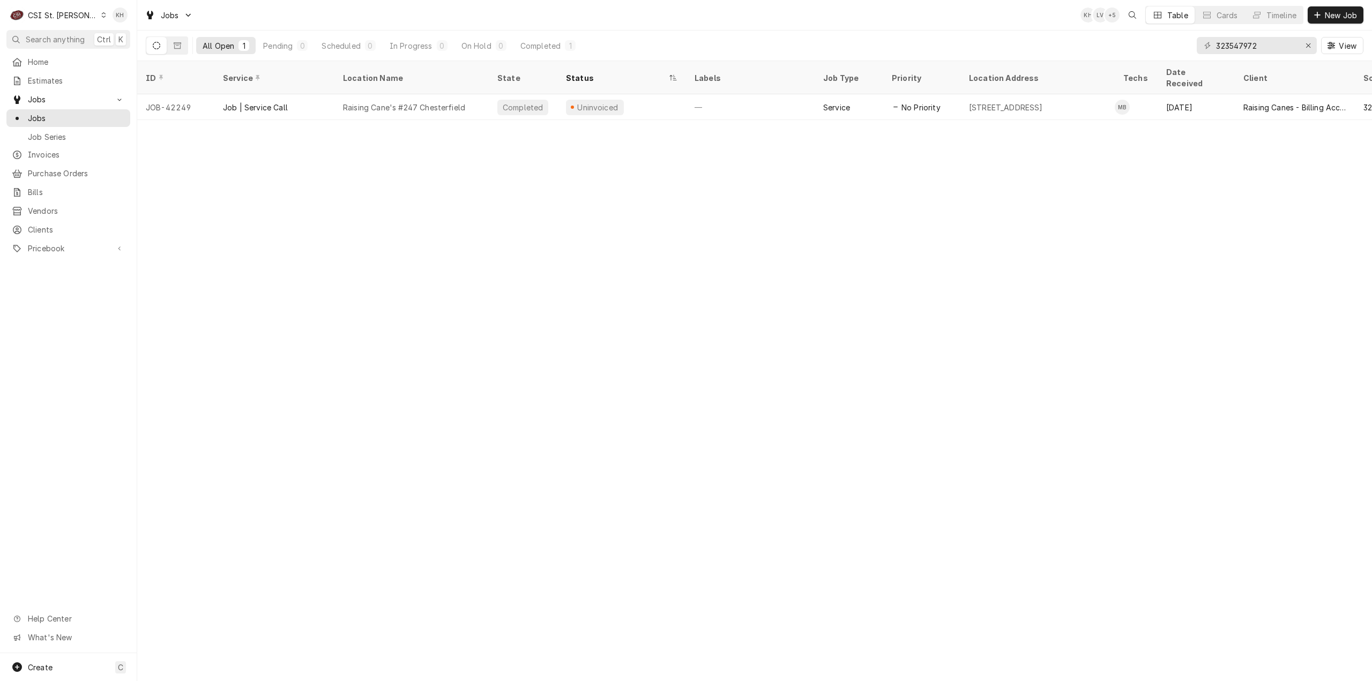
drag, startPoint x: 527, startPoint y: 290, endPoint x: 631, endPoint y: 505, distance: 239.4
click at [564, 355] on div "ID Service Location Name State Status Labels Job Type Priority Location Address…" at bounding box center [754, 371] width 1235 height 620
drag, startPoint x: 319, startPoint y: 377, endPoint x: 211, endPoint y: 383, distance: 108.4
click at [316, 378] on div "ID Service Location Name State Status Labels Job Type Priority Location Address…" at bounding box center [754, 371] width 1235 height 620
